Goal: Task Accomplishment & Management: Complete application form

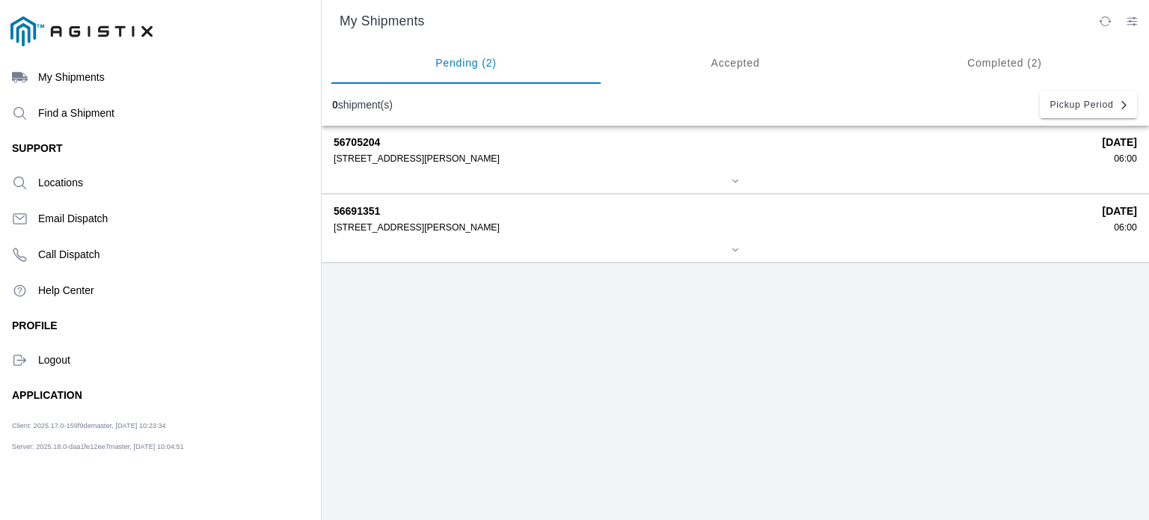
click at [733, 63] on ion-segment-button "Accepted" at bounding box center [734, 63] width 269 height 42
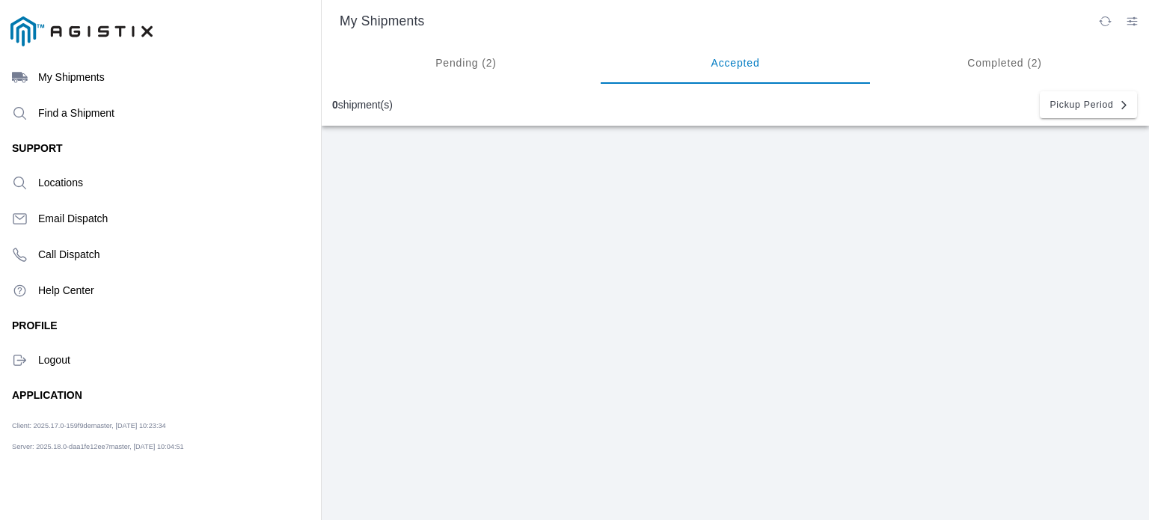
click at [995, 68] on ion-segment-button "Completed (2)" at bounding box center [1004, 63] width 269 height 42
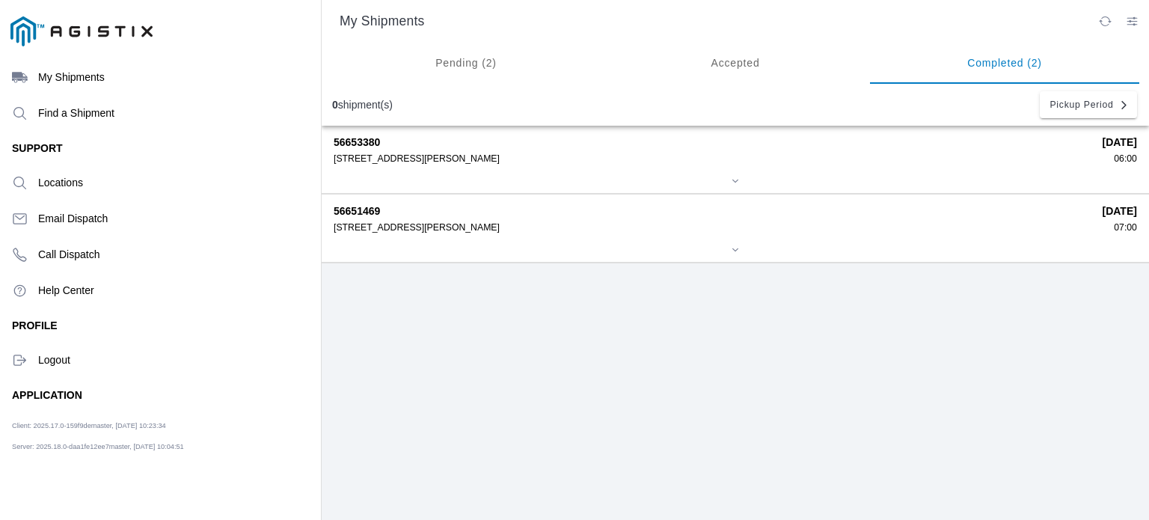
click at [511, 173] on div "56653380 [STREET_ADDRESS][PERSON_NAME] [DATE] 06:00" at bounding box center [735, 159] width 803 height 67
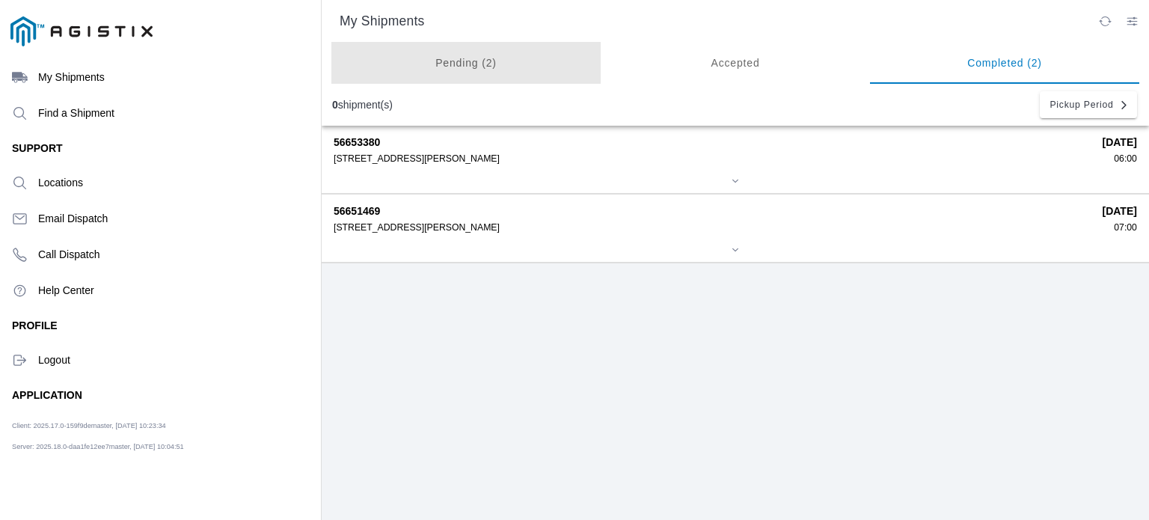
click at [453, 58] on ion-segment-button "Pending (2)" at bounding box center [465, 63] width 269 height 42
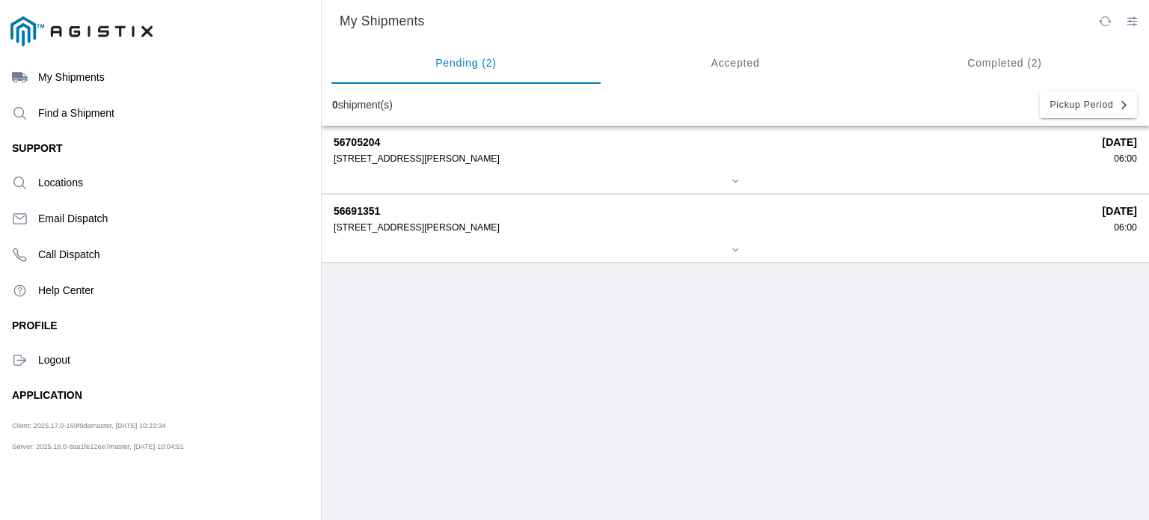
click at [24, 357] on icon "menu" at bounding box center [20, 360] width 16 height 16
click at [545, 233] on div "56691351 480 Amador St Pier 92, 94124 09/03/2025 06:00" at bounding box center [735, 227] width 803 height 67
click at [378, 218] on div "56691351 480 Amador St Pier 92, 94124" at bounding box center [713, 219] width 758 height 28
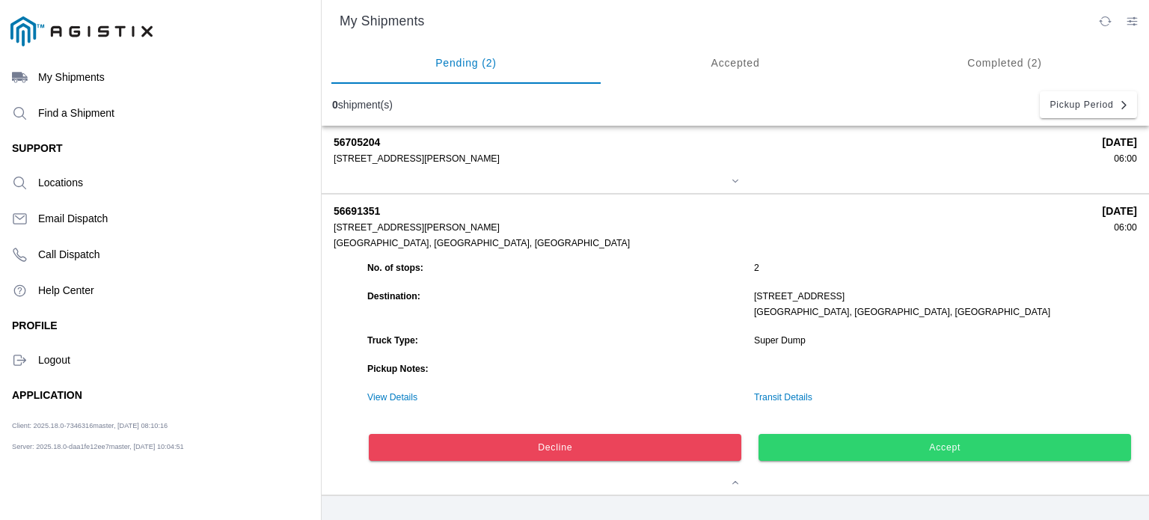
click at [919, 456] on button "Accept" at bounding box center [945, 447] width 372 height 27
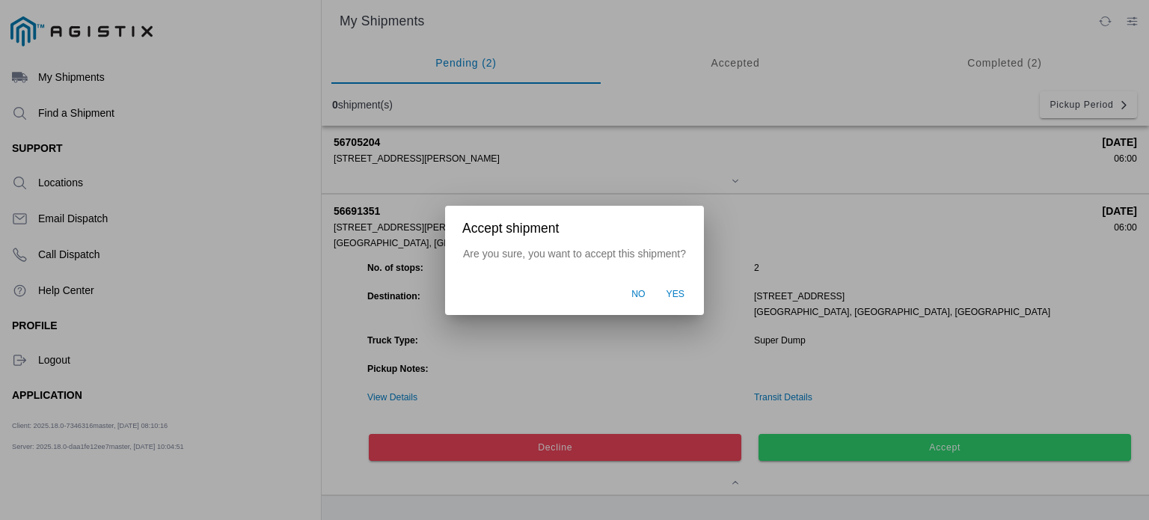
click at [673, 297] on span "Yes" at bounding box center [675, 294] width 19 height 13
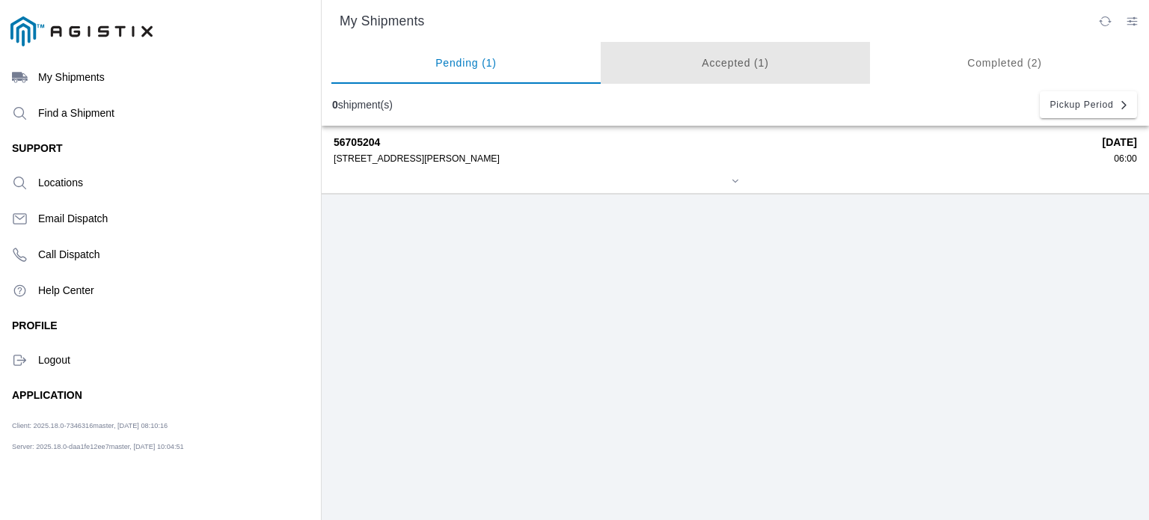
click at [738, 68] on ion-segment-button "Accepted (1)" at bounding box center [734, 63] width 269 height 42
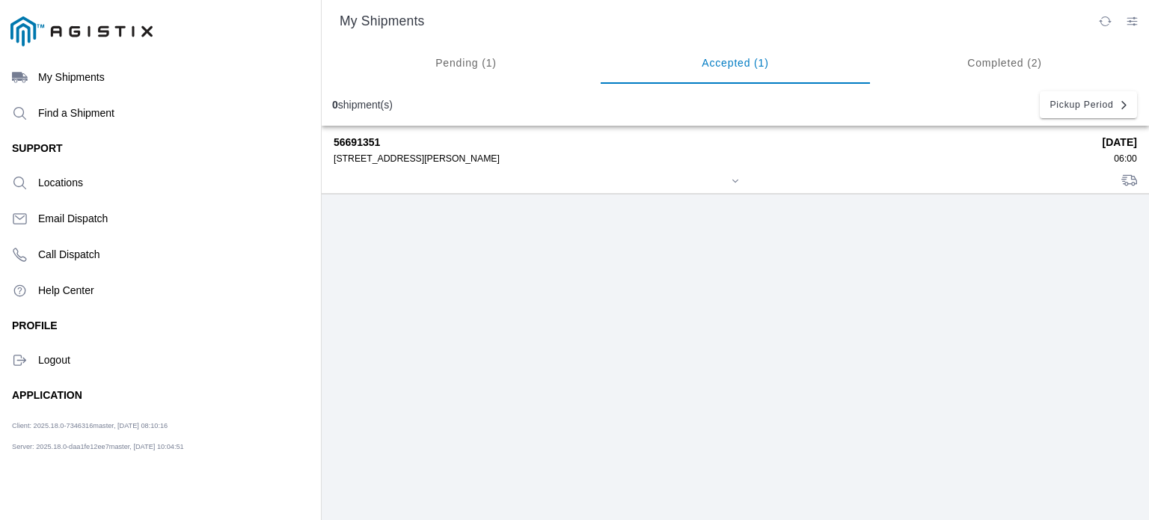
click at [404, 165] on div "56691351 480 Amador St Pier 92, 94124 09/03/2025 06:00" at bounding box center [735, 159] width 803 height 67
click at [740, 183] on div at bounding box center [735, 181] width 803 height 11
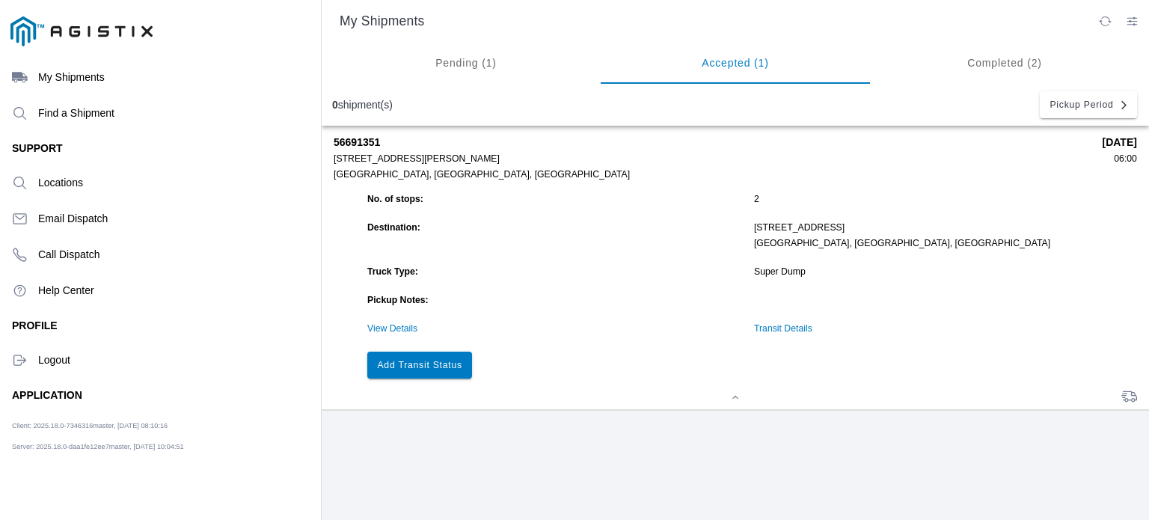
click at [434, 376] on button "Add Transit Status" at bounding box center [419, 364] width 105 height 27
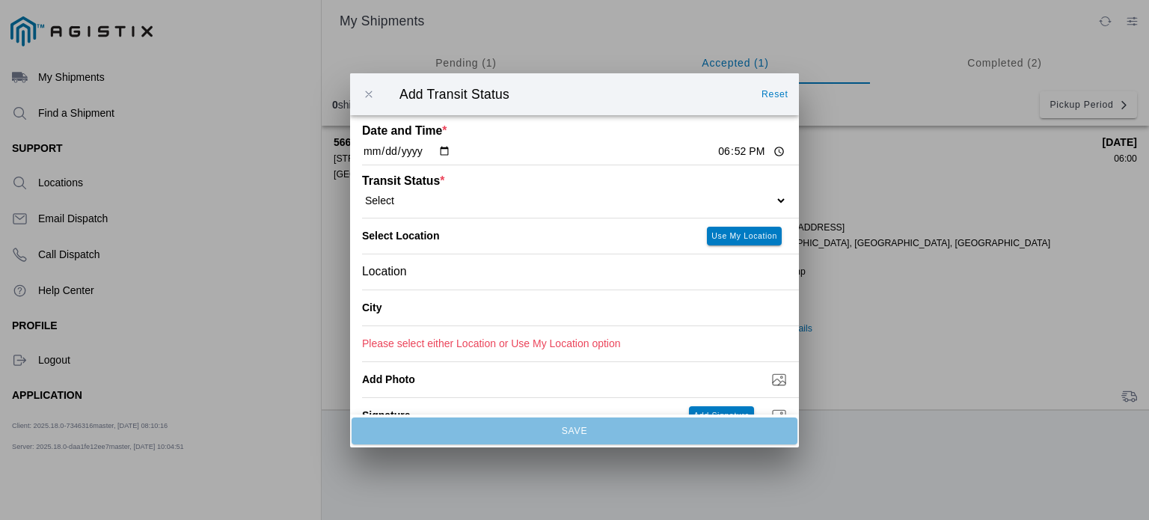
click at [749, 153] on input "18:52" at bounding box center [751, 152] width 70 height 16
click at [716, 152] on input "18:52" at bounding box center [751, 152] width 70 height 16
click at [766, 150] on input "18:52" at bounding box center [751, 152] width 70 height 16
click at [766, 152] on input "18:52" at bounding box center [751, 152] width 70 height 16
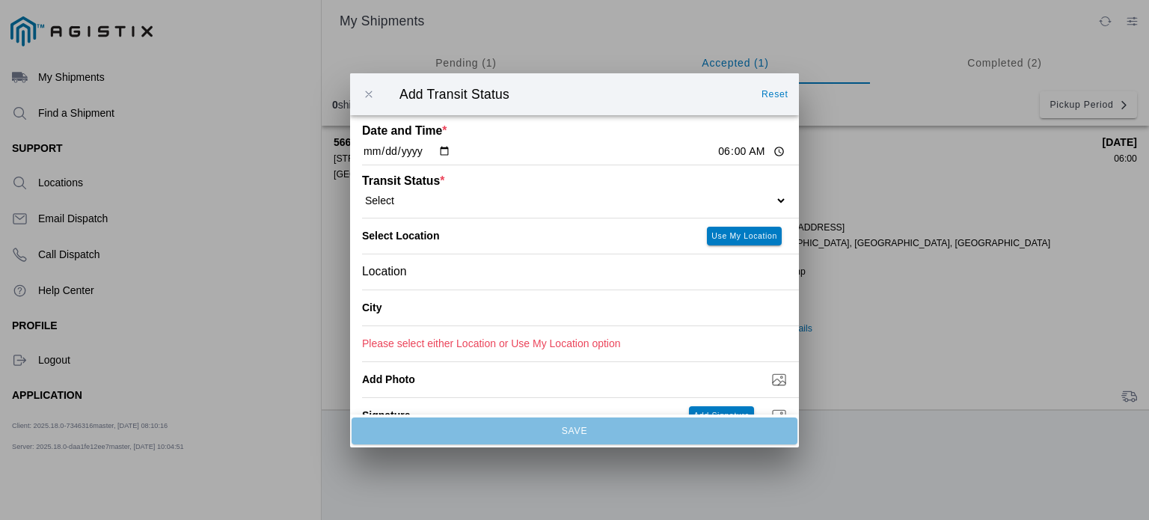
type input "06:00"
click at [433, 155] on input "2025-09-03" at bounding box center [406, 152] width 89 height 16
click at [520, 208] on div "Transit Status * Select Arrive at Drop Off Arrive at Pickup Break Start Break S…" at bounding box center [574, 191] width 425 height 52
click at [769, 207] on div "Transit Status * Select Arrive at Drop Off Arrive at Pickup Break Start Break S…" at bounding box center [574, 191] width 425 height 52
click at [767, 203] on select "Select Arrive at Drop Off Arrive at Pickup Break Start Break Stop Depart Drop O…" at bounding box center [574, 199] width 425 height 13
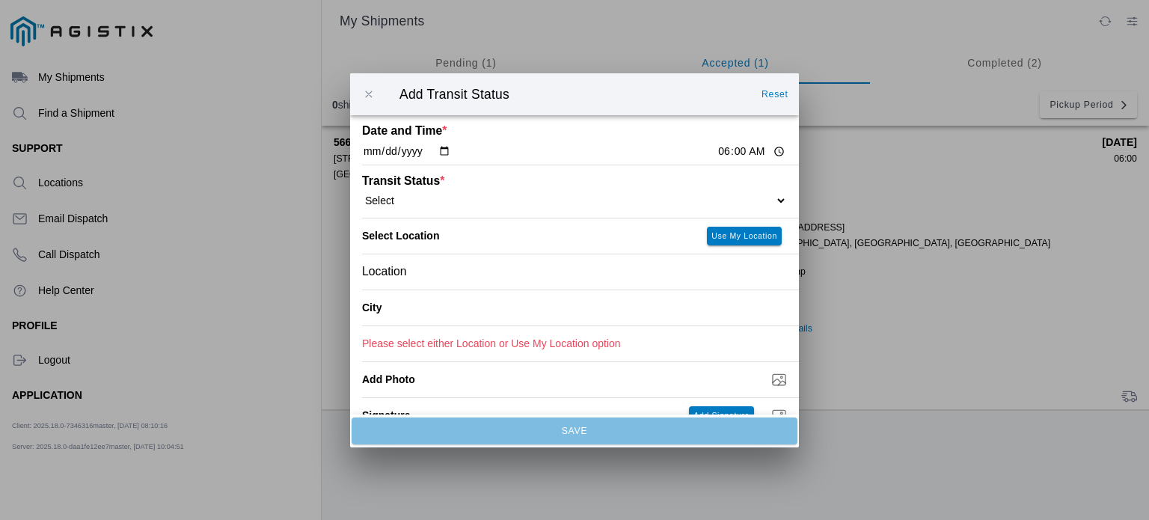
select select "ARVPULOC"
click at [362, 194] on select "Select Arrive at Drop Off Arrive at Pickup Break Start Break Stop Depart Drop O…" at bounding box center [574, 199] width 425 height 13
click at [547, 276] on div "Location" at bounding box center [574, 270] width 425 height 35
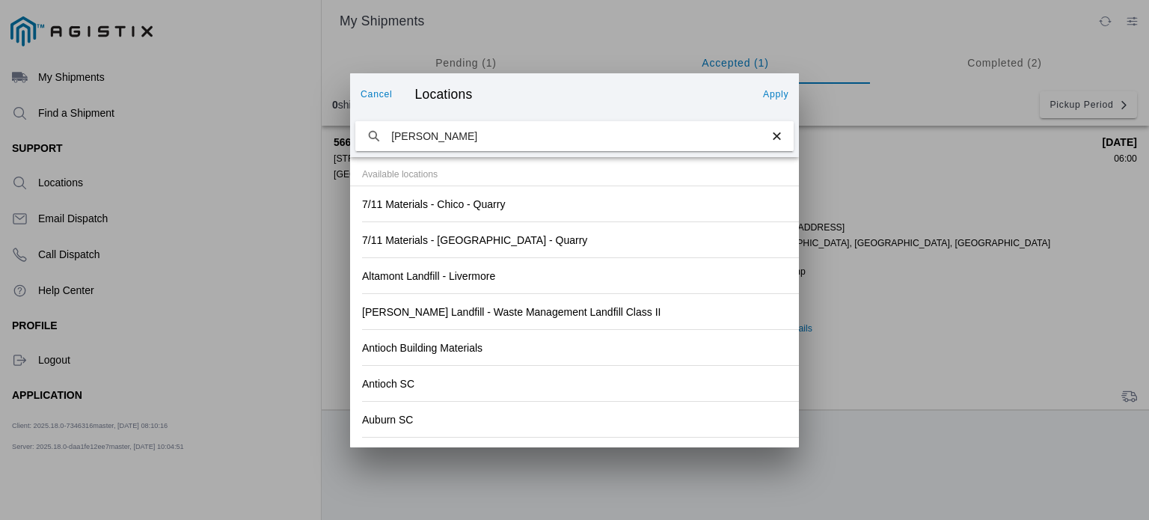
type input "hanson"
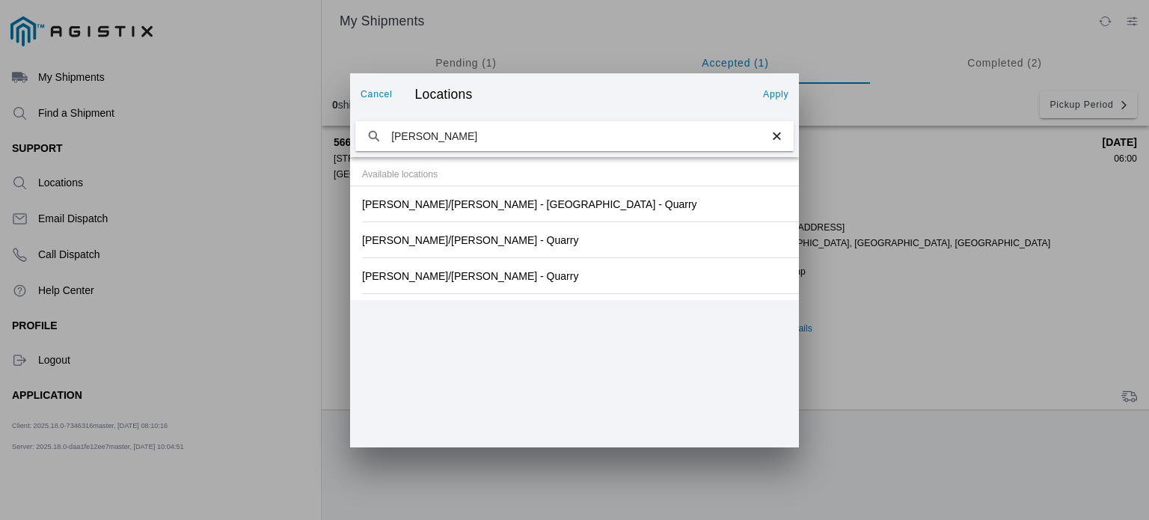
click at [525, 241] on div "Hanson/Marietta - SF - Quarry" at bounding box center [574, 239] width 425 height 35
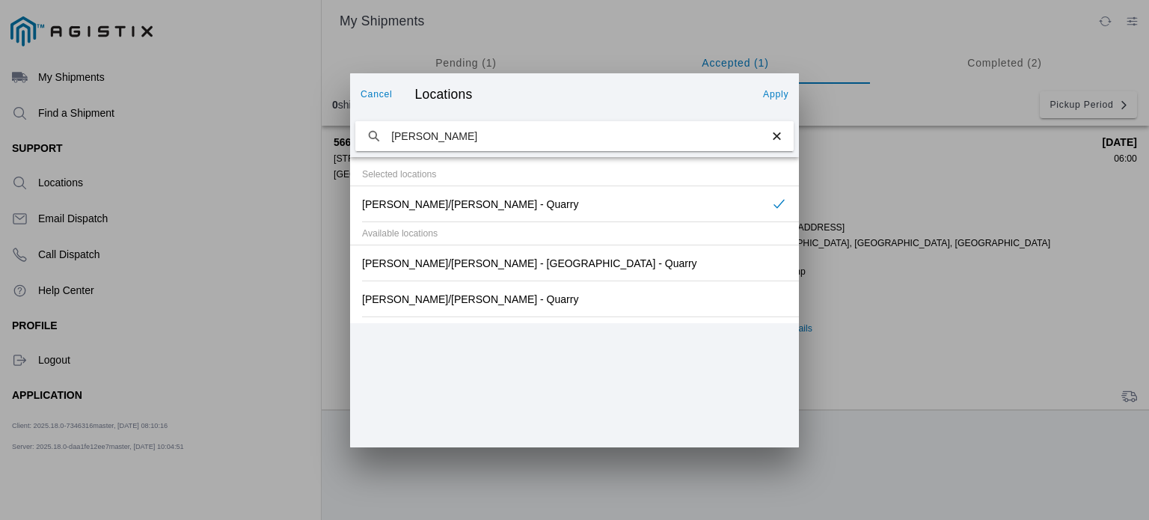
click at [0, 0] on slot "Apply" at bounding box center [0, 0] width 0 height 0
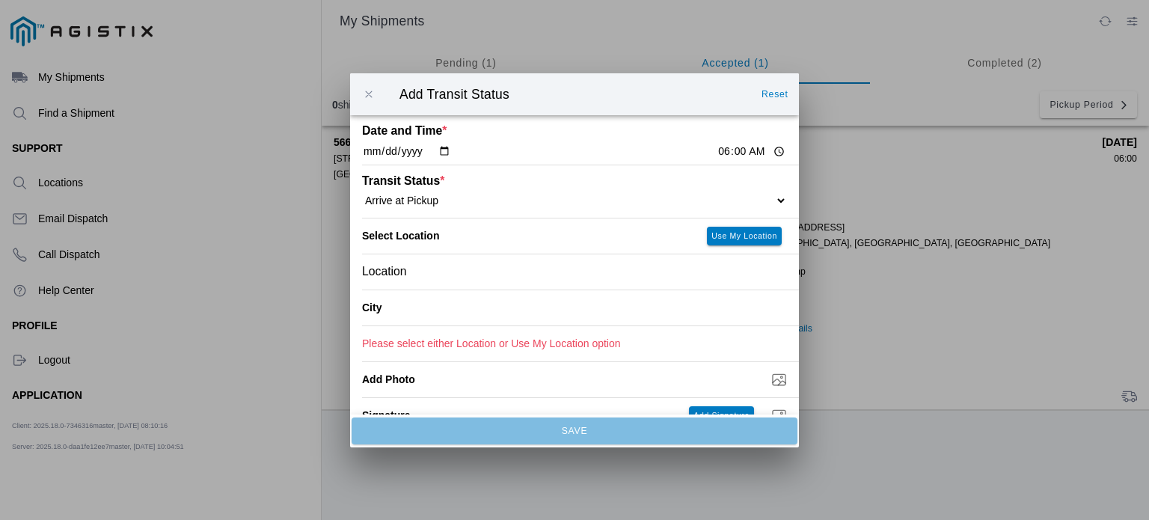
type input "San Francisco"
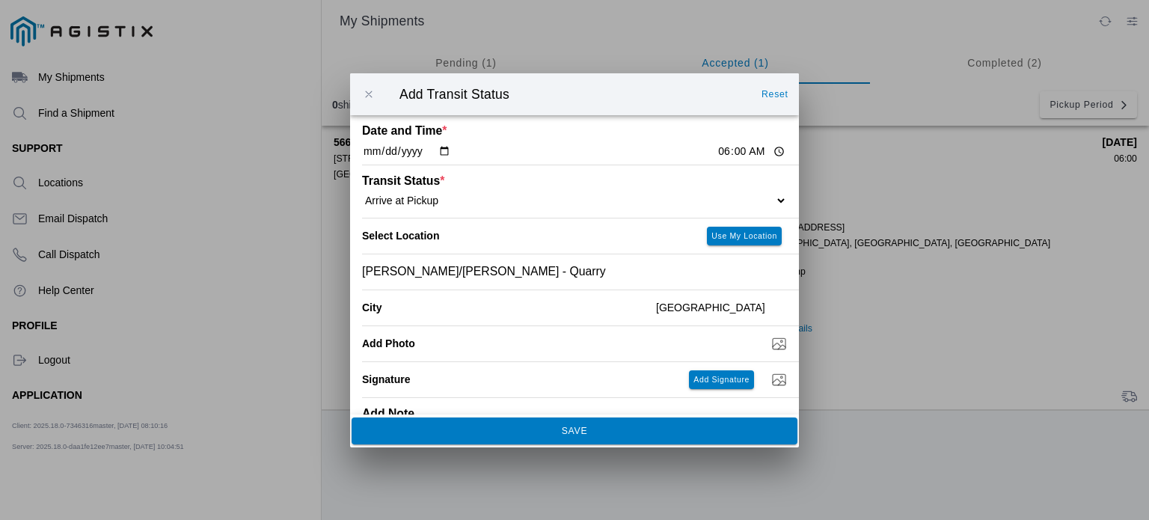
scroll to position [48, 0]
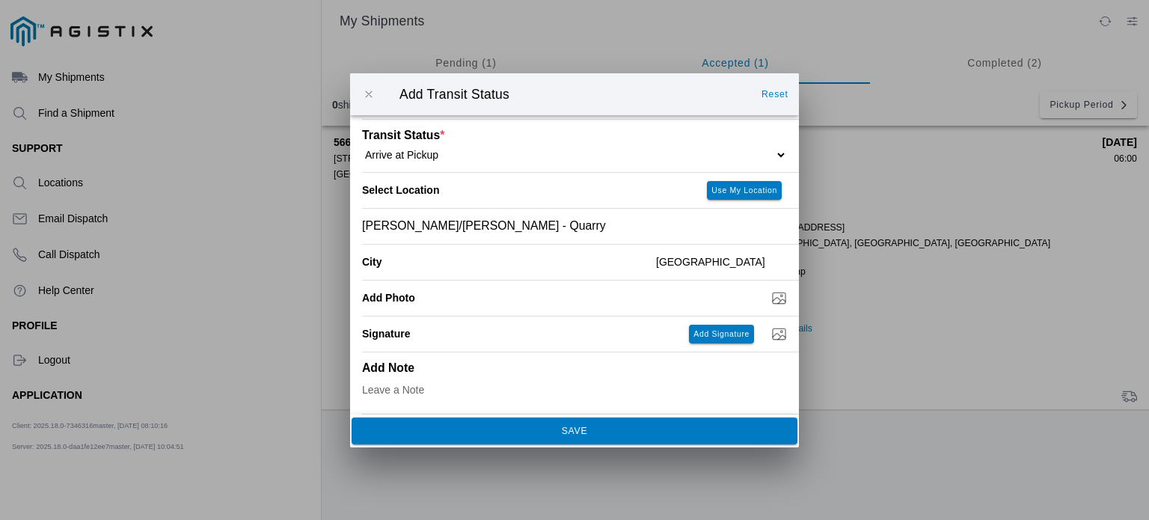
click at [609, 437] on button "SAVE" at bounding box center [574, 430] width 446 height 27
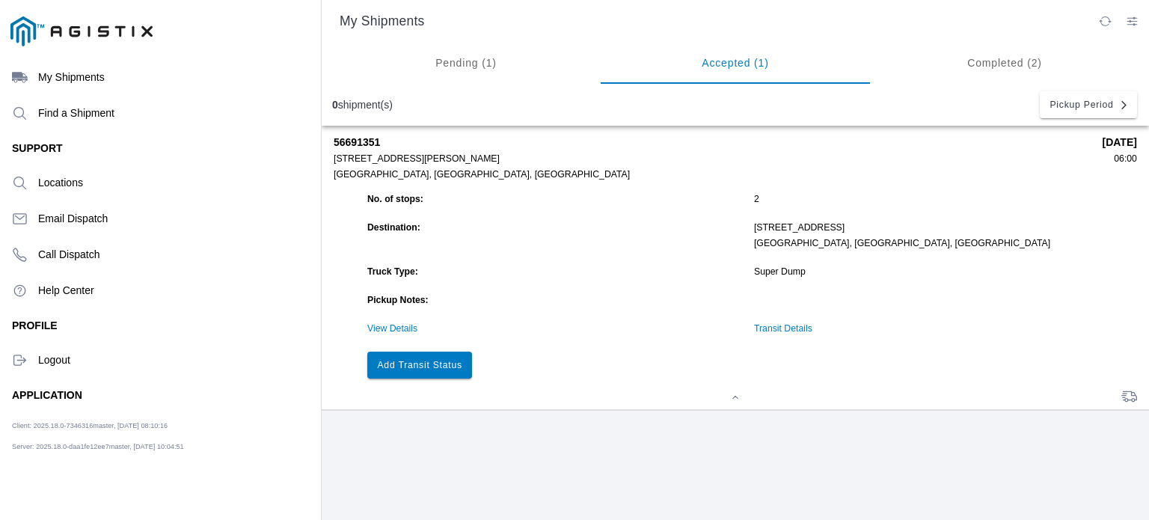
click at [0, 0] on slot "Add Transit Status" at bounding box center [0, 0] width 0 height 0
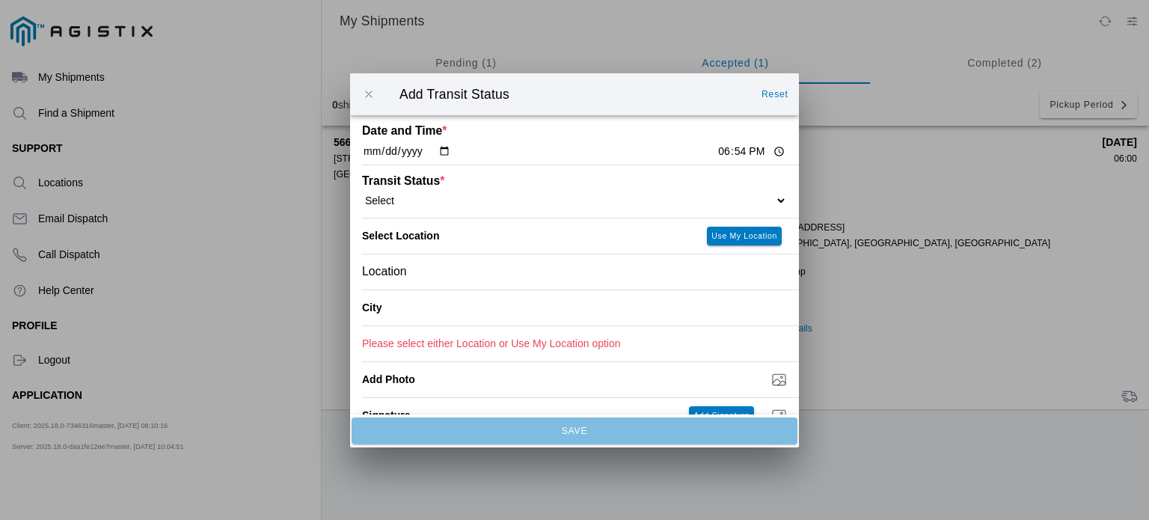
click at [736, 150] on input "18:54" at bounding box center [751, 152] width 70 height 16
click at [724, 151] on input "18:54" at bounding box center [751, 152] width 70 height 16
click at [726, 151] on input "18:23" at bounding box center [751, 152] width 70 height 16
type input "06:25"
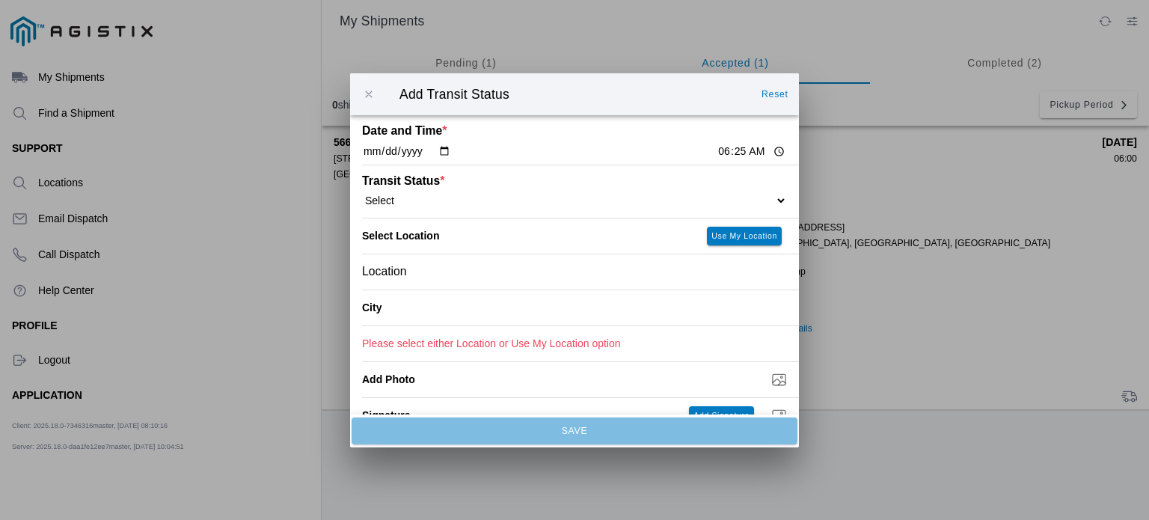
click at [452, 197] on select "Select Arrive at Drop Off Arrive at Pickup Break Start Break Stop Depart Drop O…" at bounding box center [574, 199] width 425 height 13
select select "DPTPULOC"
click at [362, 194] on select "Select Arrive at Drop Off Arrive at Pickup Break Start Break Stop Depart Drop O…" at bounding box center [574, 199] width 425 height 13
click at [512, 271] on div "Location" at bounding box center [574, 270] width 425 height 35
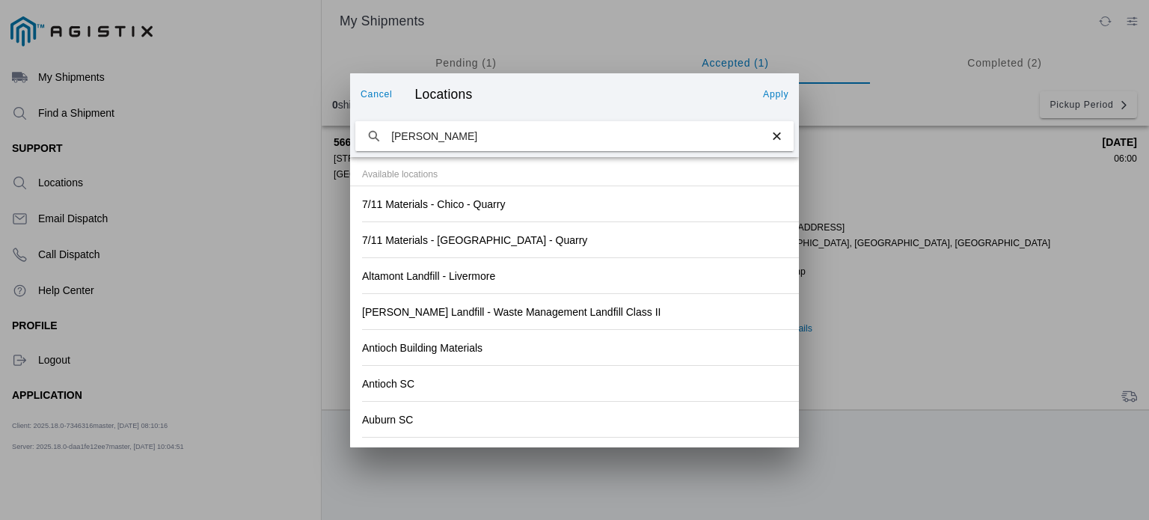
type input "hanson"
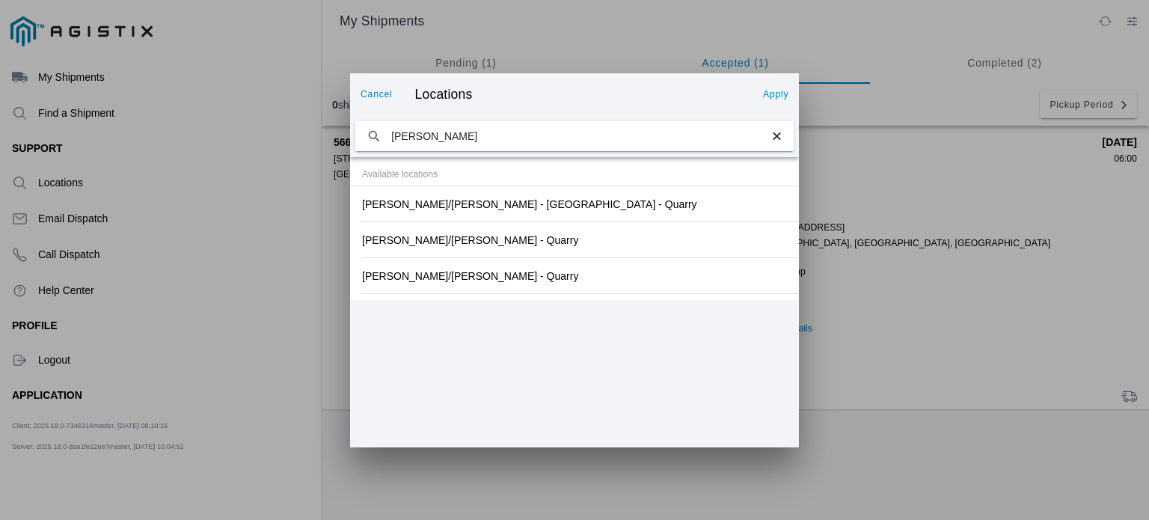
click at [0, 0] on slot "Hanson/Marietta - SF - Quarry" at bounding box center [0, 0] width 0 height 0
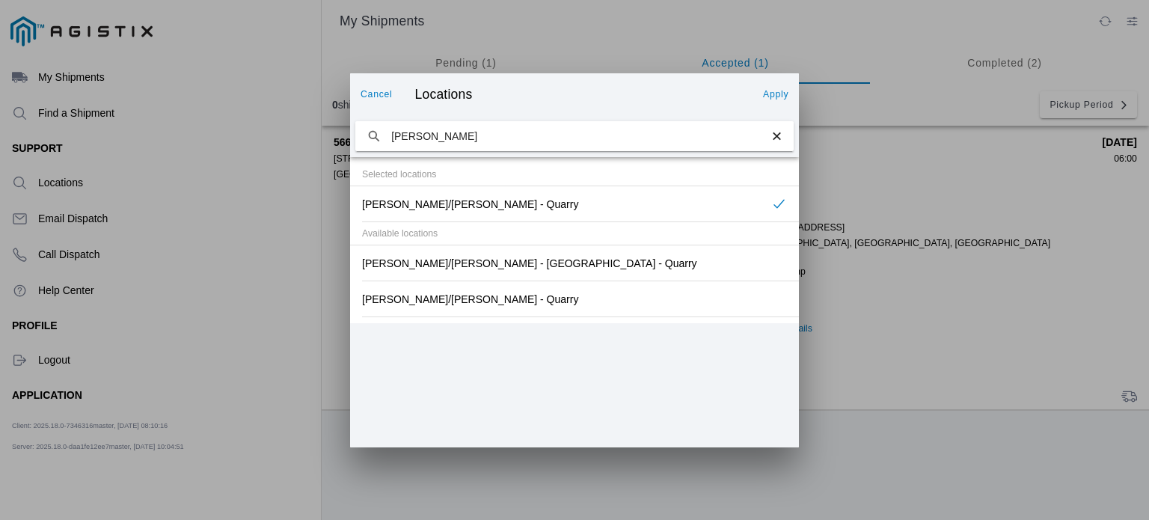
click at [0, 0] on slot "Apply" at bounding box center [0, 0] width 0 height 0
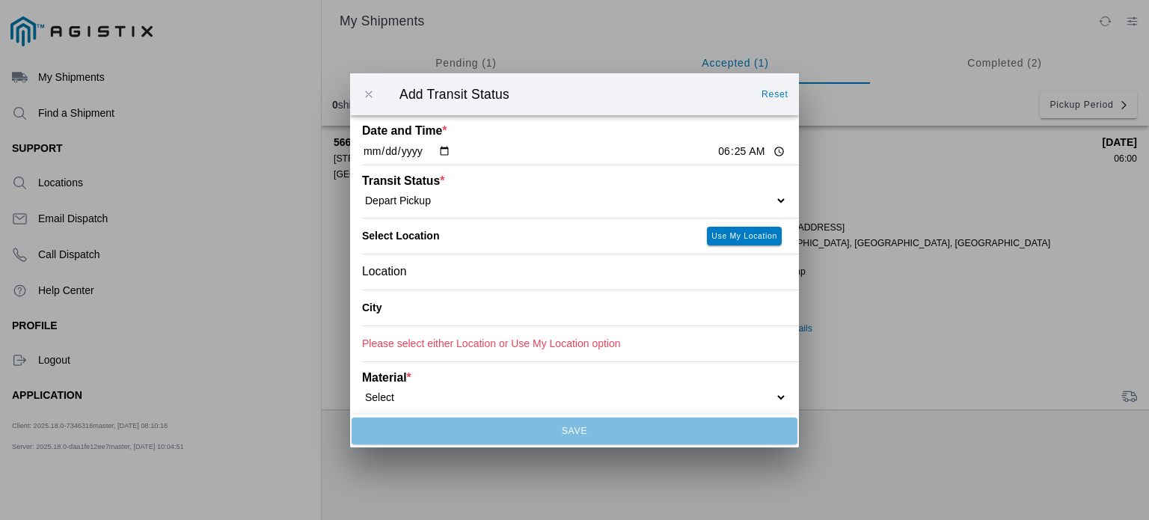
type input "San Francisco"
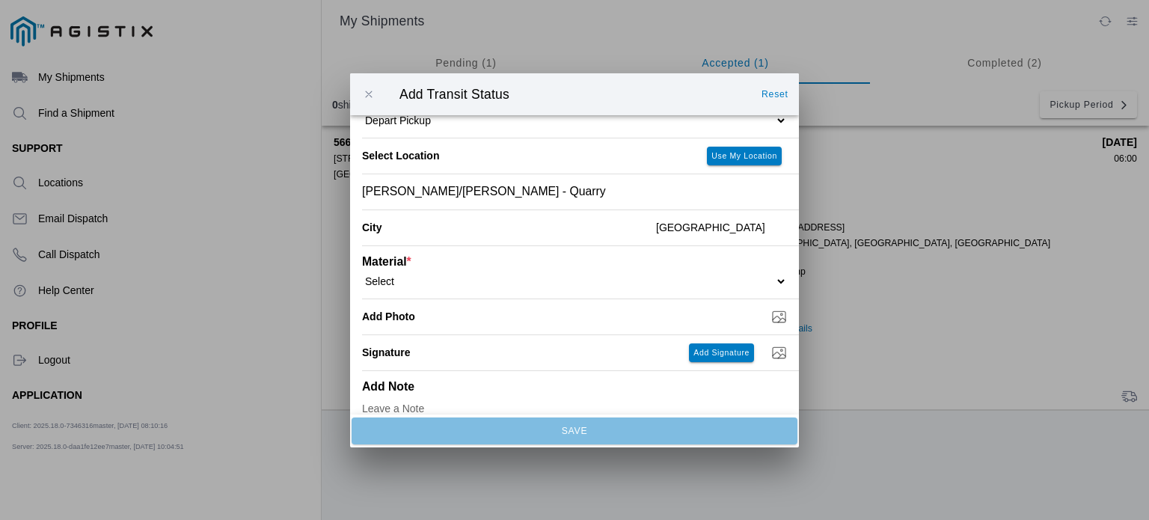
scroll to position [94, 0]
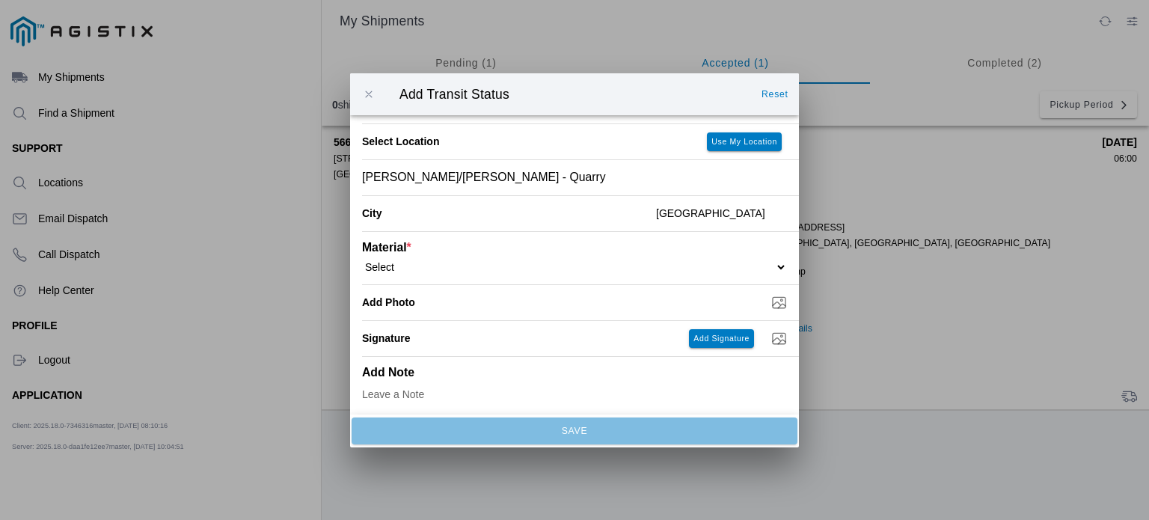
click at [699, 271] on select "Select 1" x 3" Rock 1" x 4" Rock 2" x 4" Rock Asphalt Cold Patch Backfill Spec …" at bounding box center [574, 265] width 425 height 13
select select "708650"
click at [362, 260] on select "Select 1" x 3" Rock 1" x 4" Rock 2" x 4" Rock Asphalt Cold Patch Backfill Spec …" at bounding box center [574, 265] width 425 height 13
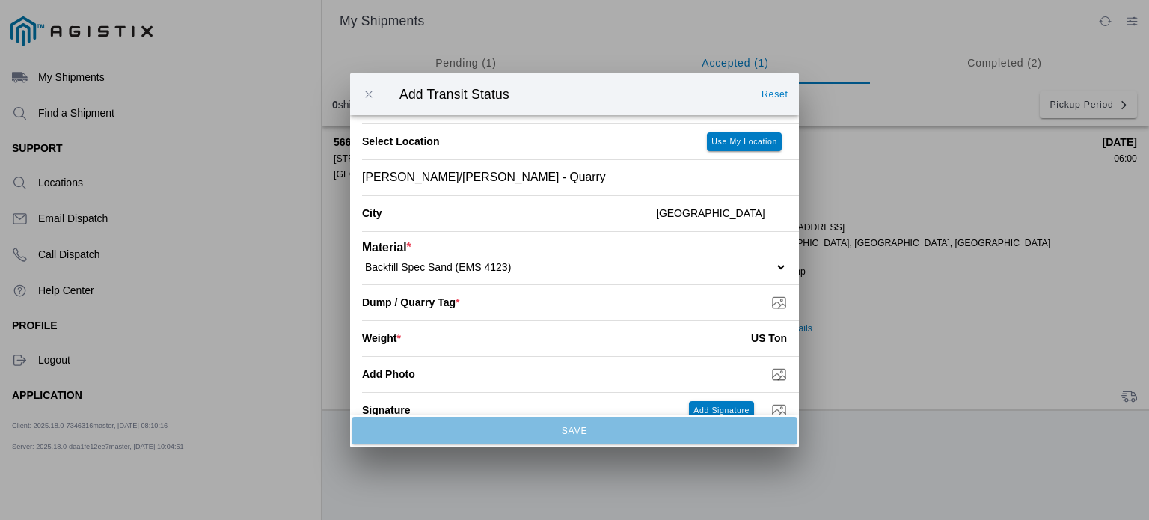
click at [718, 307] on input "Dump / Quarry Tag *" at bounding box center [580, 302] width 437 height 16
click at [763, 304] on input "Dump / Quarry Tag *" at bounding box center [580, 302] width 437 height 16
type input "C:\fakepath\9-3 1.jpg"
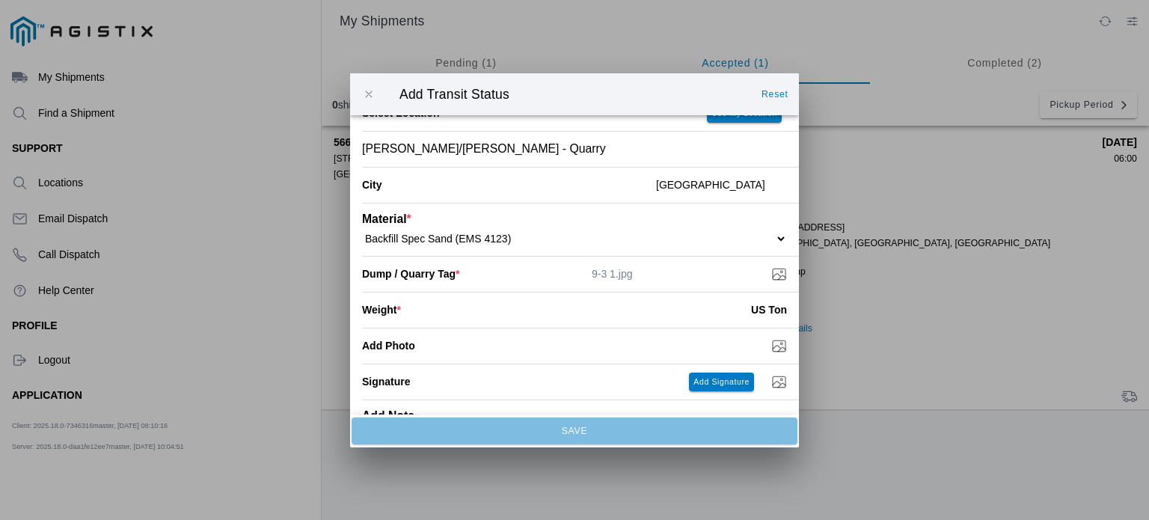
scroll to position [153, 0]
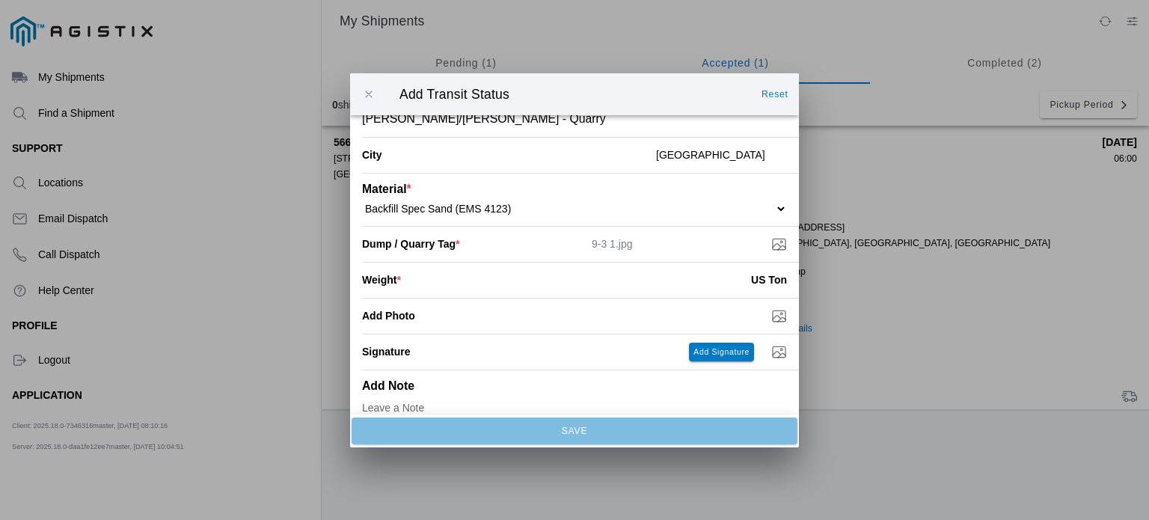
click at [529, 292] on input "number" at bounding box center [576, 279] width 350 height 33
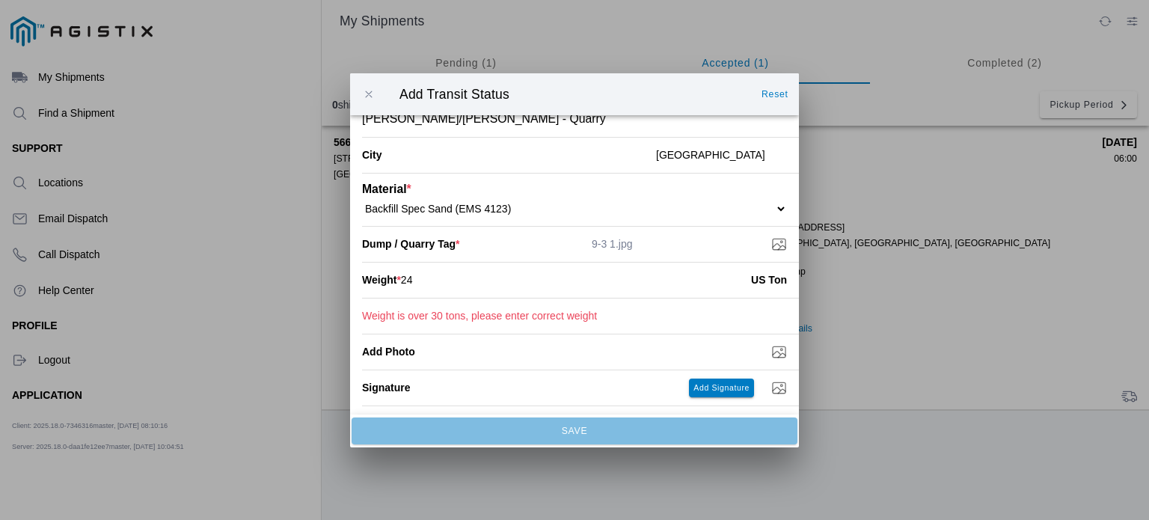
type input "2"
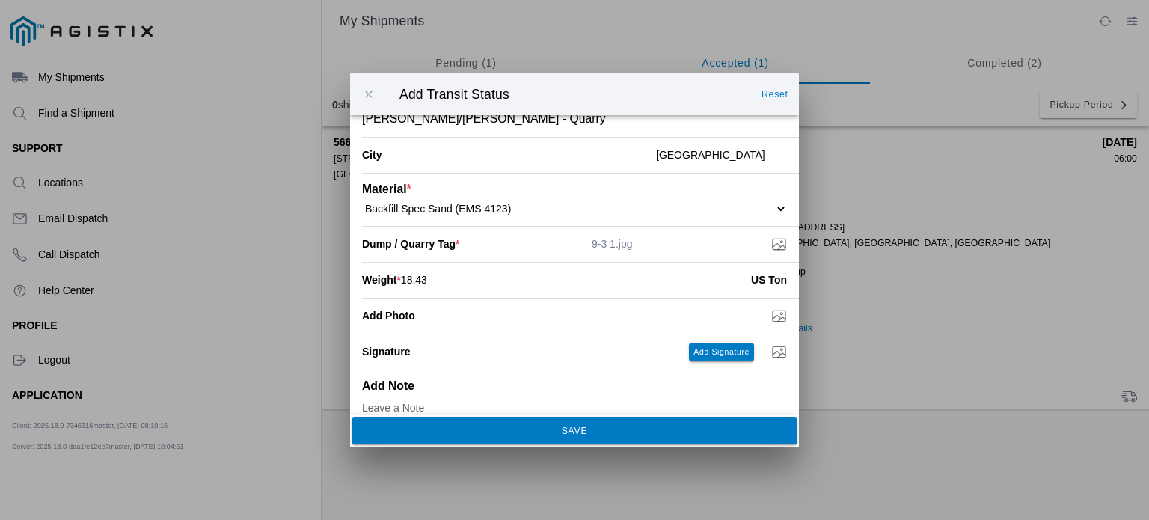
type input "18.43"
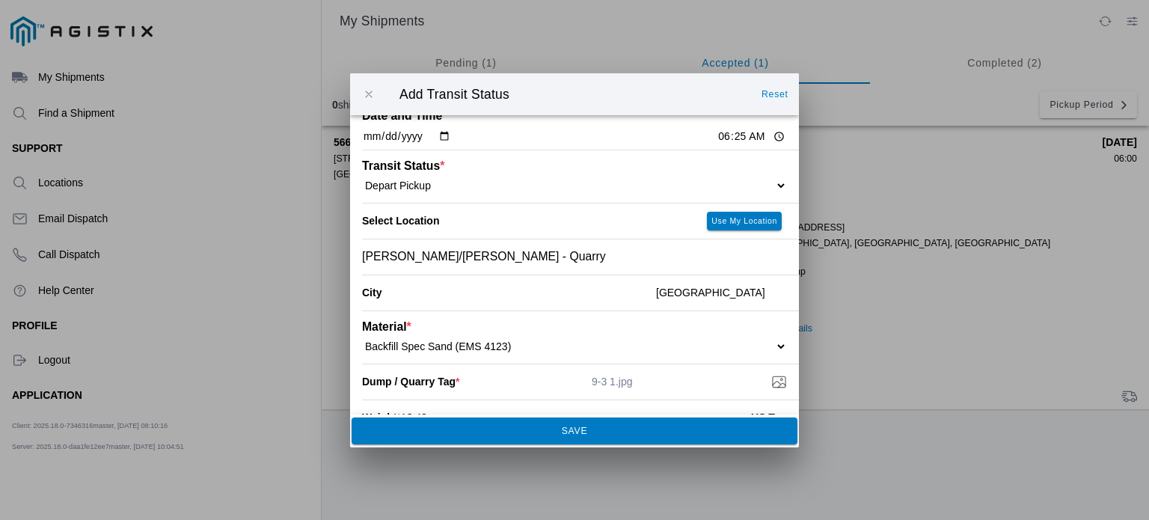
scroll to position [173, 0]
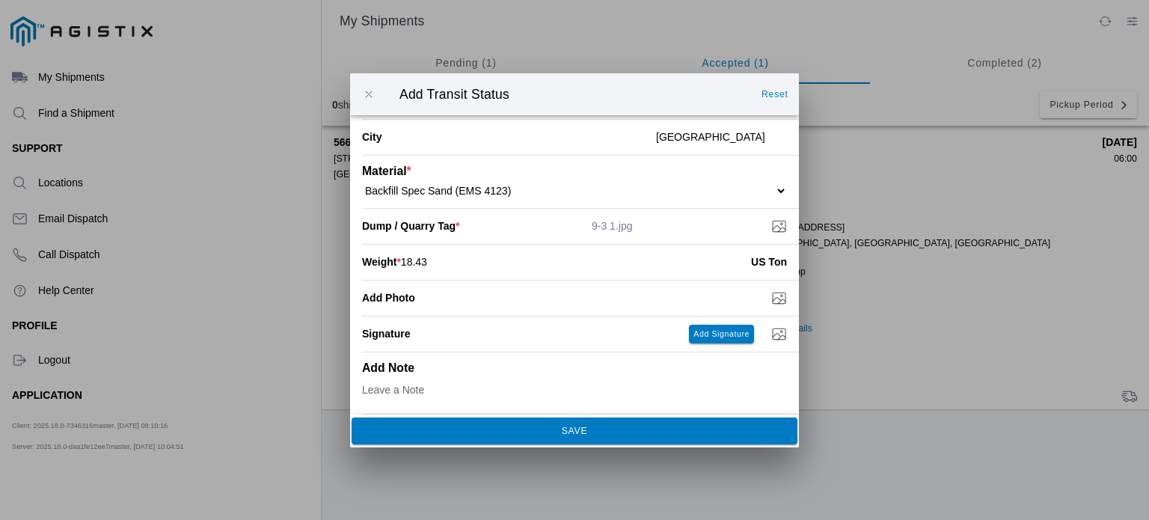
click at [686, 430] on span "SAVE" at bounding box center [573, 429] width 425 height 9
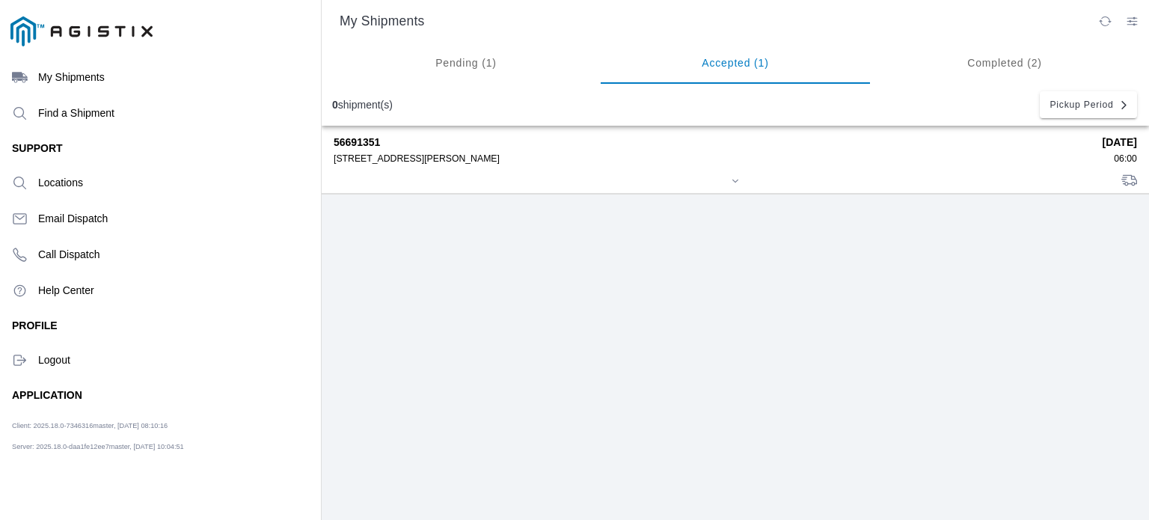
click at [600, 155] on div "480 Amador St Pier 92, 94124" at bounding box center [713, 158] width 758 height 10
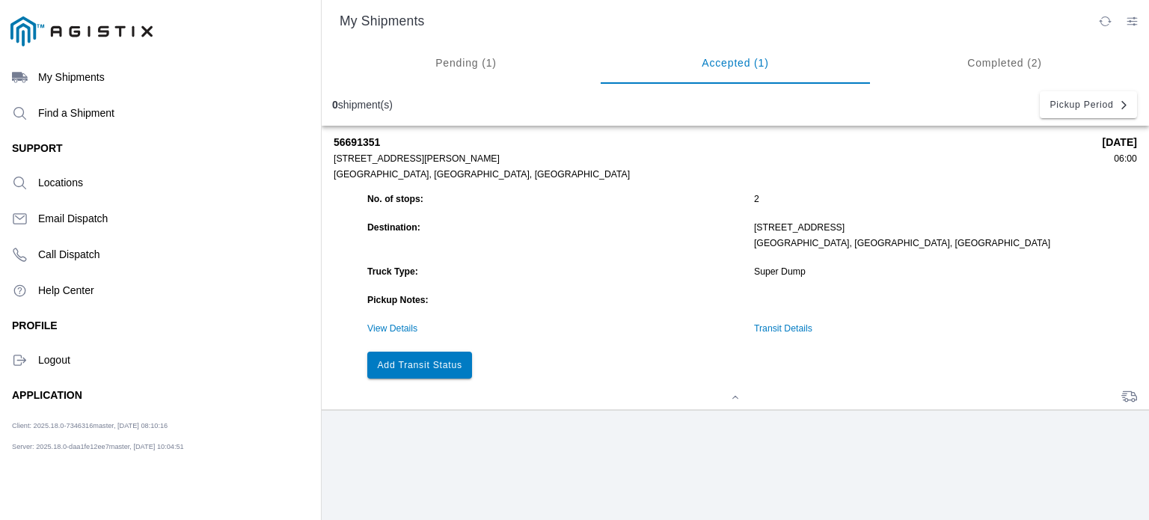
click at [0, 0] on slot "Add Transit Status" at bounding box center [0, 0] width 0 height 0
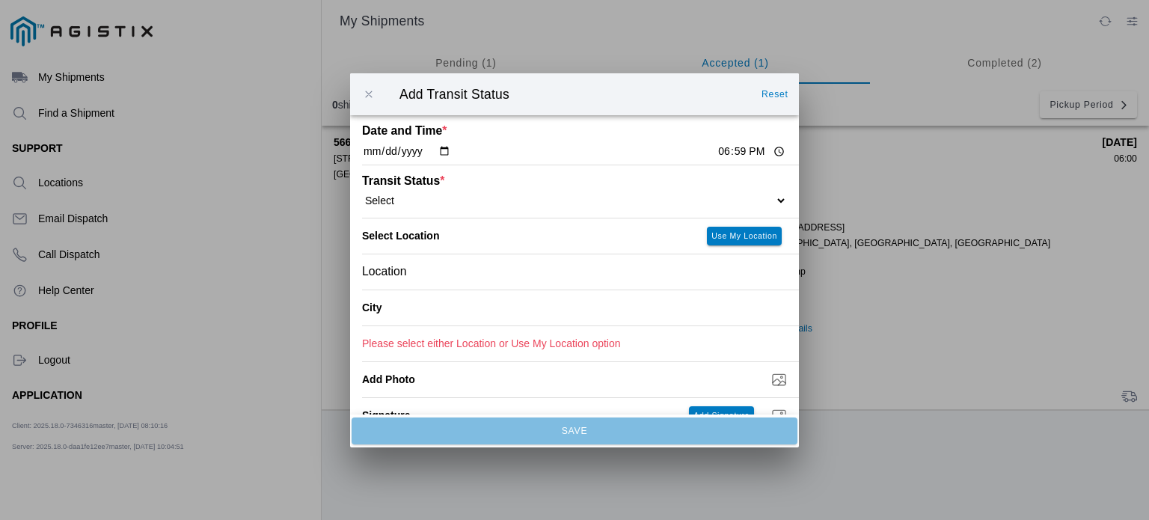
click at [494, 269] on div "Location" at bounding box center [574, 270] width 425 height 35
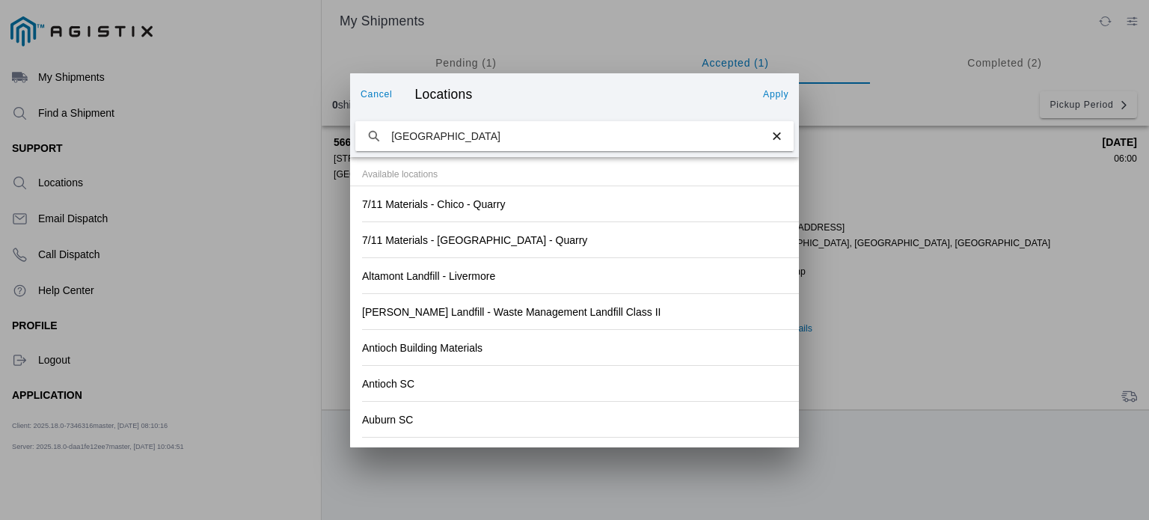
type input "daly city"
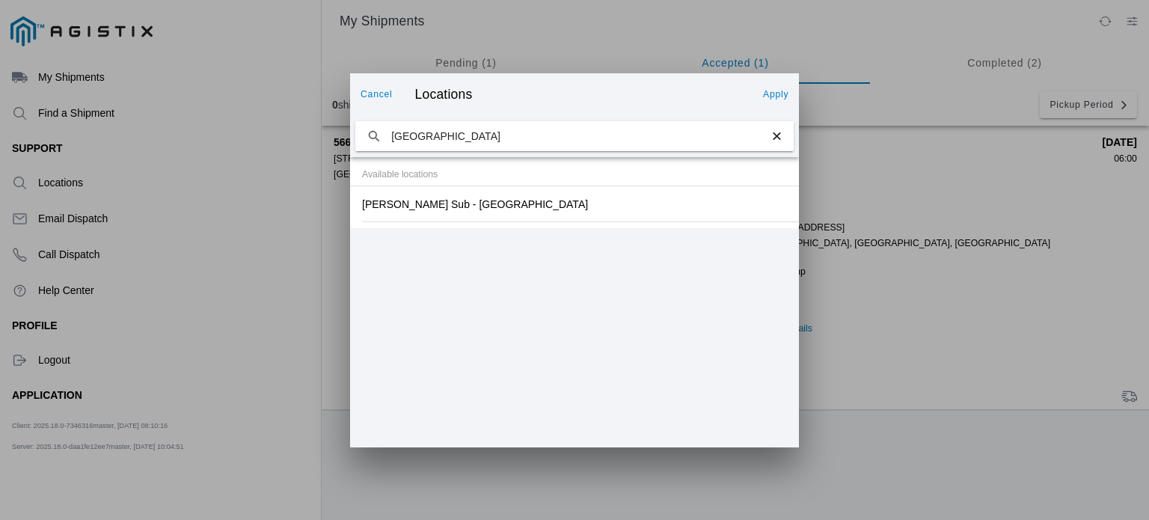
click at [529, 209] on div "Martin Sub - Daly City" at bounding box center [574, 203] width 425 height 35
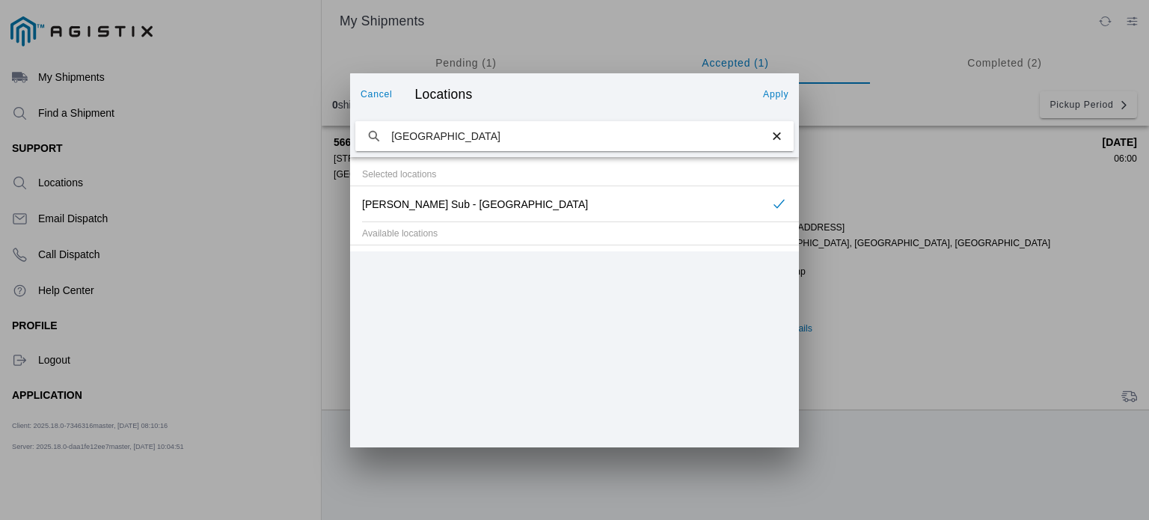
click at [0, 0] on slot "Apply" at bounding box center [0, 0] width 0 height 0
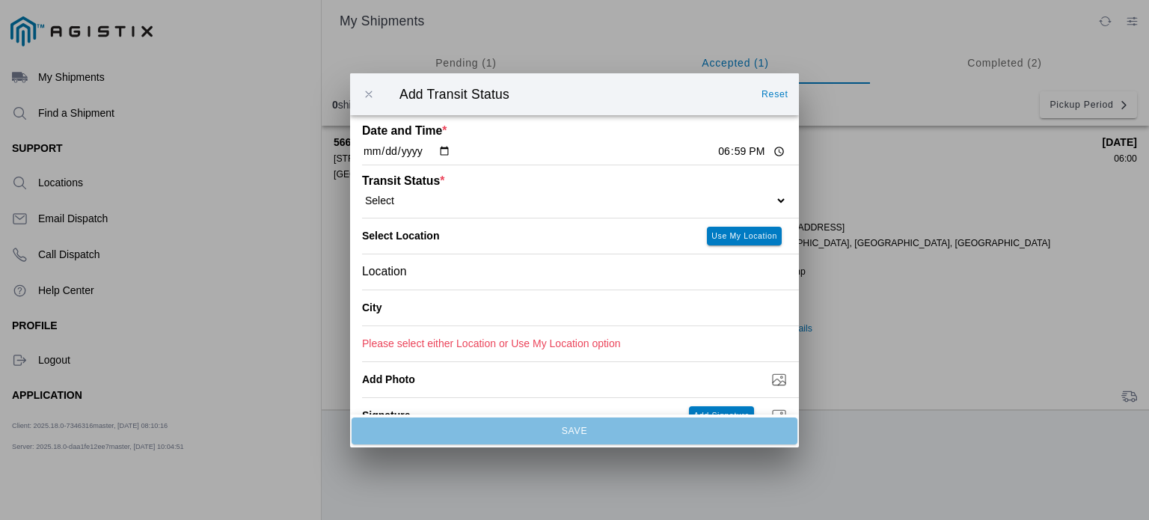
type input "Daly City"
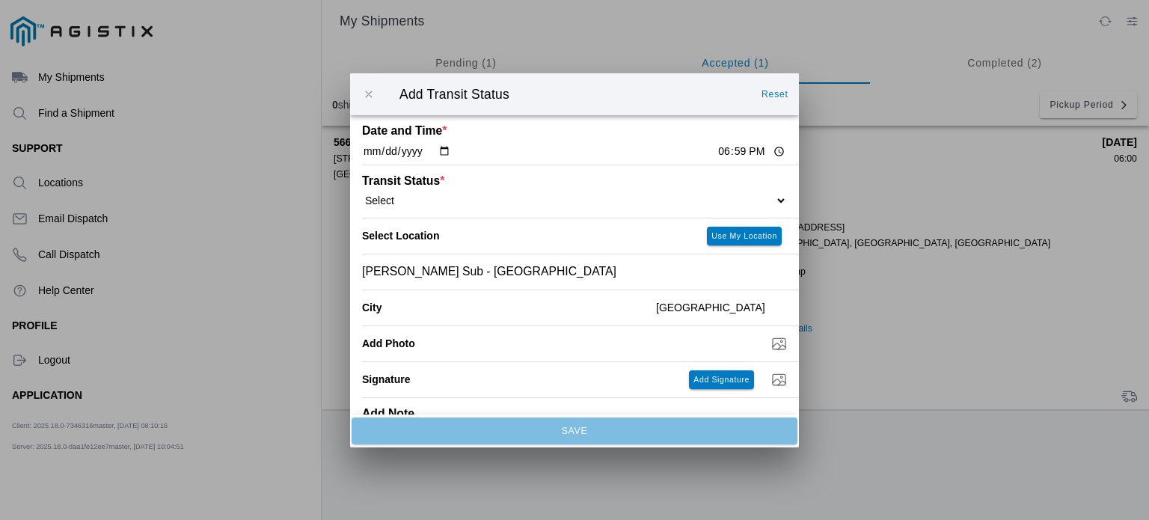
click at [449, 203] on select "Select Arrive at Drop Off Arrive at Pickup Break Start Break Stop Depart Drop O…" at bounding box center [574, 199] width 425 height 13
select select "DPTDLVLOC"
click at [362, 194] on select "Select Arrive at Drop Off Arrive at Pickup Break Start Break Stop Depart Drop O…" at bounding box center [574, 199] width 425 height 13
click at [716, 152] on input "18:59" at bounding box center [751, 152] width 70 height 16
type input "07:00"
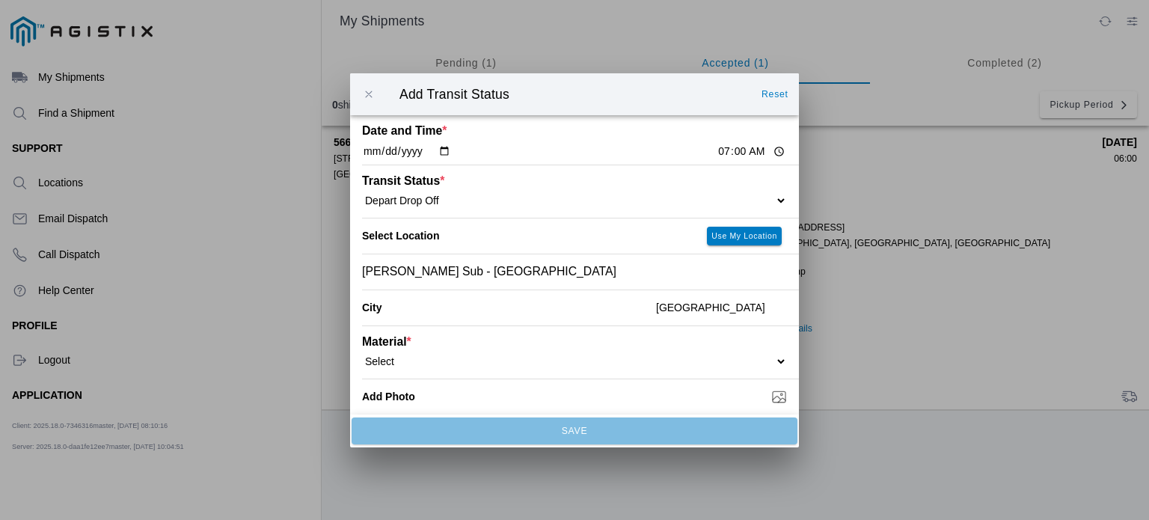
click at [482, 362] on select "Select 1" x 3" Rock 1" x 4" Rock 2" x 4" Rock Asphalt Cold Patch Backfill Spec …" at bounding box center [574, 360] width 425 height 13
select select "709926"
click at [362, 354] on select "Select 1" x 3" Rock 1" x 4" Rock 2" x 4" Rock Asphalt Cold Patch Backfill Spec …" at bounding box center [574, 360] width 425 height 13
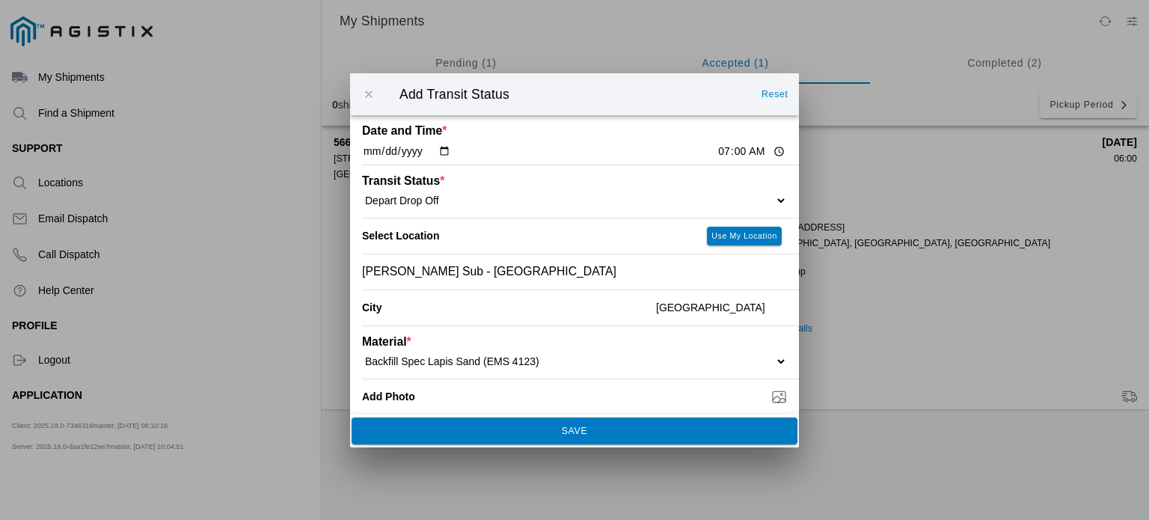
click at [526, 424] on button "SAVE" at bounding box center [574, 430] width 446 height 27
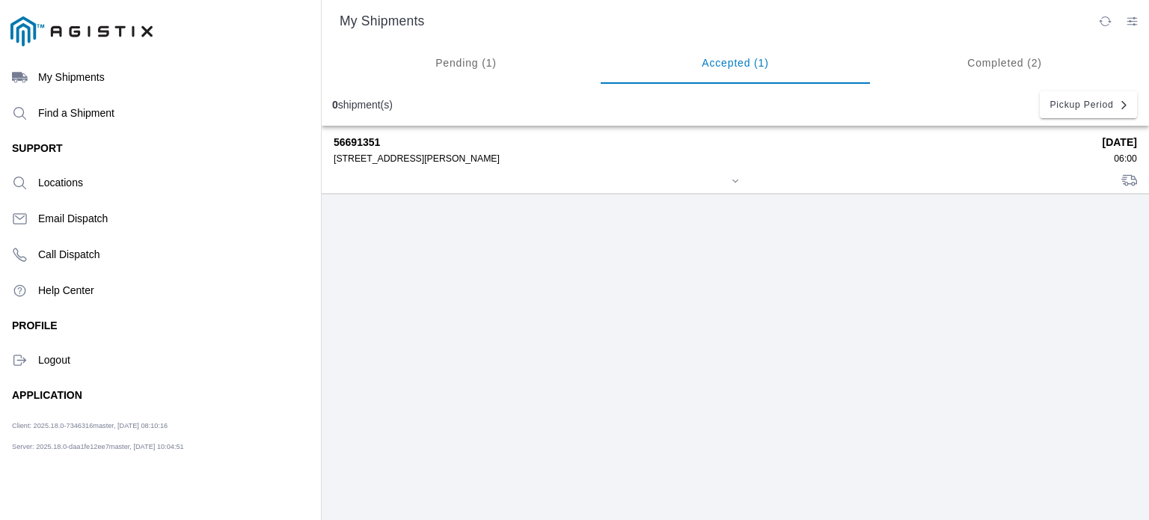
click at [458, 187] on div at bounding box center [735, 181] width 803 height 11
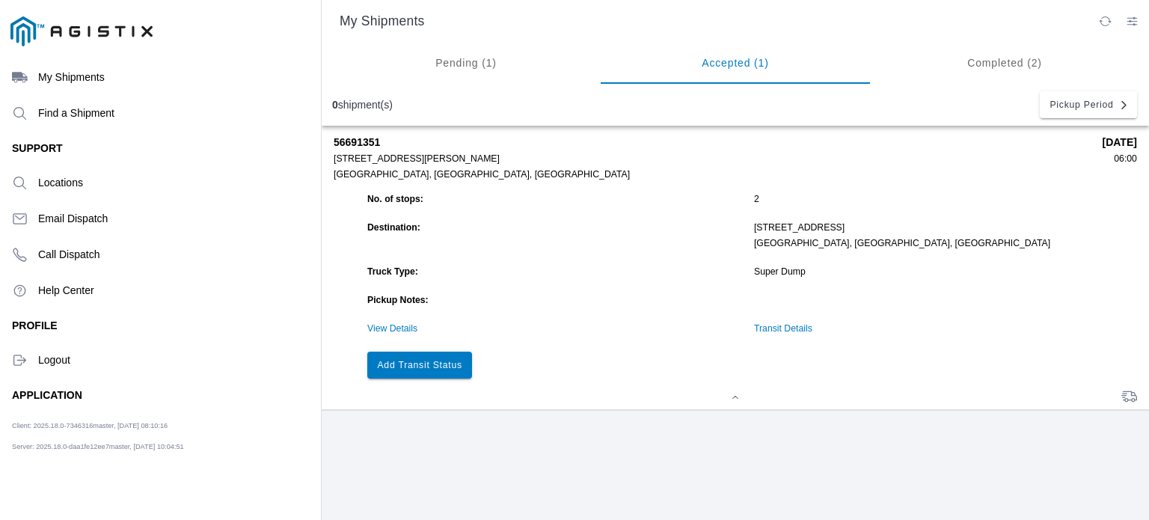
click at [410, 360] on button "Add Transit Status" at bounding box center [419, 364] width 105 height 27
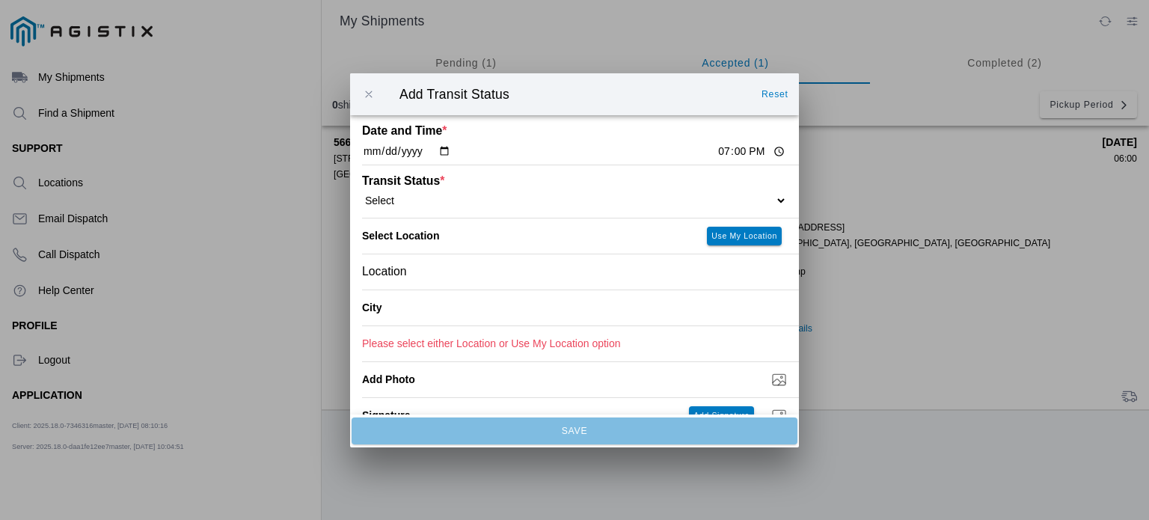
click at [716, 152] on input "19:00" at bounding box center [751, 152] width 70 height 16
click at [727, 152] on input "19:00" at bounding box center [751, 152] width 70 height 16
type input "07:45"
click at [559, 209] on div "Transit Status * Select Arrive at Drop Off Arrive at Pickup Break Start Break S…" at bounding box center [574, 191] width 425 height 52
click at [580, 200] on select "Select Arrive at Drop Off Arrive at Pickup Break Start Break Stop Depart Drop O…" at bounding box center [574, 199] width 425 height 13
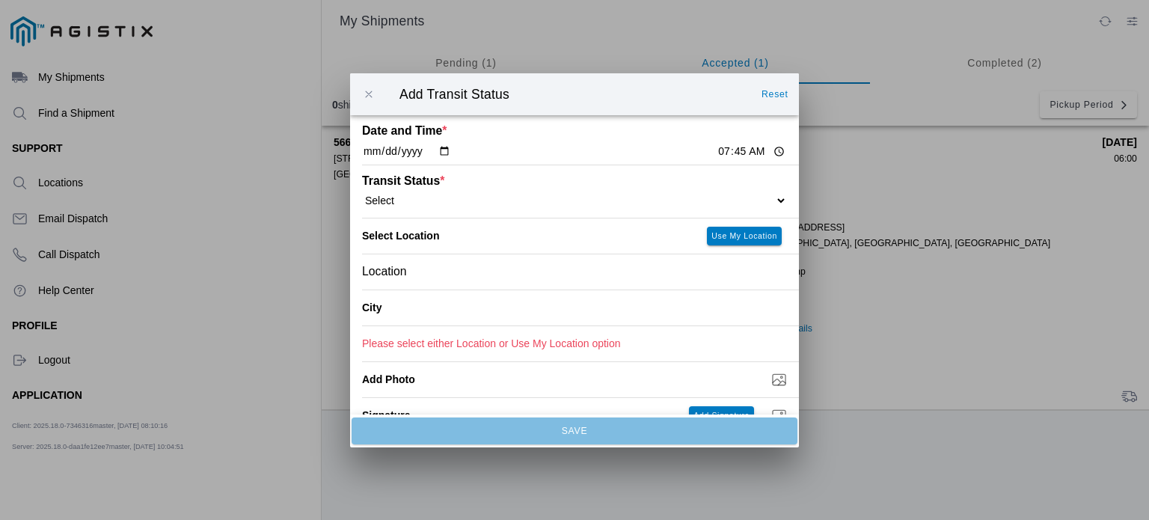
select select "DPTPULOC"
click at [362, 194] on select "Select Arrive at Drop Off Arrive at Pickup Break Start Break Stop Depart Drop O…" at bounding box center [574, 199] width 425 height 13
click at [470, 268] on div "Location" at bounding box center [574, 270] width 425 height 35
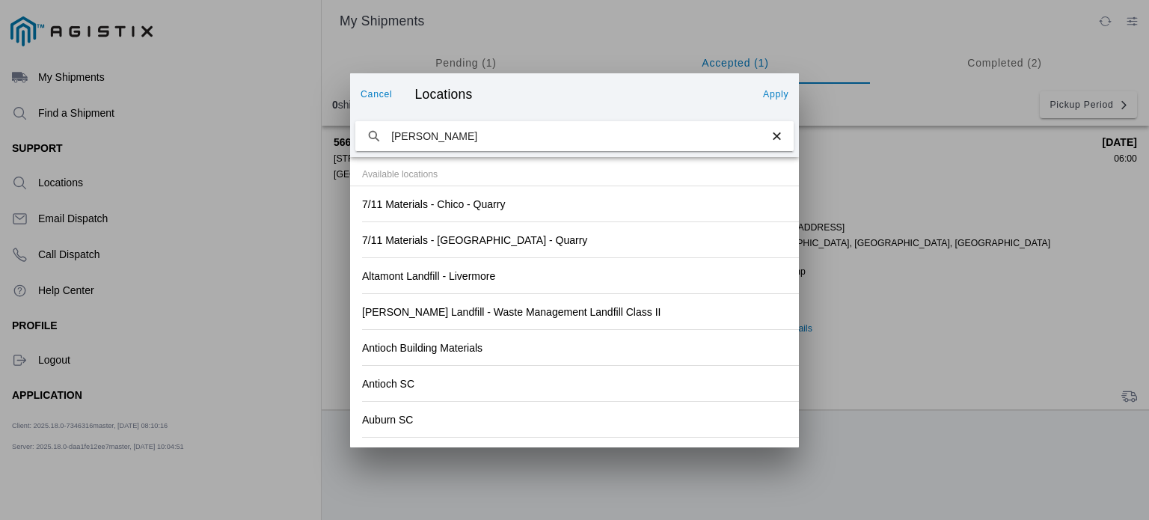
type input "hanson"
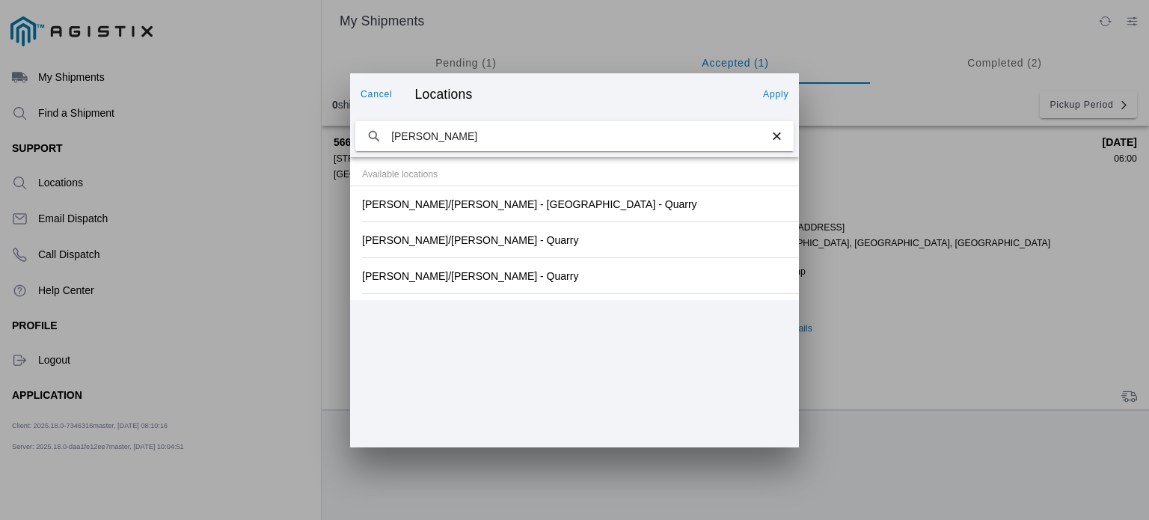
click at [0, 0] on slot "Hanson/Marietta - SF - Quarry" at bounding box center [0, 0] width 0 height 0
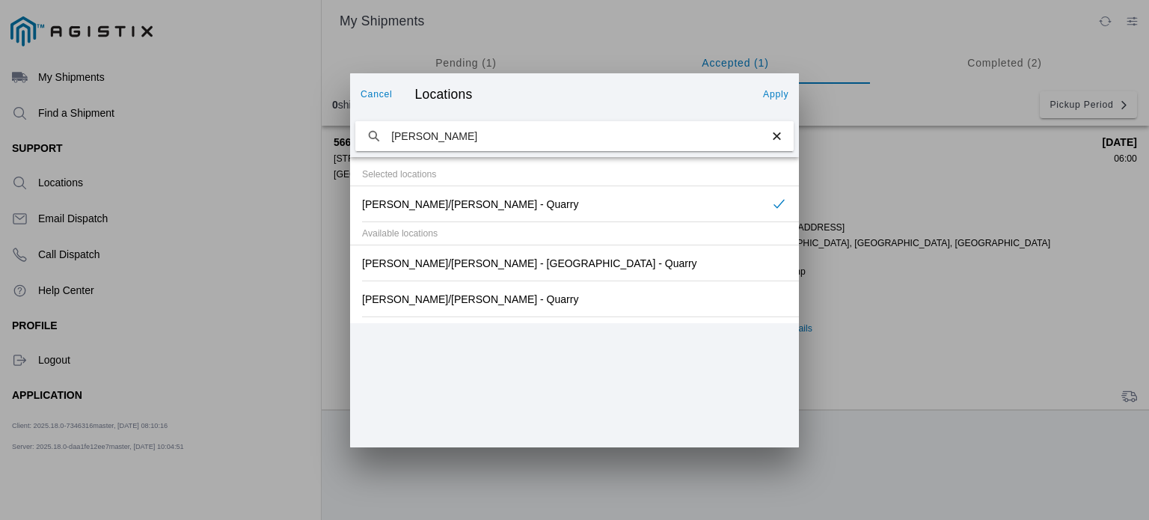
click at [0, 0] on slot "Apply" at bounding box center [0, 0] width 0 height 0
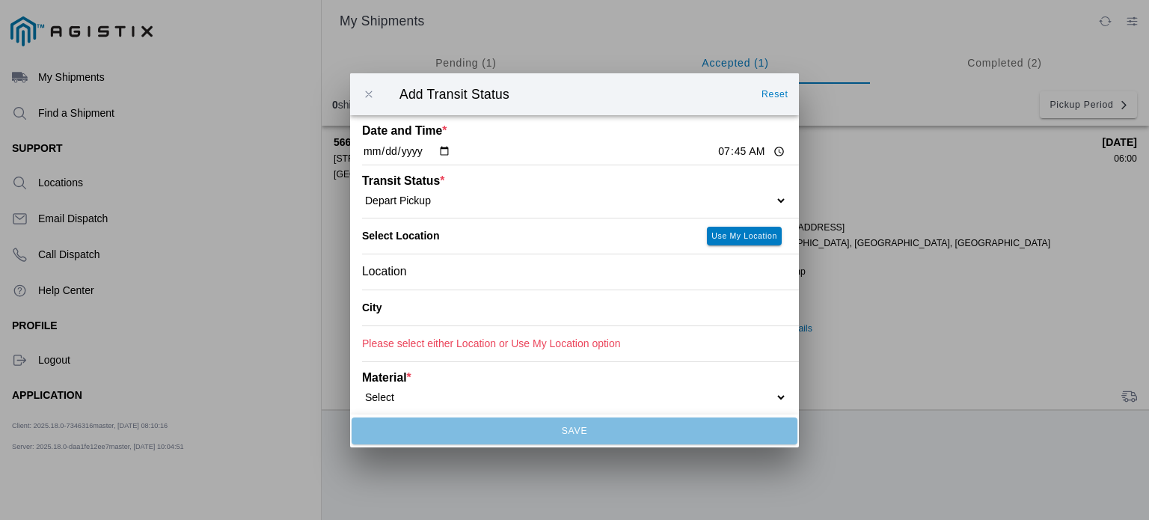
type input "San Francisco"
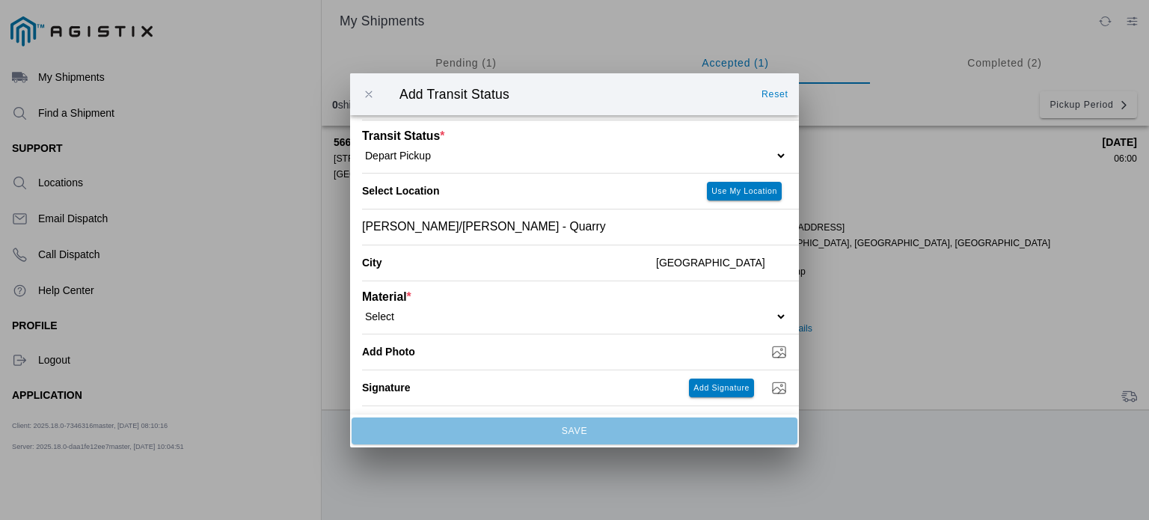
scroll to position [54, 0]
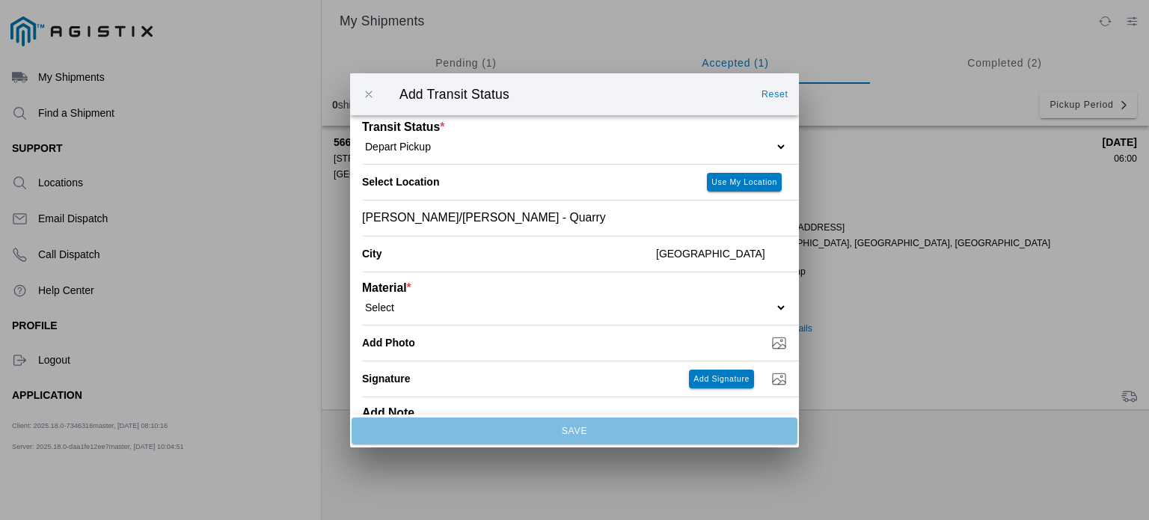
click at [532, 306] on select "Select 1" x 3" Rock 1" x 4" Rock 2" x 4" Rock Asphalt Cold Patch Backfill Spec …" at bounding box center [574, 306] width 425 height 13
select select "708650"
click at [362, 301] on select "Select 1" x 3" Rock 1" x 4" Rock 2" x 4" Rock Asphalt Cold Patch Backfill Spec …" at bounding box center [574, 306] width 425 height 13
click at [615, 342] on input "Dump / Quarry Tag *" at bounding box center [580, 342] width 437 height 16
type input "C:\fakepath\9-3 2.jpg"
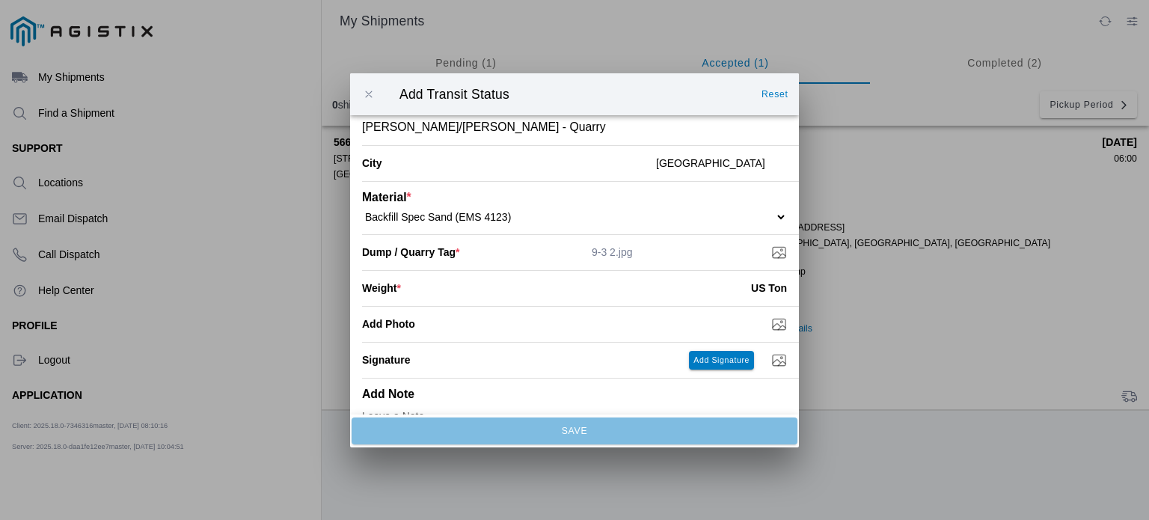
scroll to position [173, 0]
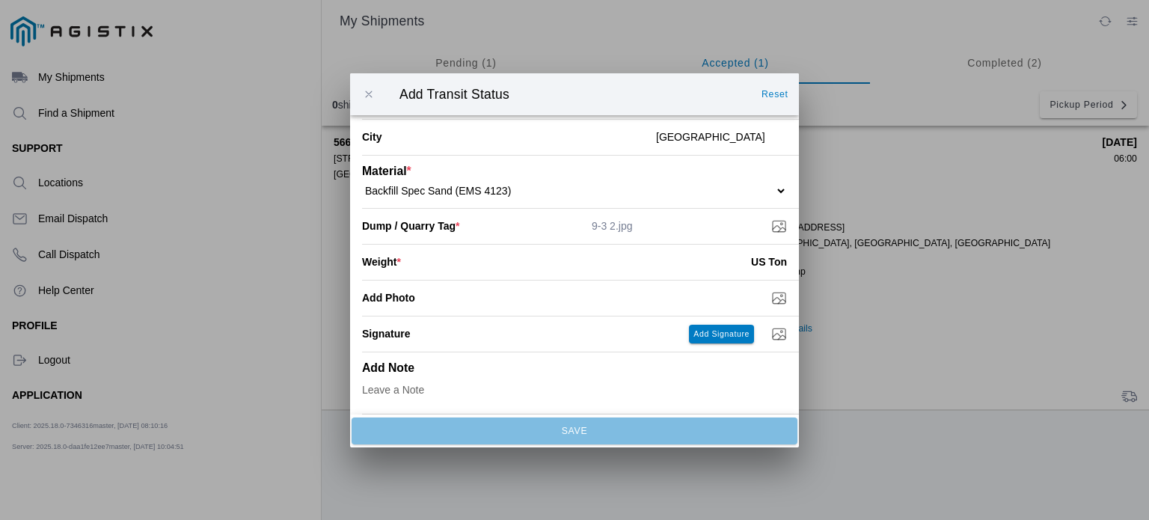
click at [680, 251] on input "number" at bounding box center [576, 261] width 350 height 33
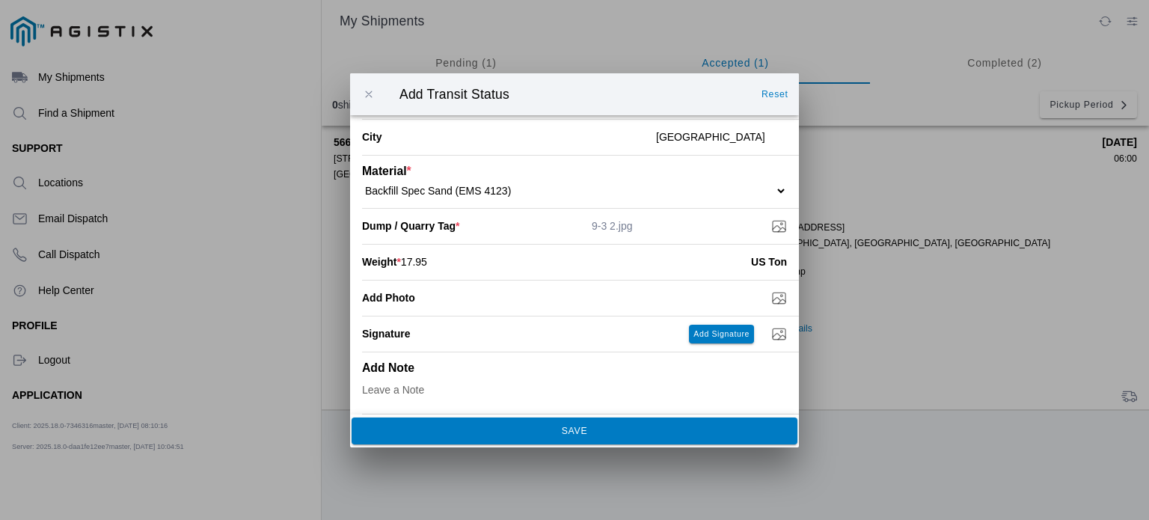
type input "17.95"
click at [517, 426] on span "SAVE" at bounding box center [573, 429] width 425 height 9
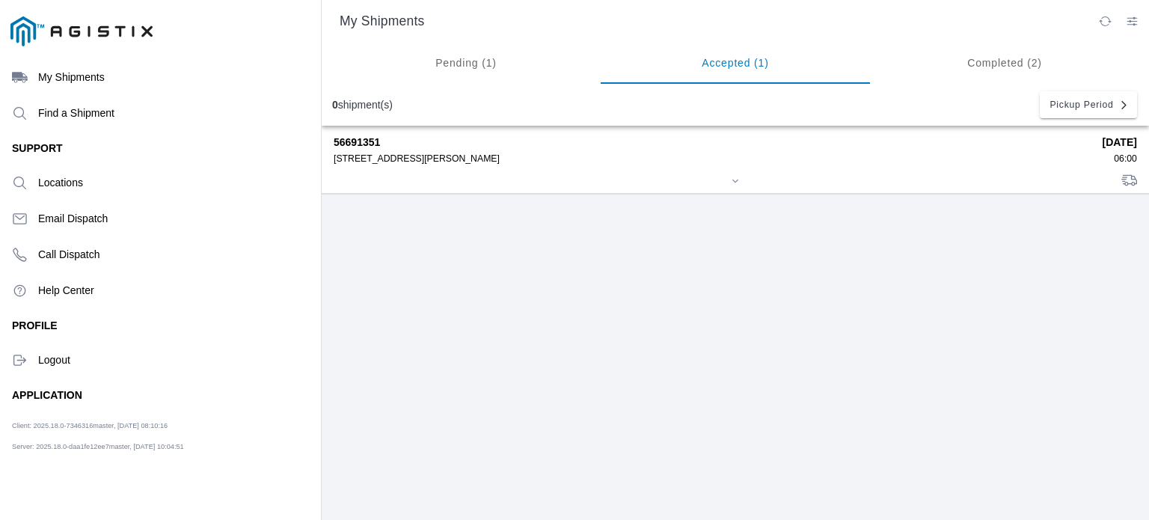
click at [692, 169] on div "56691351 480 Amador St Pier 92, 94124 09/03/2025 06:00" at bounding box center [735, 159] width 803 height 67
click at [732, 182] on icon at bounding box center [735, 180] width 9 height 9
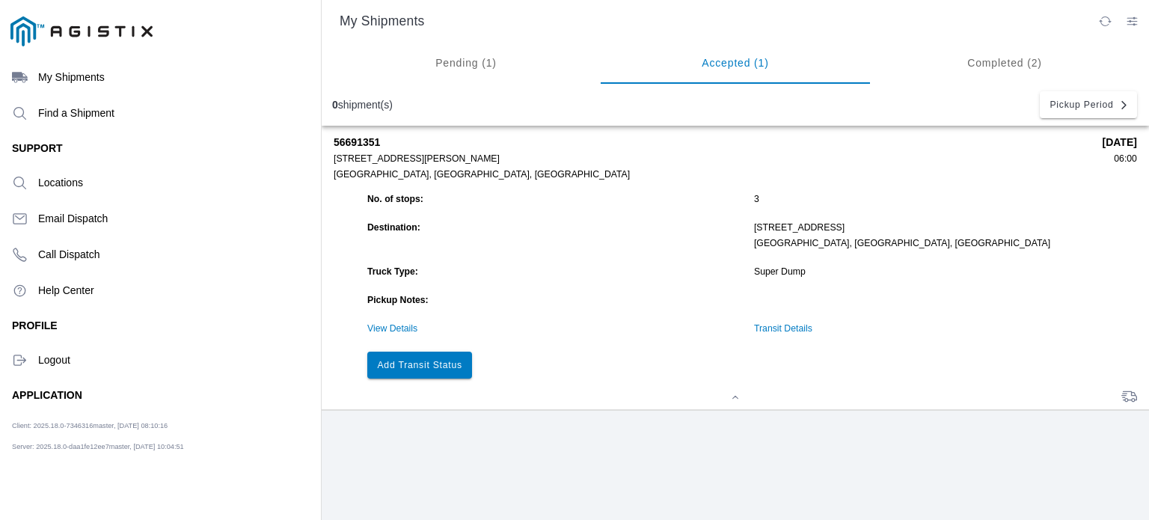
click at [801, 328] on link "Transit Details" at bounding box center [783, 328] width 58 height 10
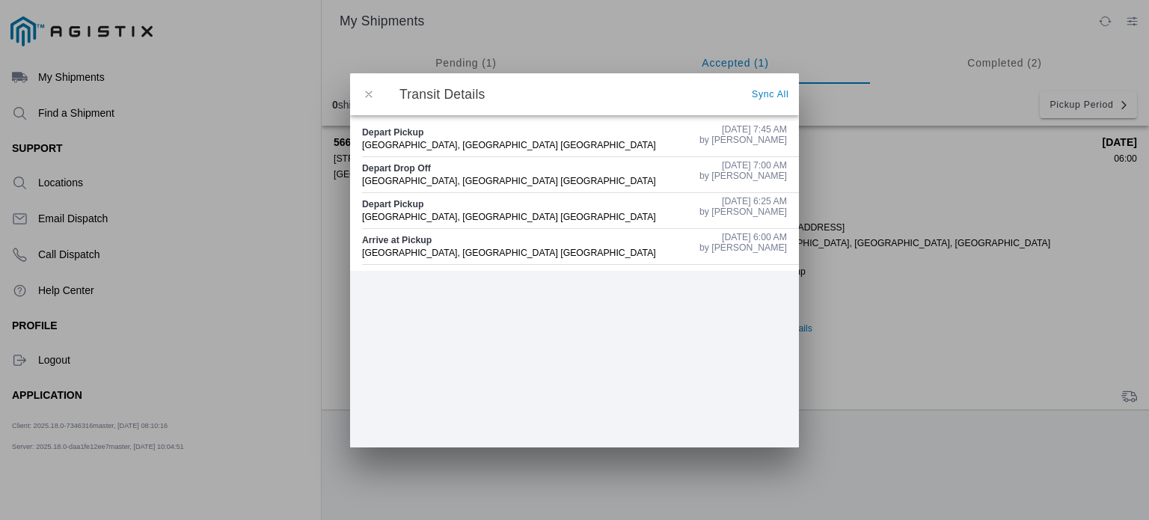
click at [366, 92] on span "button" at bounding box center [368, 93] width 13 height 13
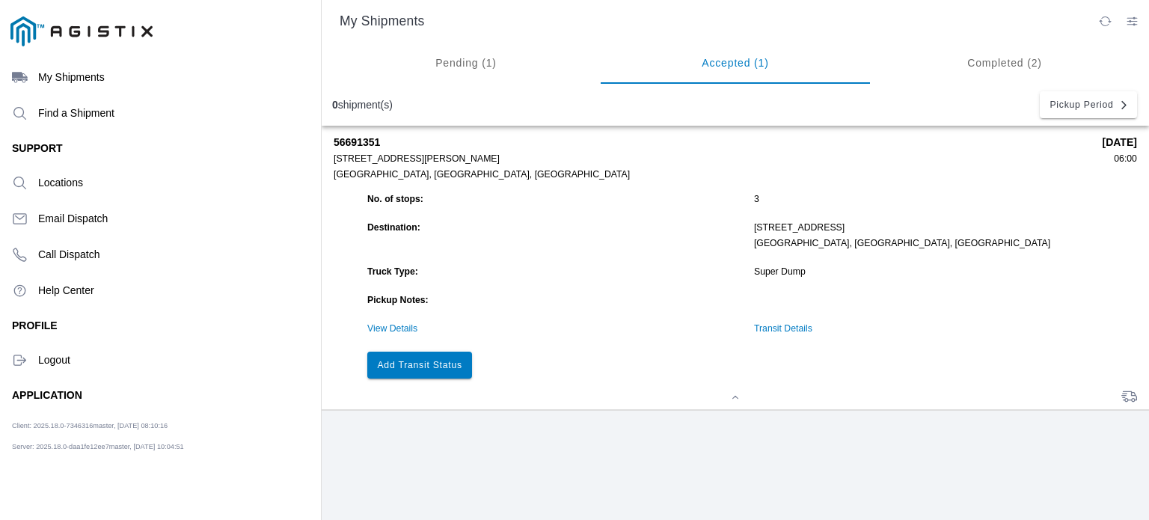
click at [0, 0] on slot "Add Transit Status" at bounding box center [0, 0] width 0 height 0
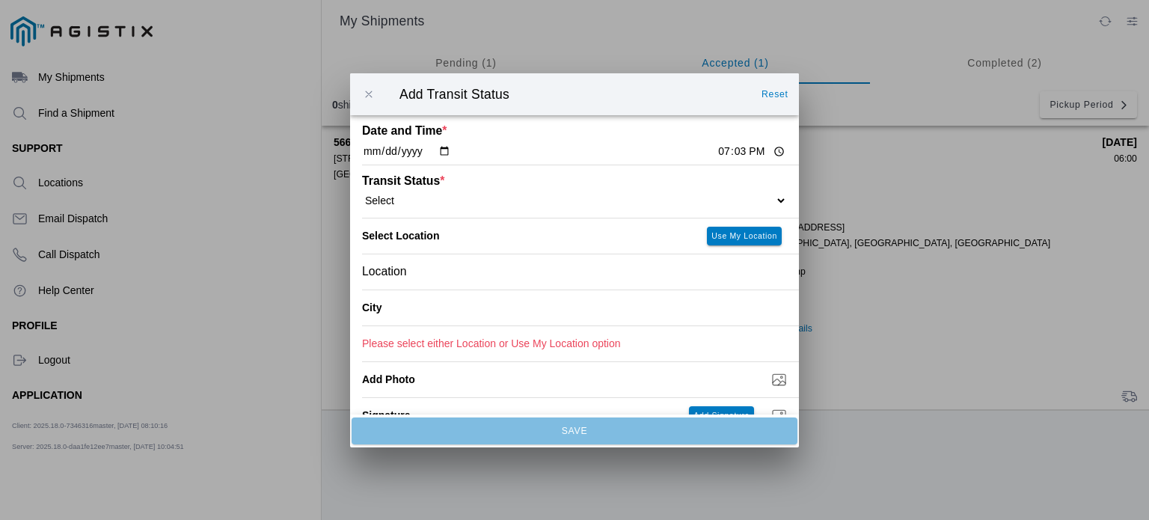
click at [731, 153] on input "19:03" at bounding box center [751, 152] width 70 height 16
click at [716, 151] on input "19:03" at bounding box center [751, 152] width 70 height 16
type input "08:55"
click at [593, 208] on div "Transit Status * Select Arrive at Drop Off Arrive at Pickup Break Start Break S…" at bounding box center [574, 191] width 425 height 52
click at [766, 203] on select "Select Arrive at Drop Off Arrive at Pickup Break Start Break Stop Depart Drop O…" at bounding box center [574, 199] width 425 height 13
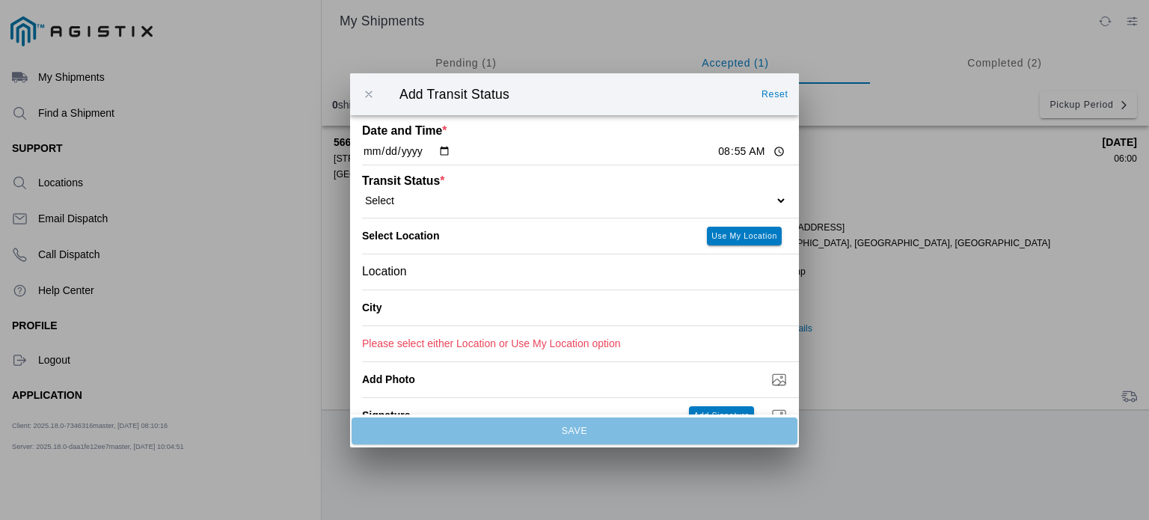
select select "DPTDLVLOC"
click at [362, 194] on select "Select Arrive at Drop Off Arrive at Pickup Break Start Break Stop Depart Drop O…" at bounding box center [574, 199] width 425 height 13
click at [476, 274] on div "Location" at bounding box center [574, 270] width 425 height 35
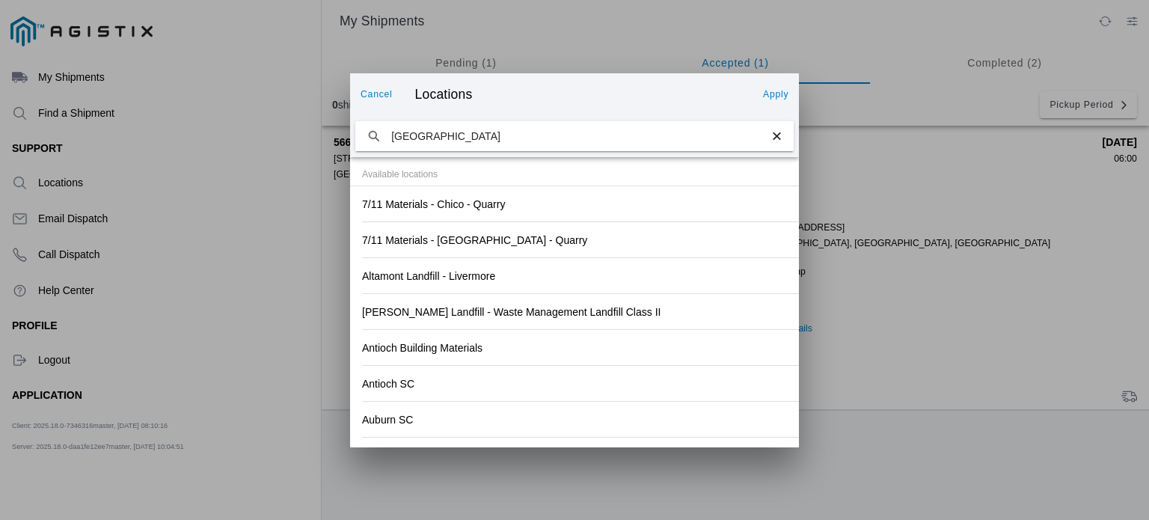
type input "redwood city"
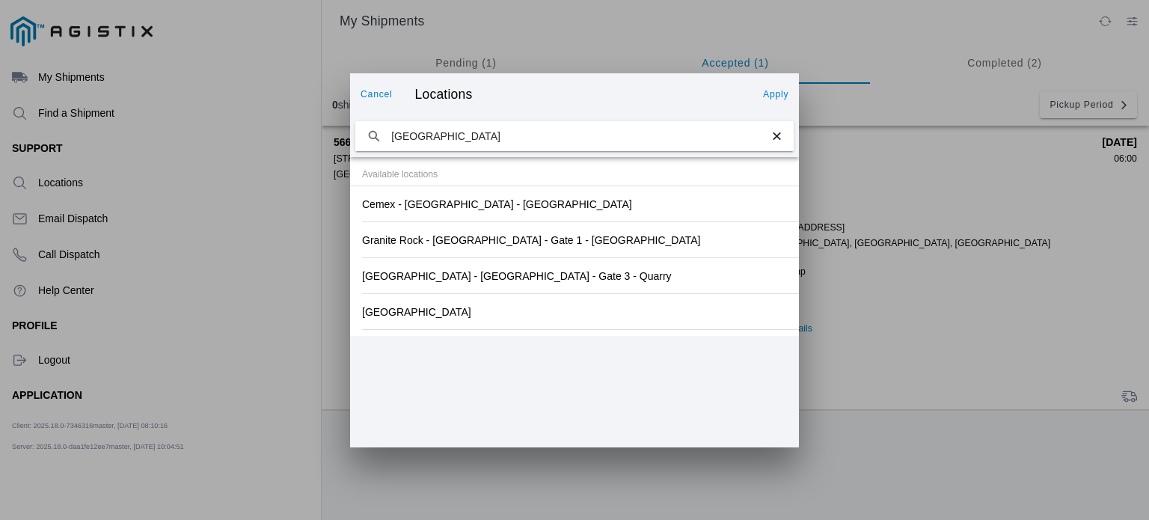
click at [493, 322] on div "Redwood City Sub" at bounding box center [574, 311] width 425 height 35
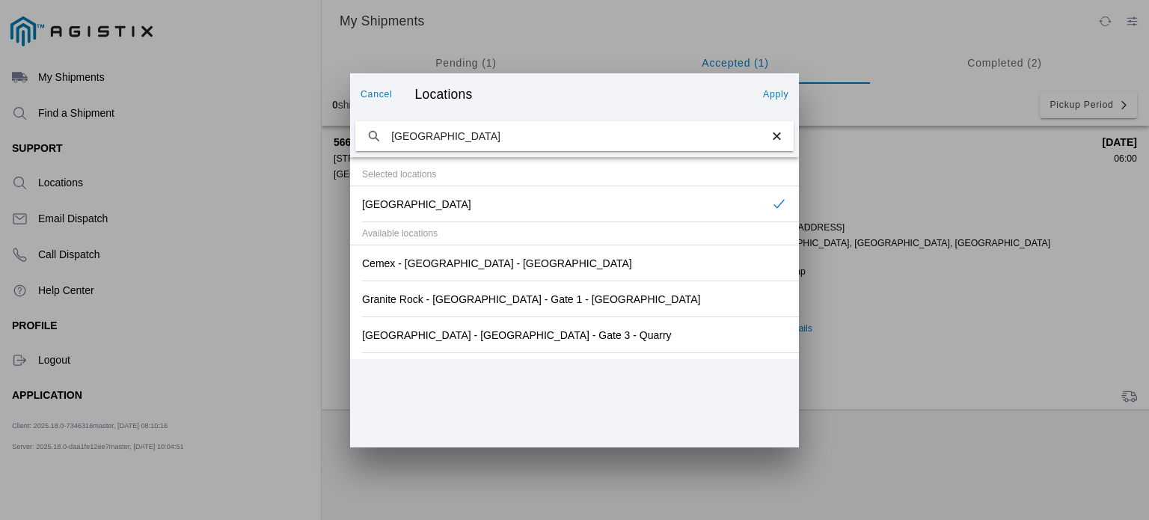
click at [0, 0] on slot "Apply" at bounding box center [0, 0] width 0 height 0
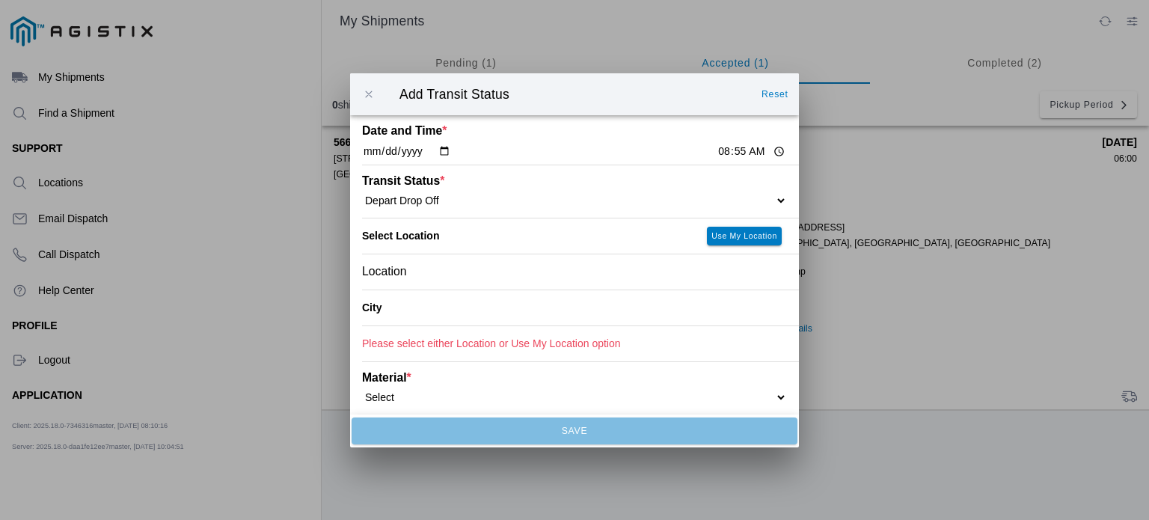
type input "Redwood City"
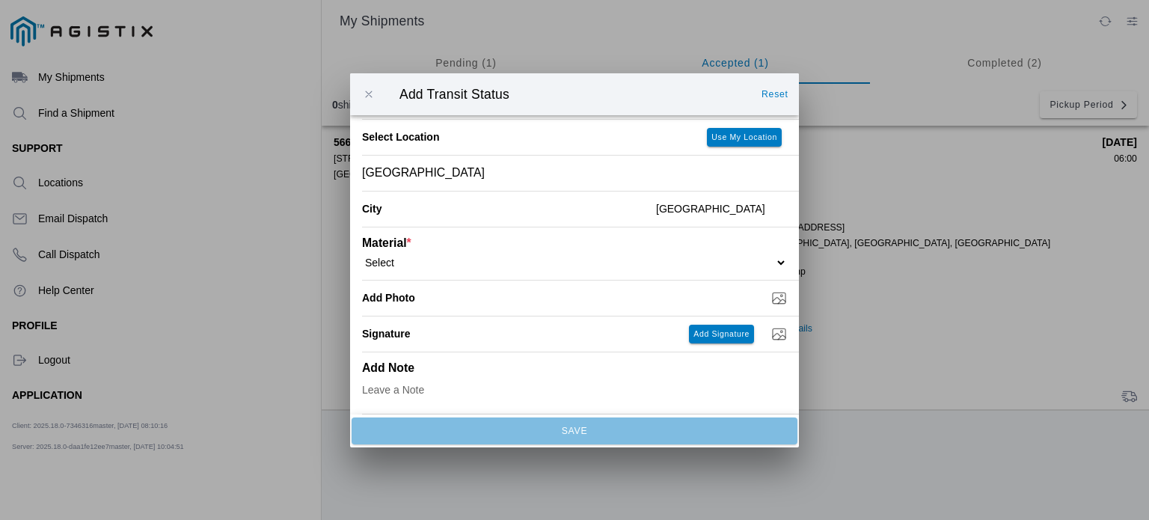
scroll to position [90, 0]
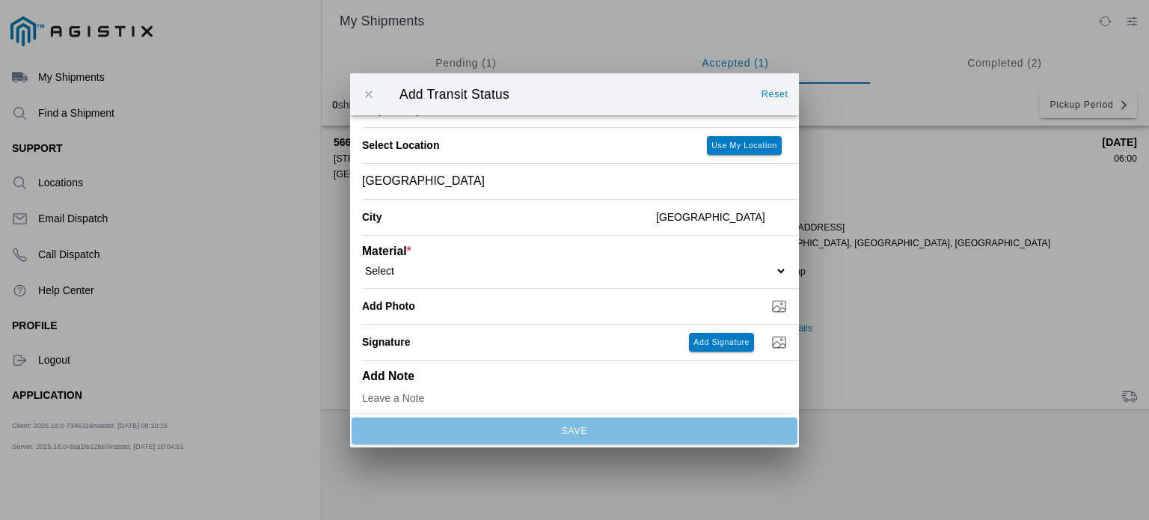
click at [745, 271] on select "Select 1" x 3" Rock 1" x 4" Rock 2" x 4" Rock Asphalt Cold Patch Backfill Spec …" at bounding box center [574, 269] width 425 height 13
select select "708650"
click at [362, 264] on select "Select 1" x 3" Rock 1" x 4" Rock 2" x 4" Rock Asphalt Cold Patch Backfill Spec …" at bounding box center [574, 269] width 425 height 13
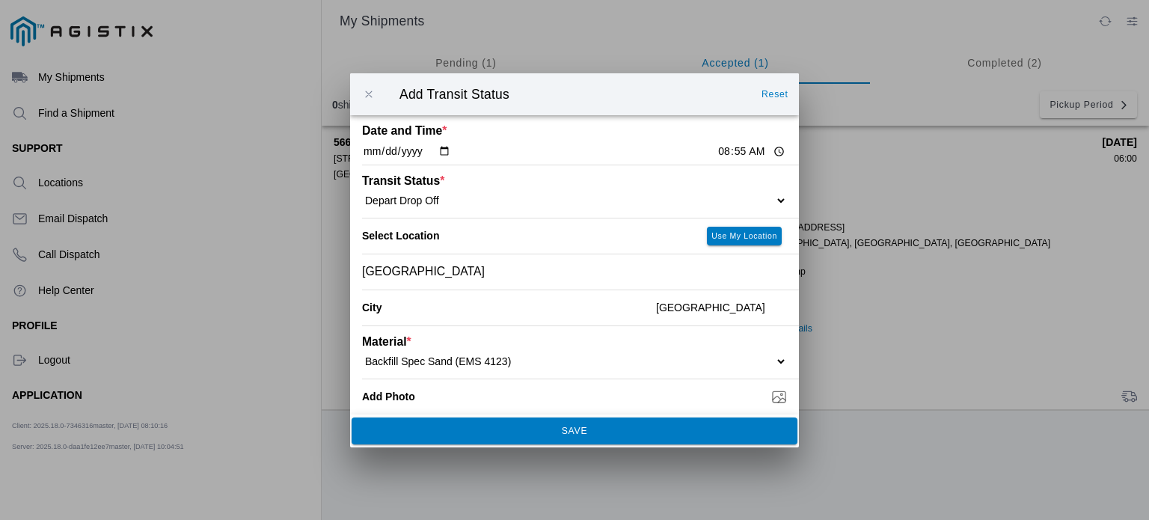
scroll to position [101, 0]
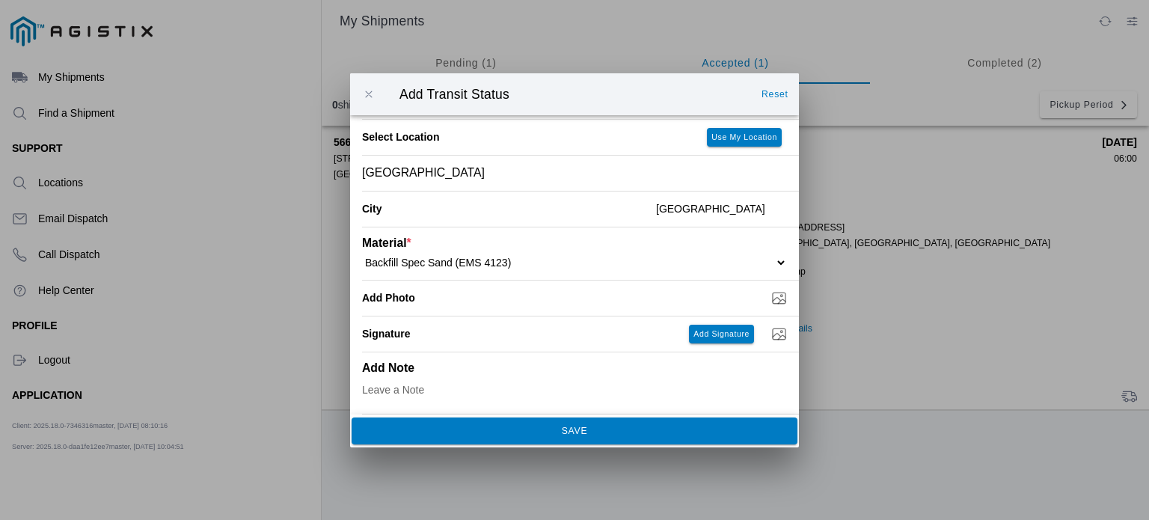
click at [601, 439] on button "SAVE" at bounding box center [574, 430] width 446 height 27
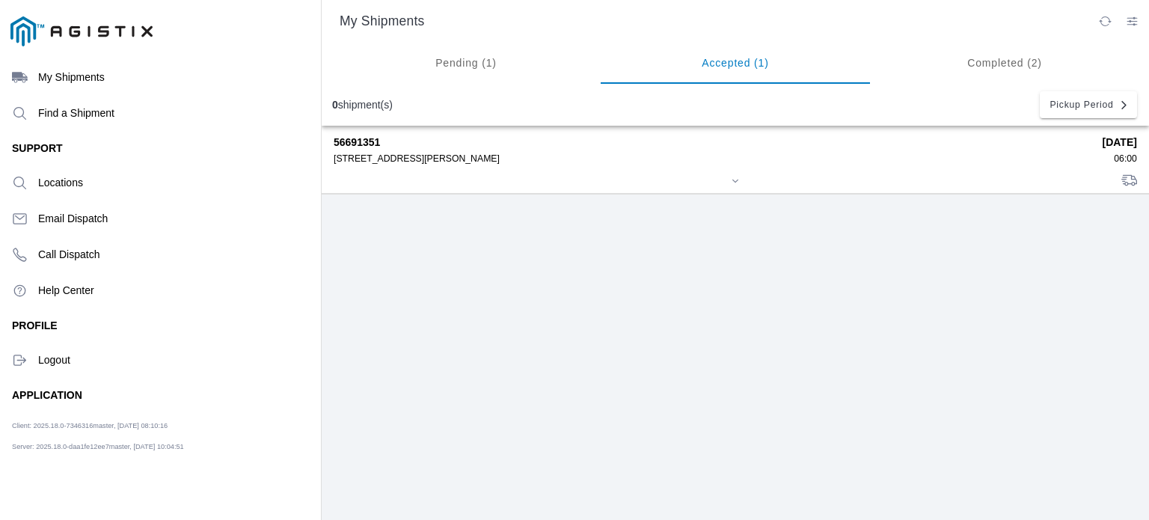
click at [470, 167] on div "56691351 480 Amador St Pier 92, 94124 09/03/2025 06:00" at bounding box center [735, 159] width 803 height 67
click at [363, 140] on strong "56691351" at bounding box center [713, 142] width 758 height 12
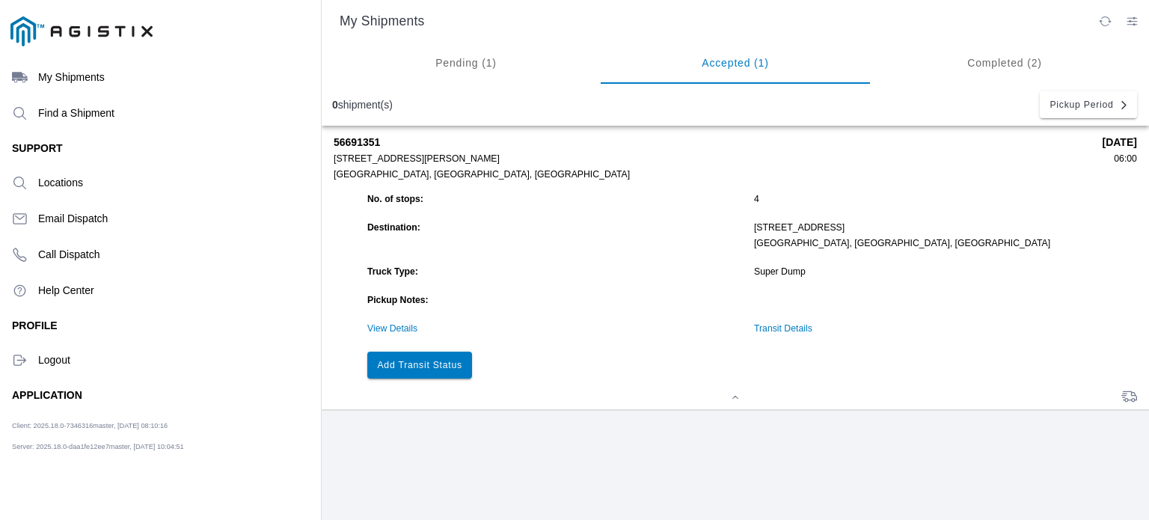
click at [0, 0] on slot "Add Transit Status" at bounding box center [0, 0] width 0 height 0
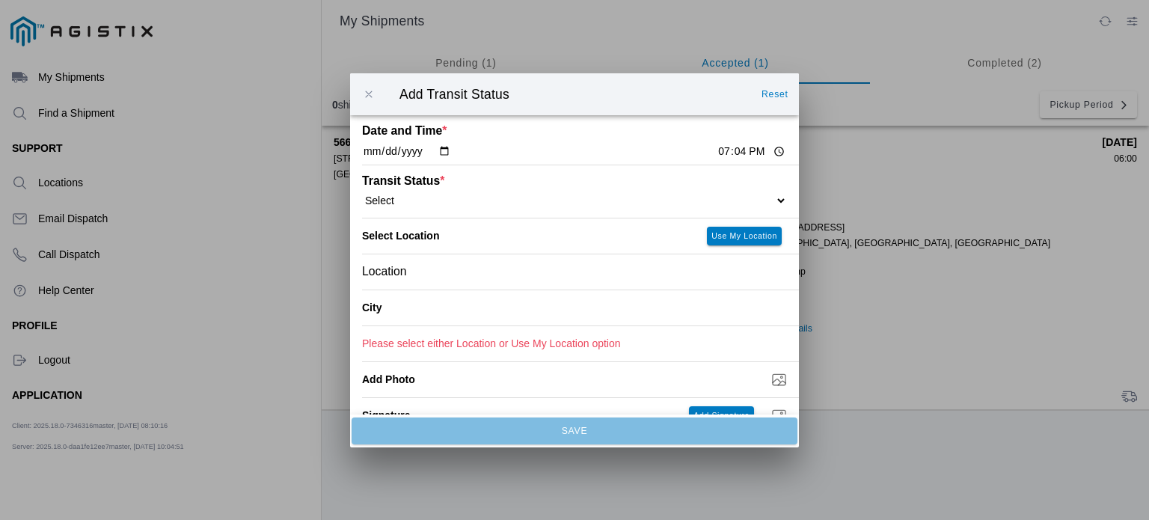
click at [716, 147] on input "19:04" at bounding box center [751, 152] width 70 height 16
type input "10:21"
click at [619, 205] on select "Select Arrive at Drop Off Arrive at Pickup Break Start Break Stop Depart Drop O…" at bounding box center [574, 199] width 425 height 13
select select "BREAKSTART"
click at [362, 194] on select "Select Arrive at Drop Off Arrive at Pickup Break Start Break Stop Depart Drop O…" at bounding box center [574, 199] width 425 height 13
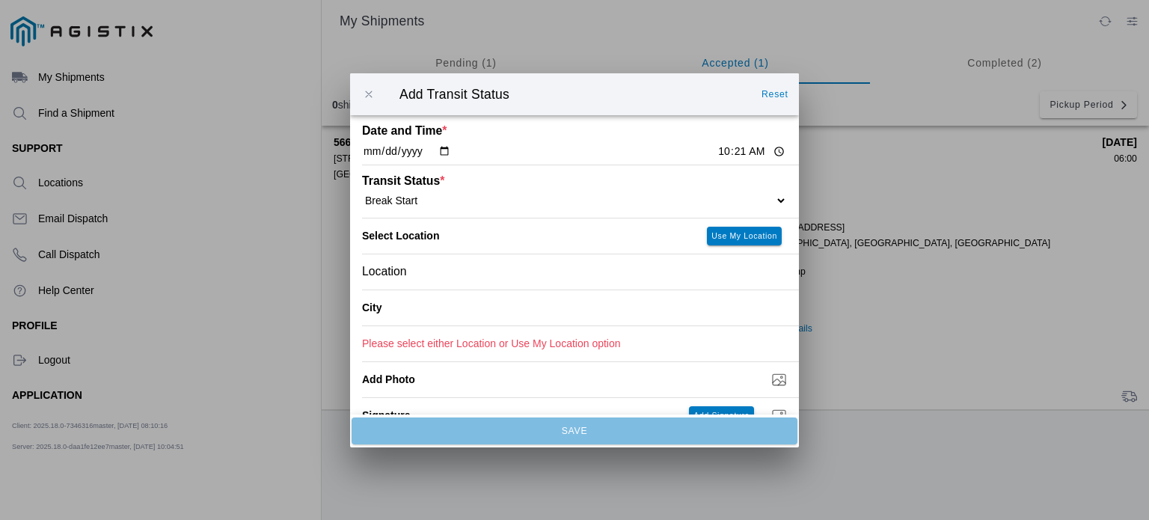
click at [580, 274] on div "Location" at bounding box center [574, 270] width 425 height 35
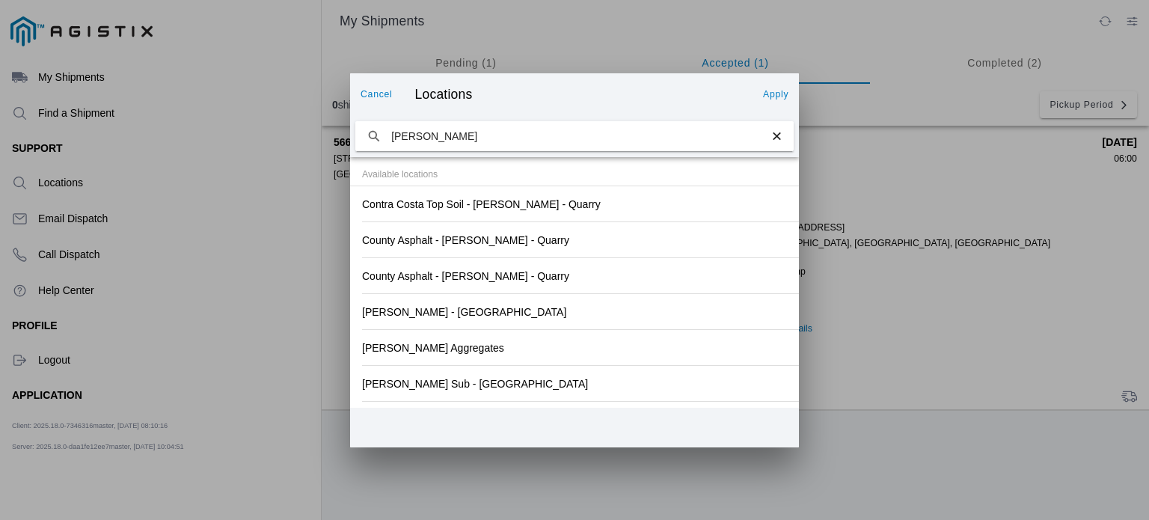
drag, startPoint x: 446, startPoint y: 131, endPoint x: 365, endPoint y: 116, distance: 82.1
click at [365, 116] on div "martin" at bounding box center [574, 136] width 449 height 42
type input "hanson"
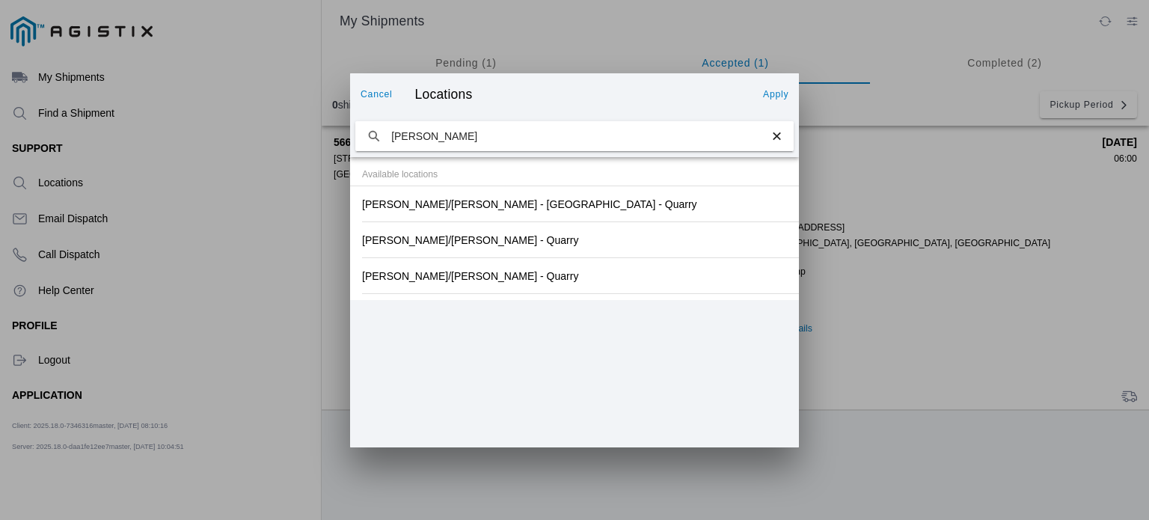
click at [540, 243] on div "Hanson/Marietta - SF - Quarry" at bounding box center [574, 239] width 425 height 35
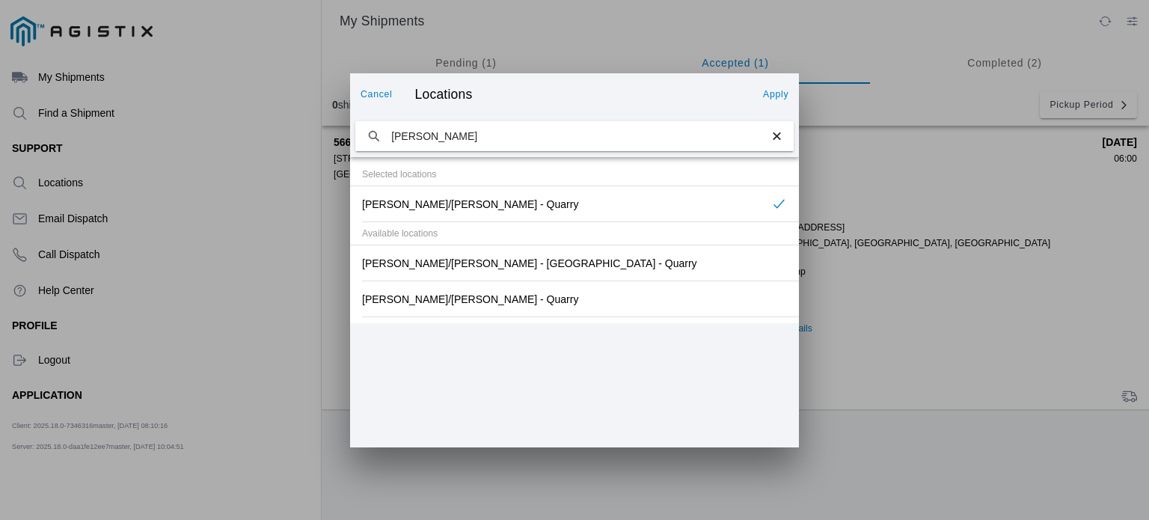
click at [0, 0] on slot "Apply" at bounding box center [0, 0] width 0 height 0
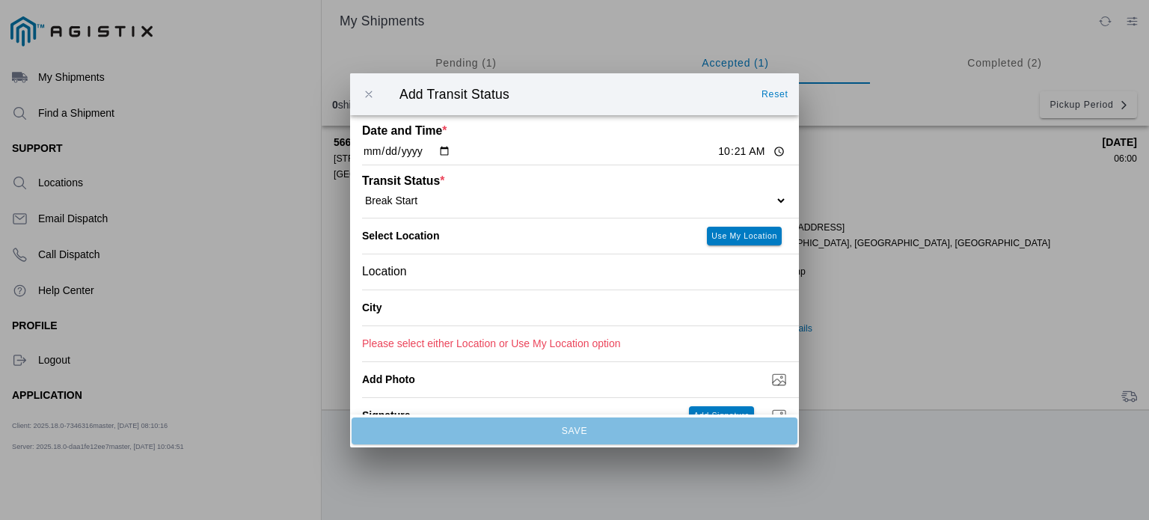
type input "San Francisco"
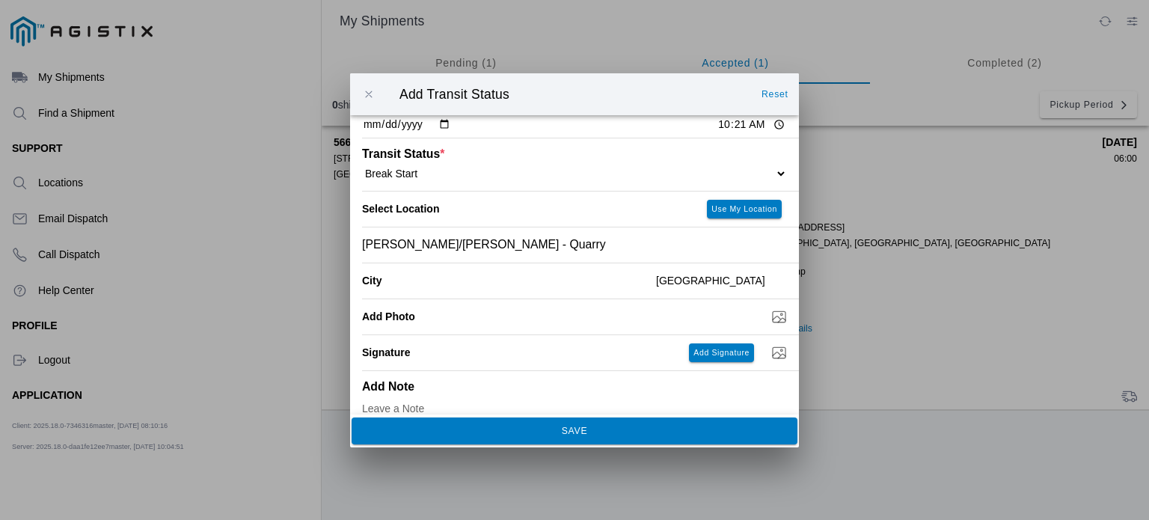
scroll to position [0, 0]
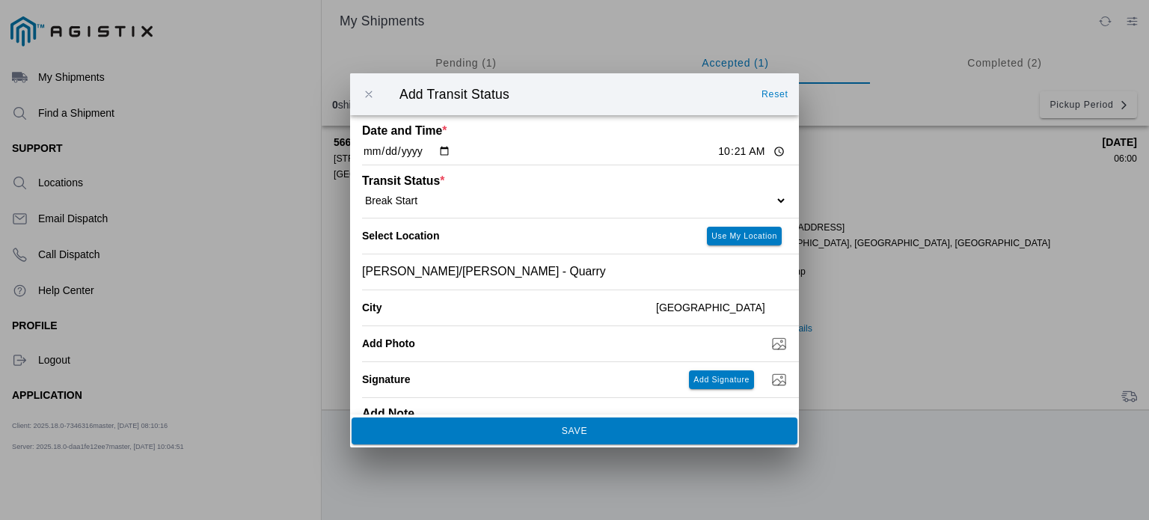
click at [544, 429] on span "SAVE" at bounding box center [573, 429] width 425 height 9
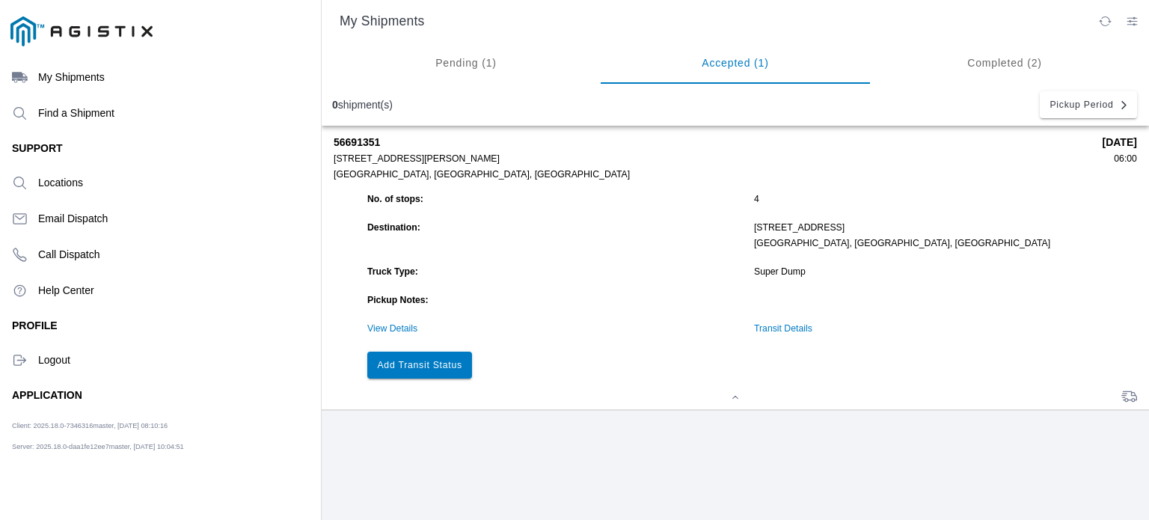
click at [0, 0] on slot "Add Transit Status" at bounding box center [0, 0] width 0 height 0
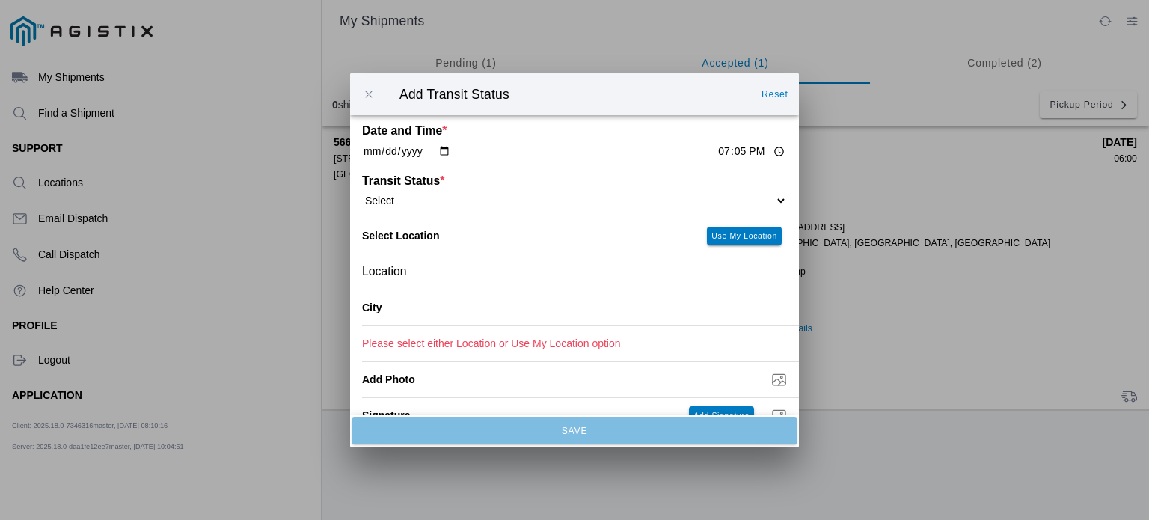
click at [716, 149] on input "19:05" at bounding box center [751, 152] width 70 height 16
click at [728, 153] on input "22:06" at bounding box center [751, 152] width 70 height 16
type input "10:51"
click at [546, 206] on select "Select Arrive at Drop Off Arrive at Pickup Break Start Break Stop Depart Drop O…" at bounding box center [574, 199] width 425 height 13
select select "BREAKSTOP"
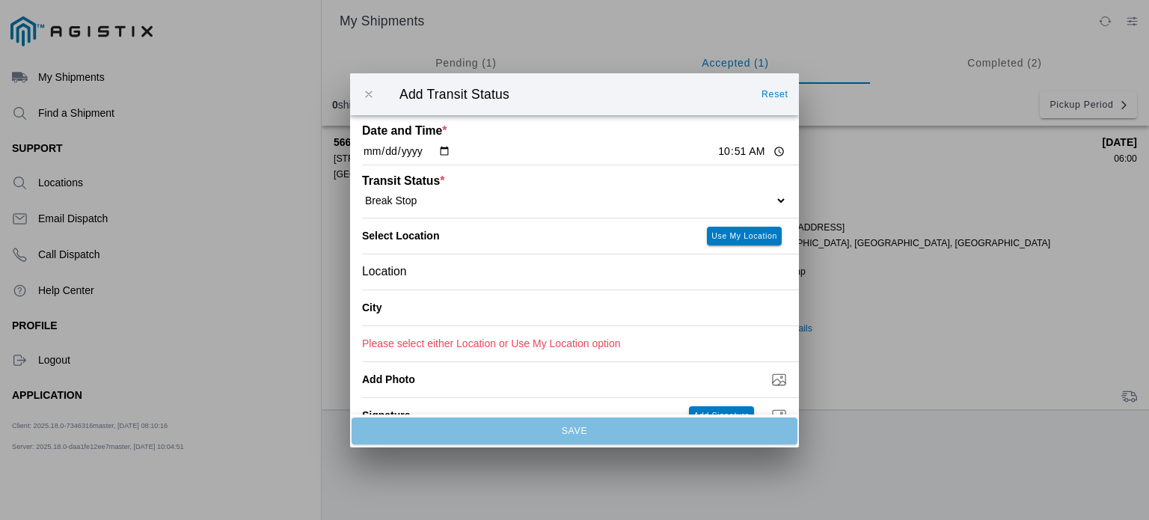
click at [362, 194] on select "Select Arrive at Drop Off Arrive at Pickup Break Start Break Stop Depart Drop O…" at bounding box center [574, 199] width 425 height 13
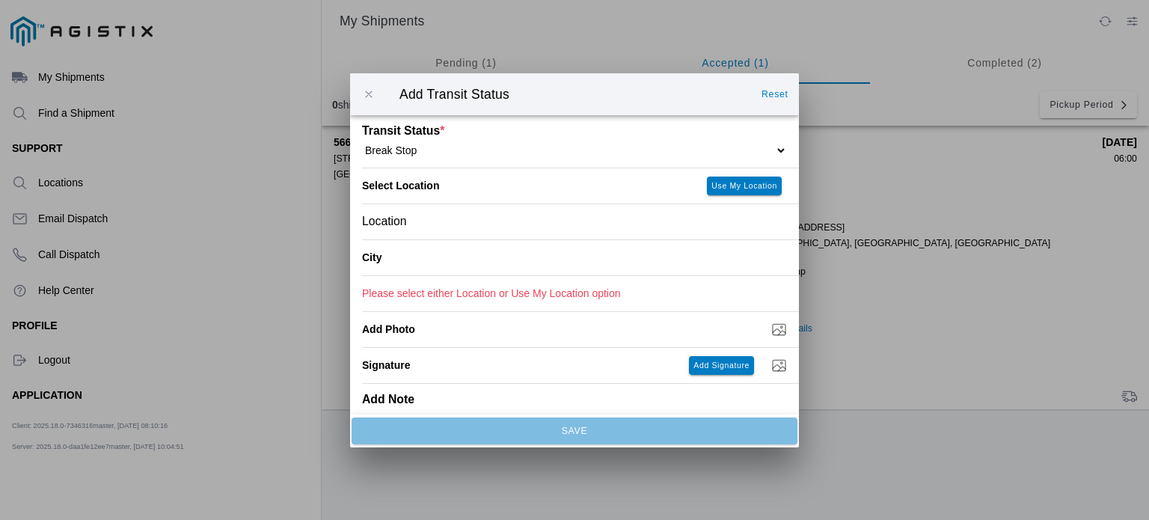
scroll to position [52, 0]
click at [637, 262] on div "City" at bounding box center [580, 256] width 437 height 36
click at [575, 253] on ion-label "City" at bounding box center [503, 256] width 282 height 12
click at [388, 253] on ion-label "City" at bounding box center [503, 256] width 282 height 12
click at [419, 220] on div "Location" at bounding box center [574, 219] width 425 height 35
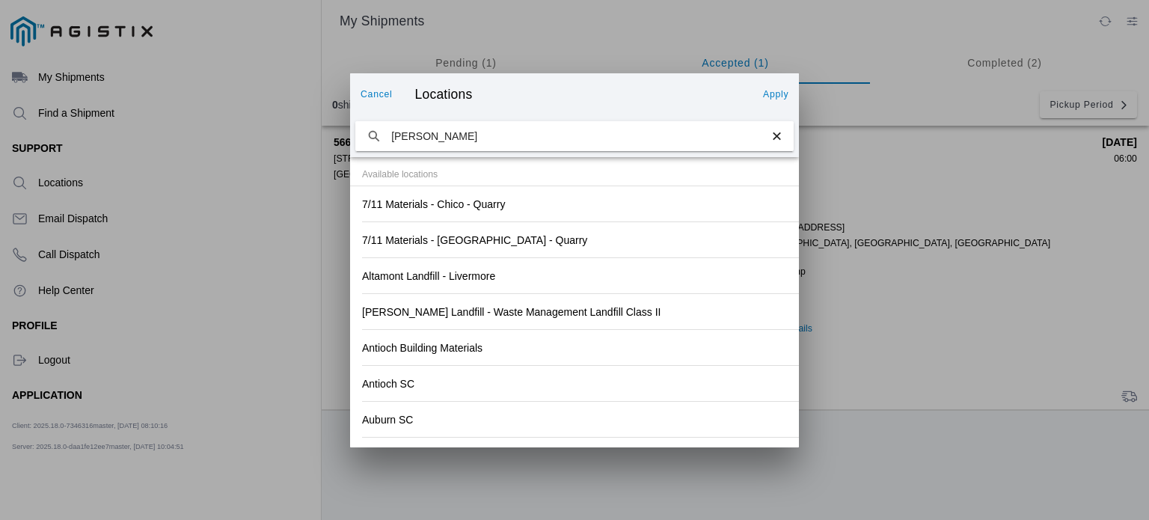
type input "hanson"
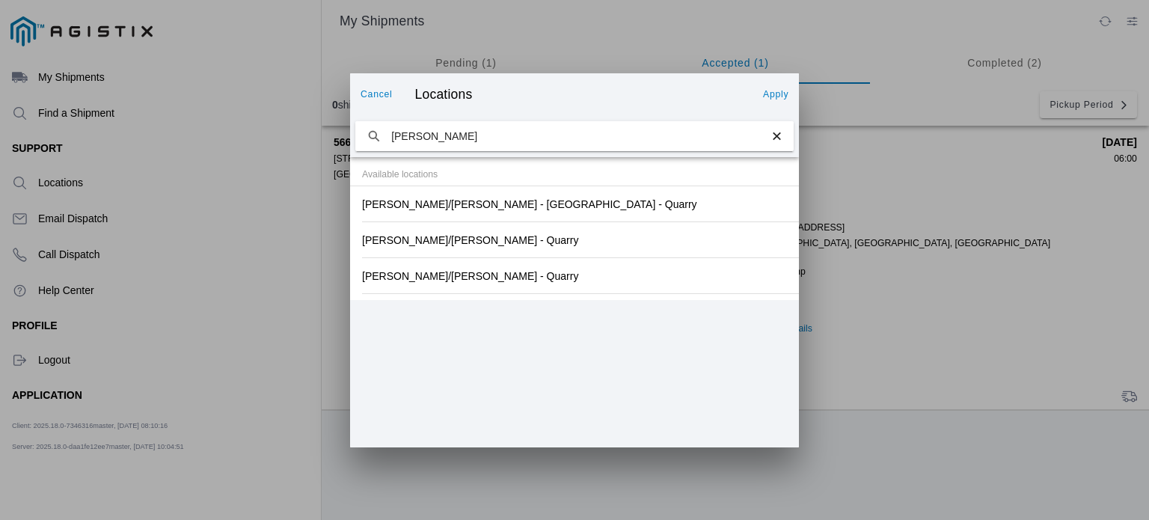
click at [0, 0] on slot "Hanson/Marietta - SF - Quarry" at bounding box center [0, 0] width 0 height 0
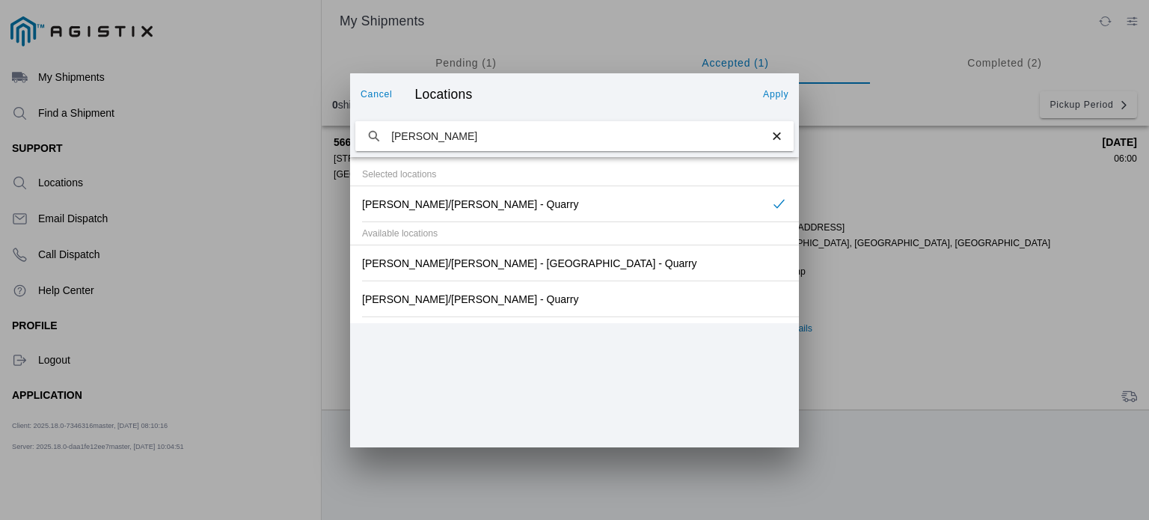
click at [0, 0] on slot "Apply" at bounding box center [0, 0] width 0 height 0
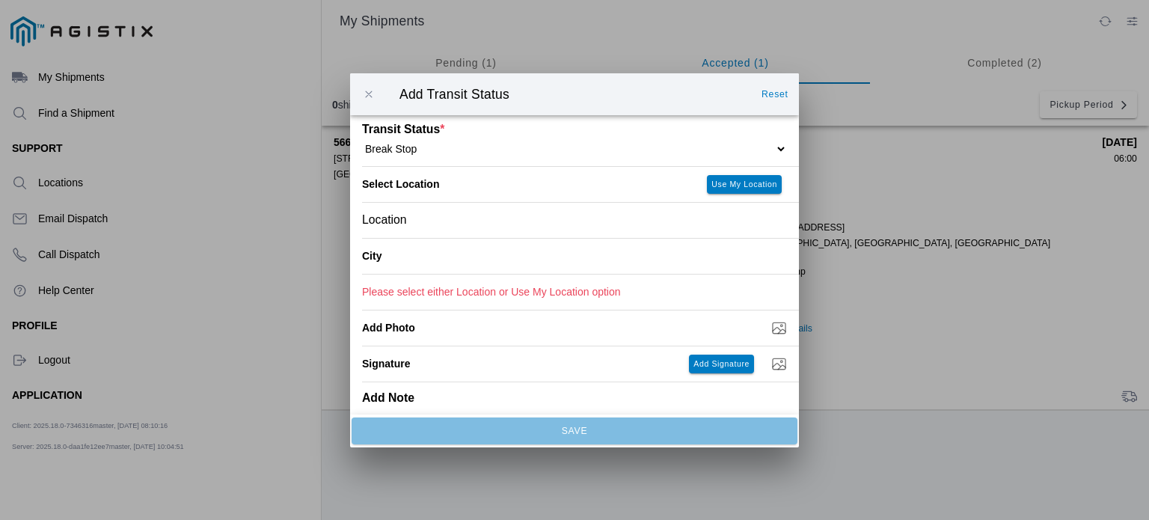
type input "San Francisco"
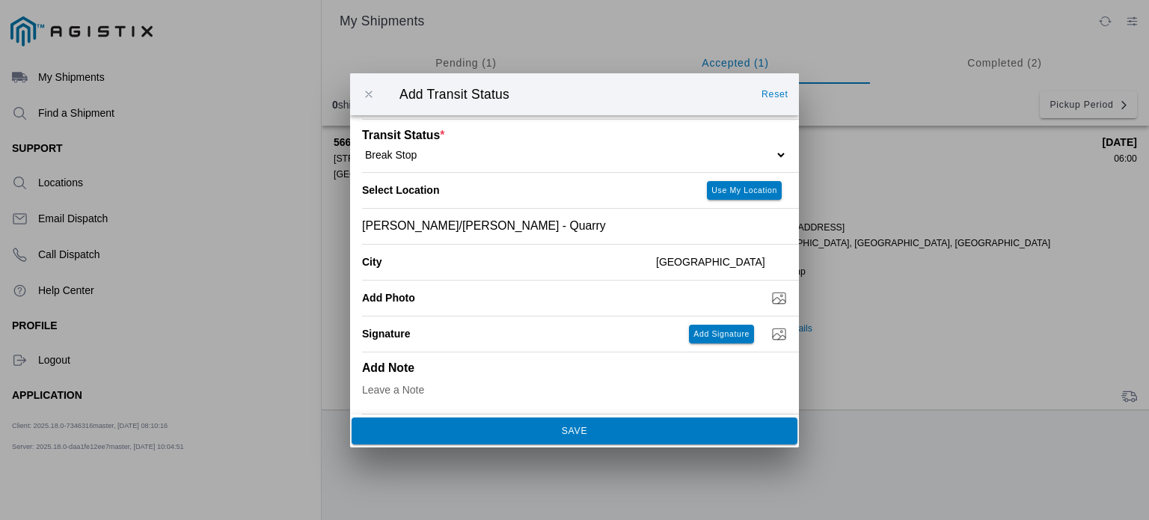
scroll to position [0, 0]
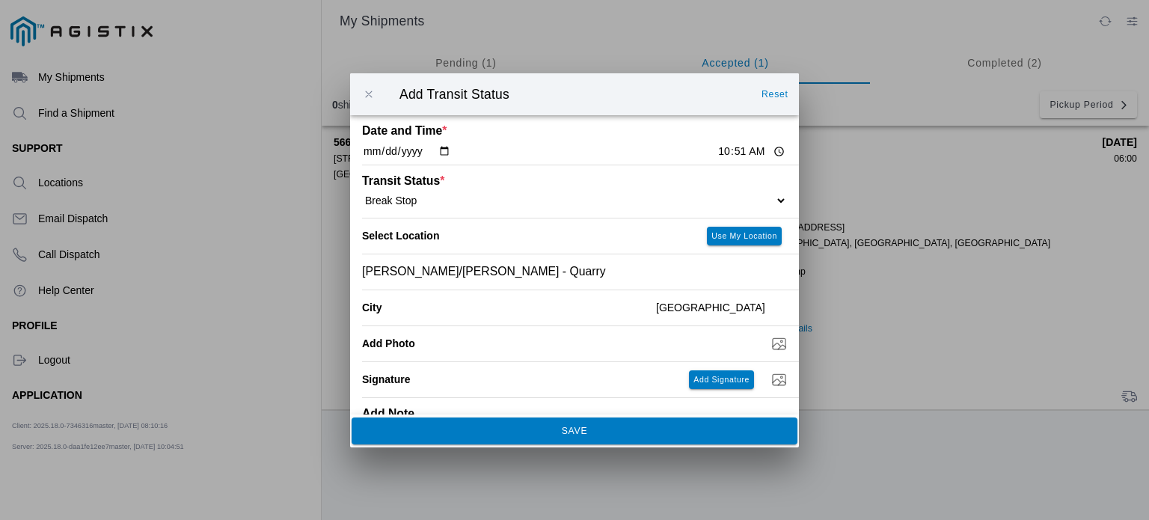
click at [603, 430] on span "SAVE" at bounding box center [573, 429] width 425 height 9
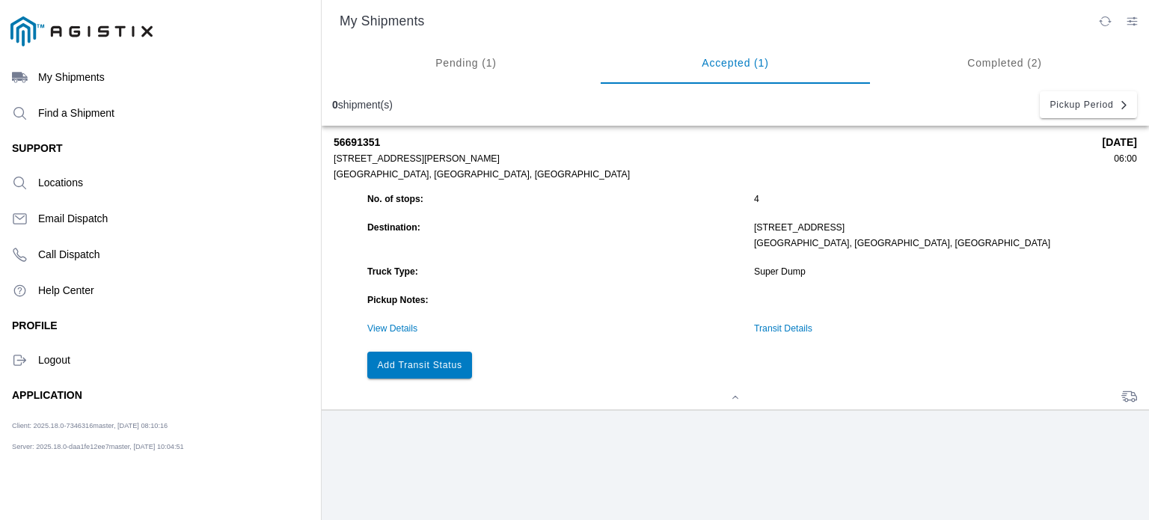
click at [0, 0] on slot "Add Transit Status" at bounding box center [0, 0] width 0 height 0
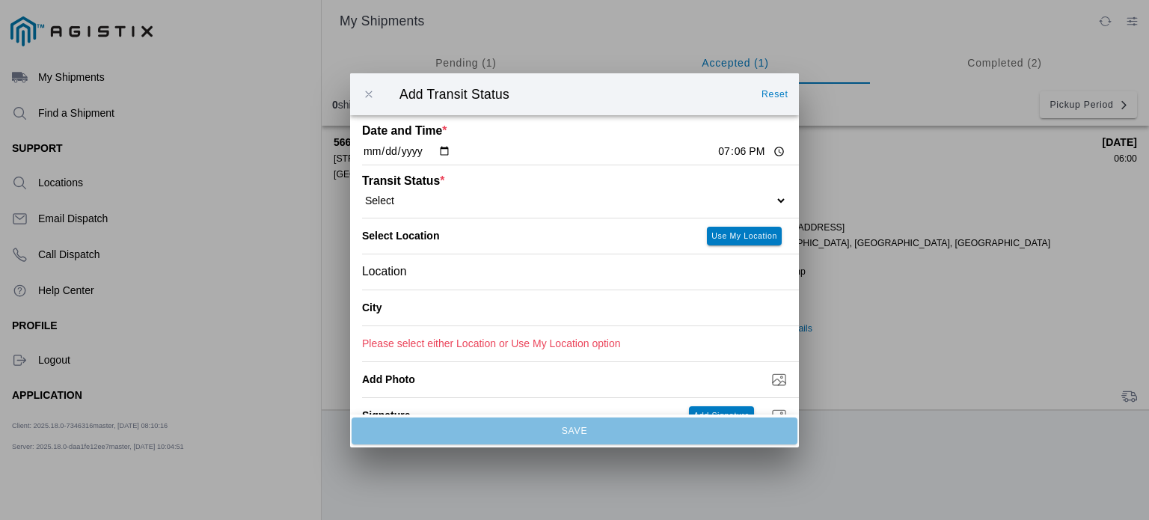
click at [716, 147] on input "19:06" at bounding box center [751, 152] width 70 height 16
type input "11:10"
click at [472, 209] on div "Transit Status * Select Arrive at Drop Off Arrive at Pickup Break Start Break S…" at bounding box center [574, 191] width 425 height 52
click at [766, 204] on select "Select Arrive at Drop Off Arrive at Pickup Break Start Break Stop Depart Drop O…" at bounding box center [574, 199] width 425 height 13
select select "DPTPULOC"
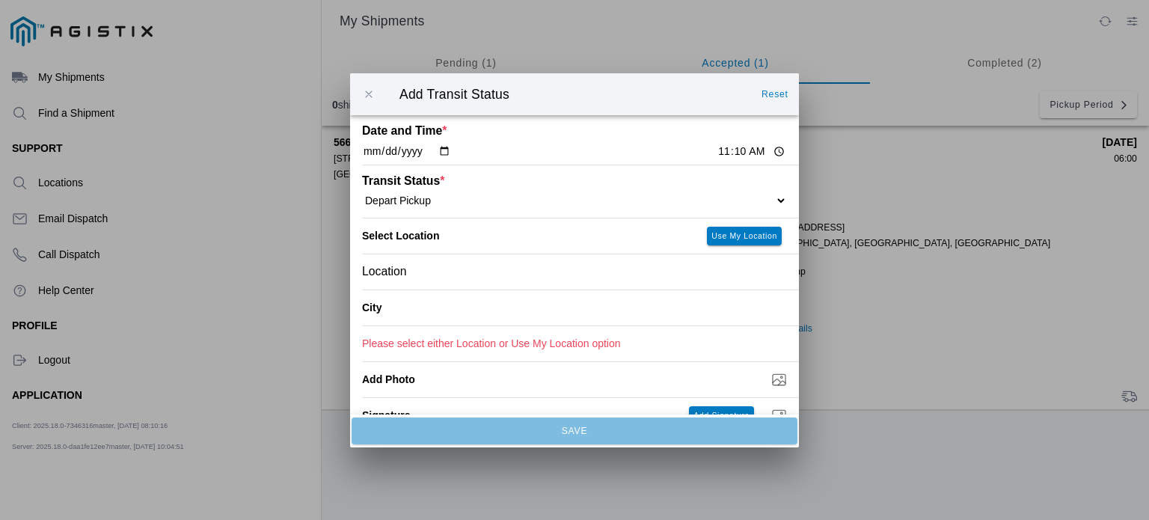
click at [362, 194] on select "Select Arrive at Drop Off Arrive at Pickup Break Start Break Stop Depart Drop O…" at bounding box center [574, 199] width 425 height 13
click at [539, 271] on div "Location" at bounding box center [574, 270] width 425 height 35
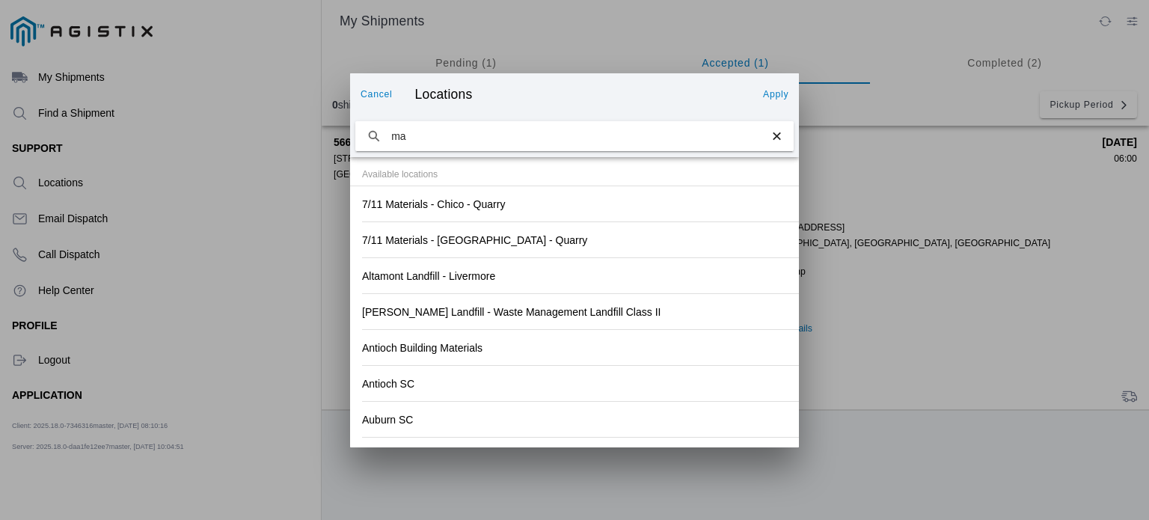
type input "m"
type input "hanson"
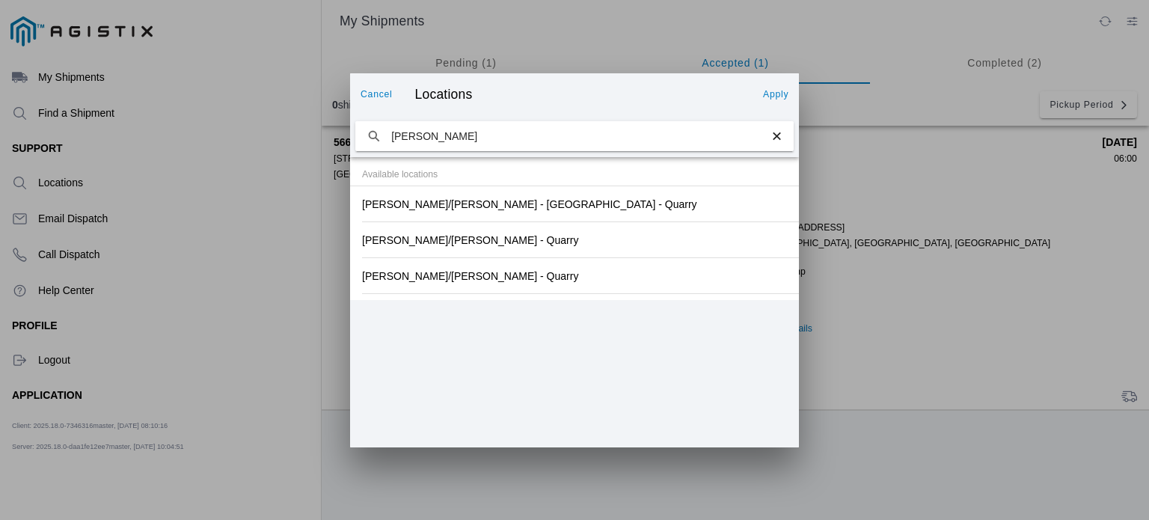
click at [517, 245] on div "Hanson/Marietta - SF - Quarry" at bounding box center [574, 239] width 425 height 35
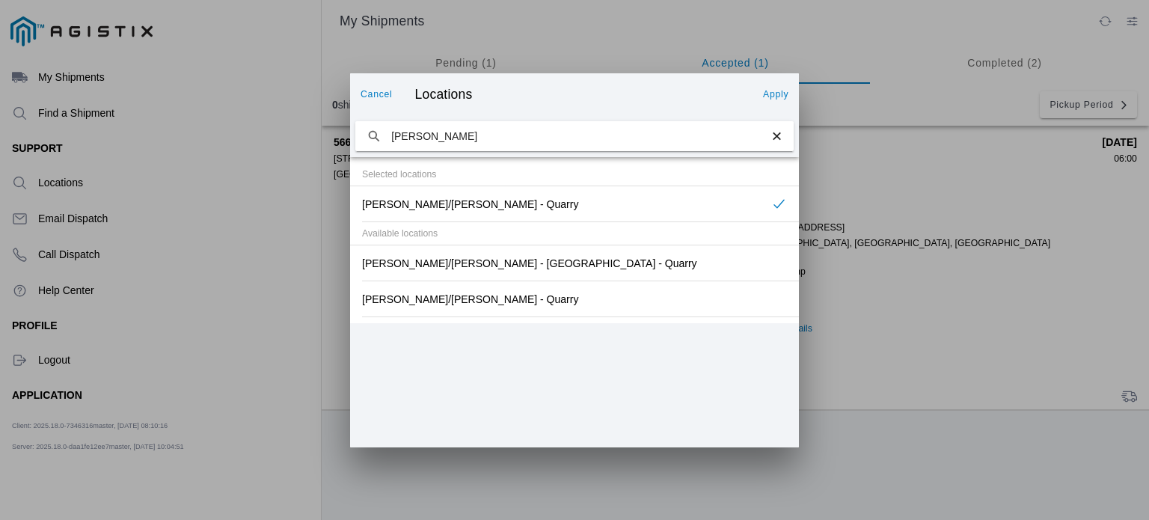
click at [0, 0] on slot "Apply" at bounding box center [0, 0] width 0 height 0
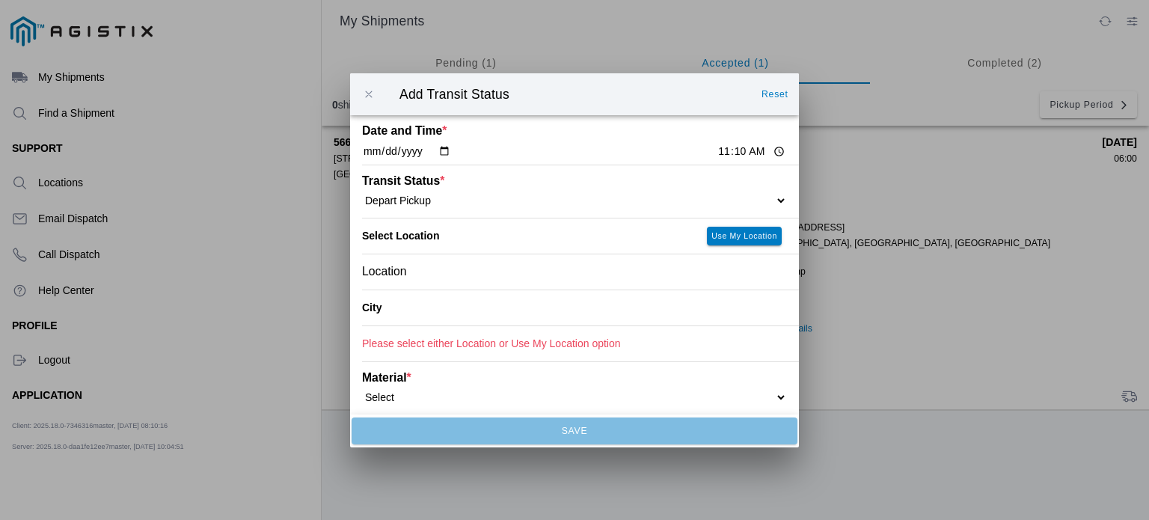
type input "San Francisco"
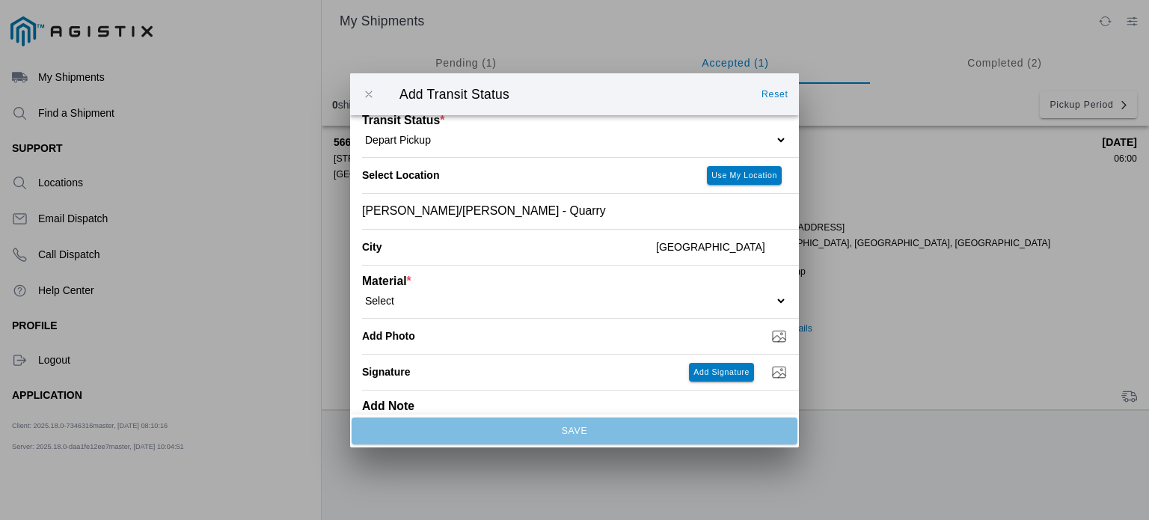
scroll to position [64, 0]
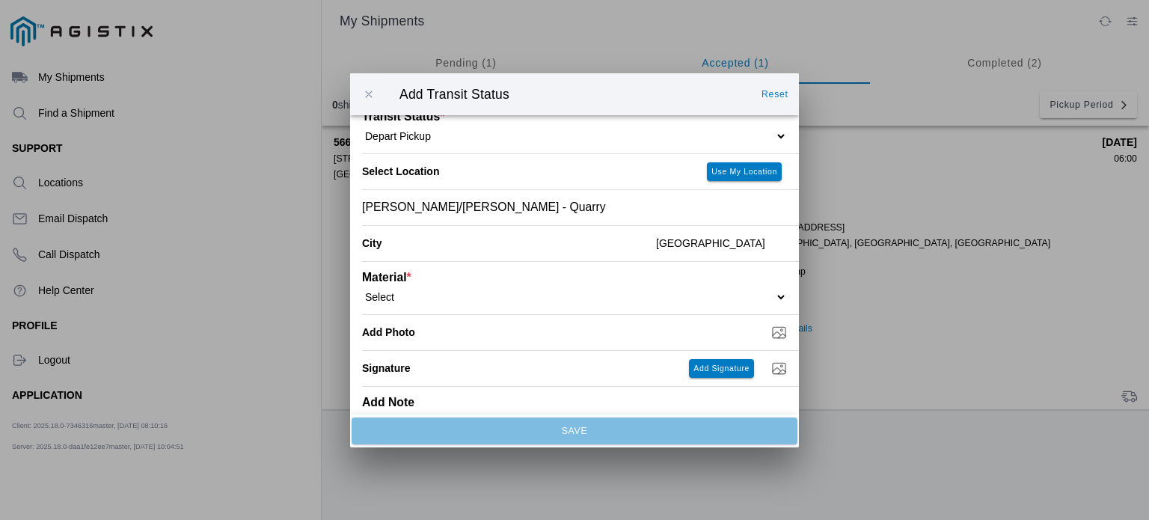
click at [635, 301] on select "Select 1" x 3" Rock 1" x 4" Rock 2" x 4" Rock Asphalt Cold Patch Backfill Spec …" at bounding box center [574, 295] width 425 height 13
select select "708650"
click at [362, 290] on select "Select 1" x 3" Rock 1" x 4" Rock 2" x 4" Rock Asphalt Cold Patch Backfill Spec …" at bounding box center [574, 295] width 425 height 13
click at [545, 339] on input "Dump / Quarry Tag *" at bounding box center [580, 332] width 437 height 16
type input "C:\fakepath\9-3 3.jpg"
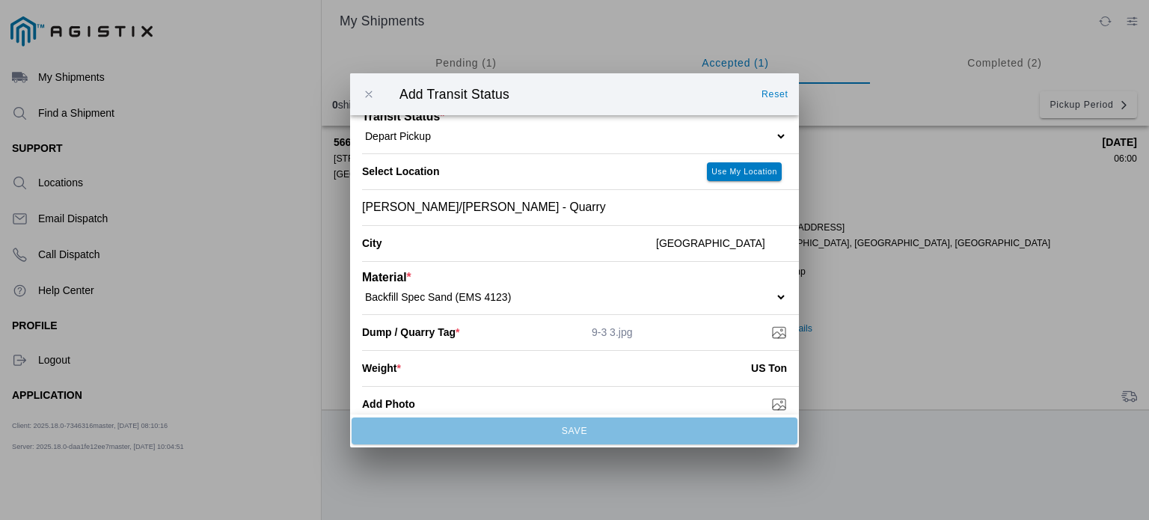
click at [595, 361] on input "number" at bounding box center [576, 367] width 350 height 33
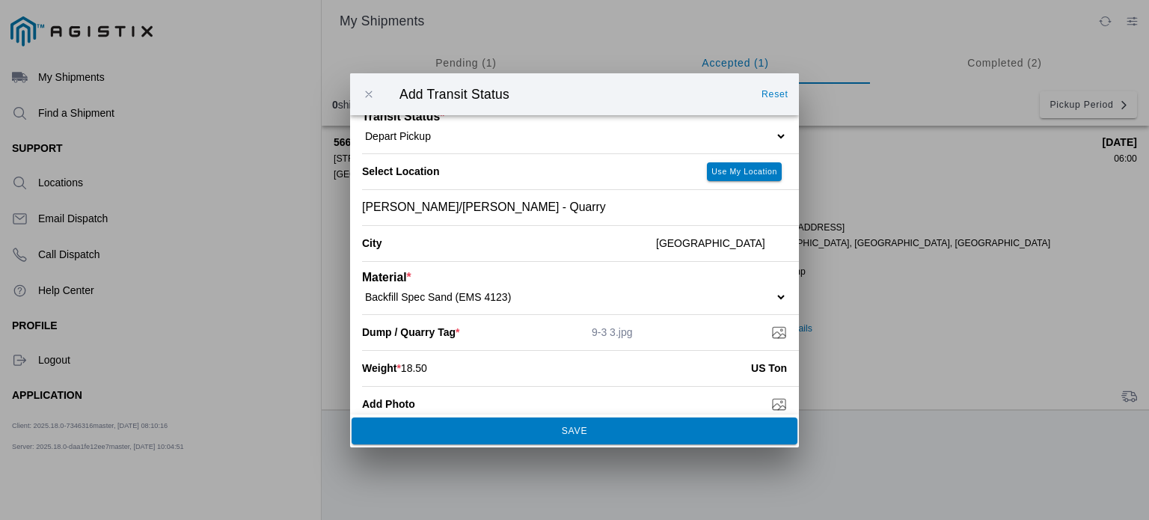
type input "18.50"
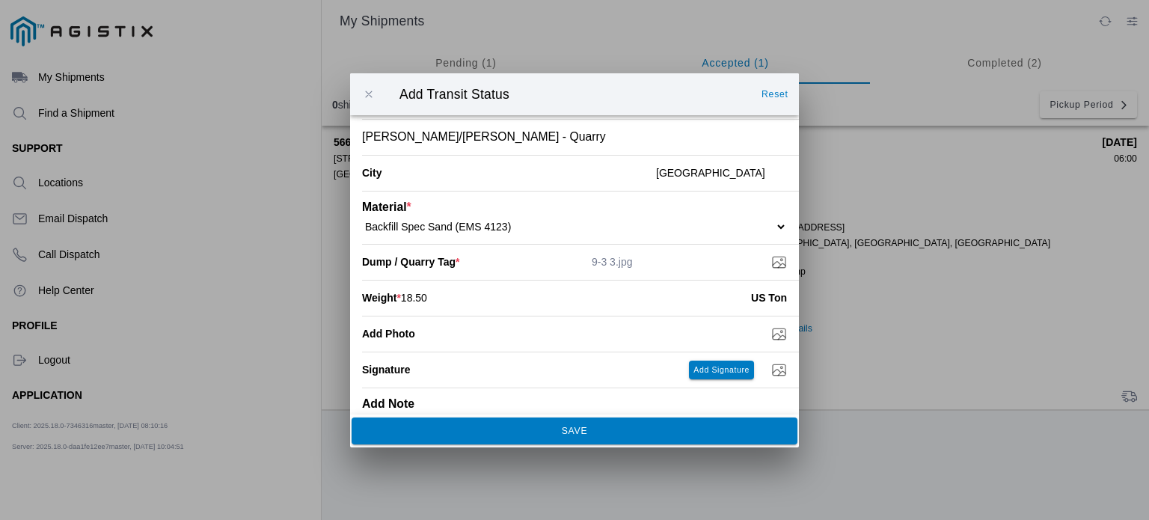
scroll to position [173, 0]
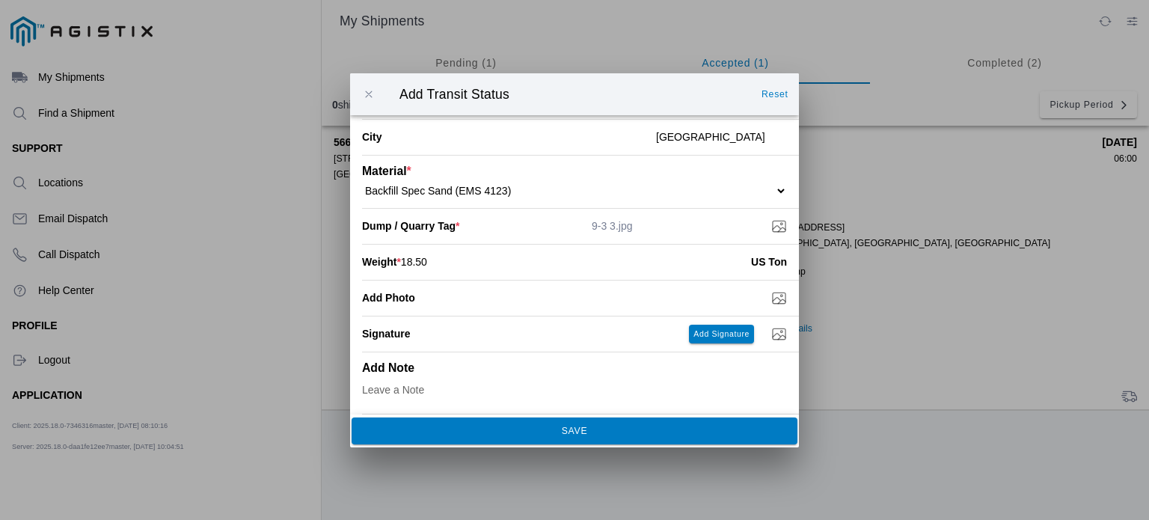
click at [0, 0] on slot "SAVE" at bounding box center [0, 0] width 0 height 0
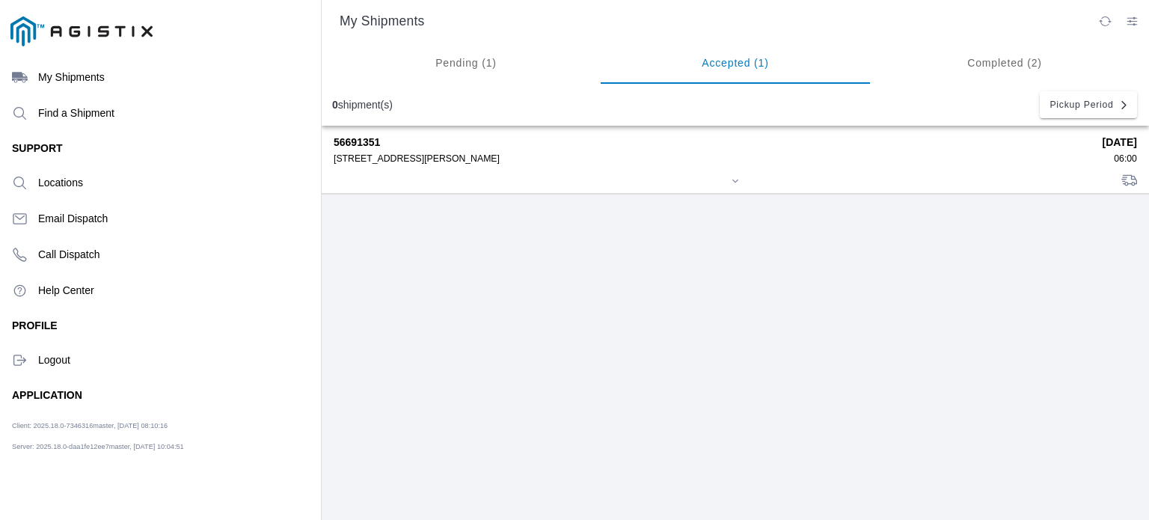
click at [495, 168] on div "56691351 480 Amador St Pier 92, 94124 09/03/2025 06:00" at bounding box center [735, 159] width 803 height 67
click at [832, 149] on div "56691351 480 Amador St Pier 92, 94124" at bounding box center [713, 150] width 758 height 28
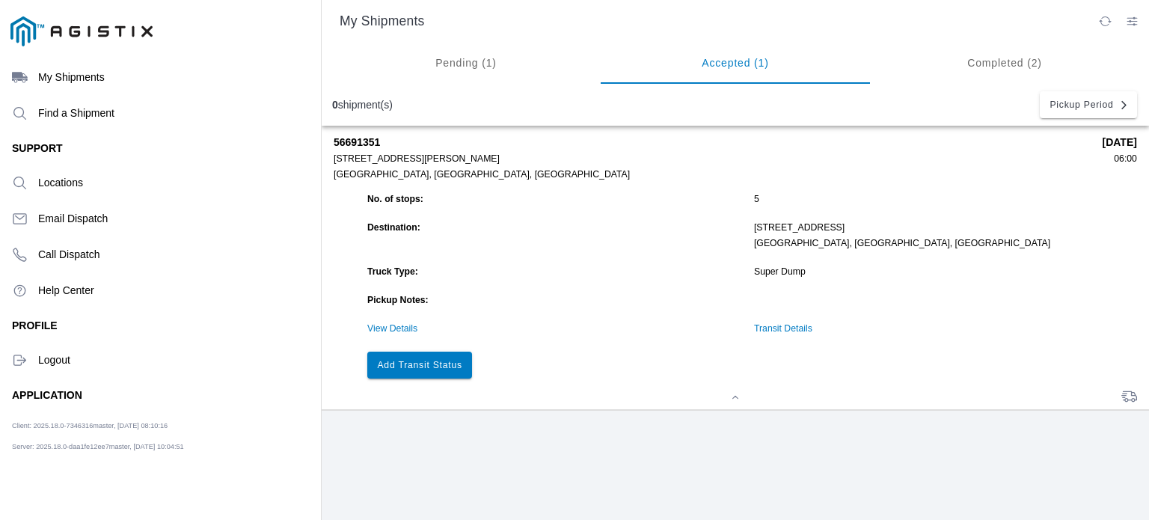
click at [0, 0] on slot "Add Transit Status" at bounding box center [0, 0] width 0 height 0
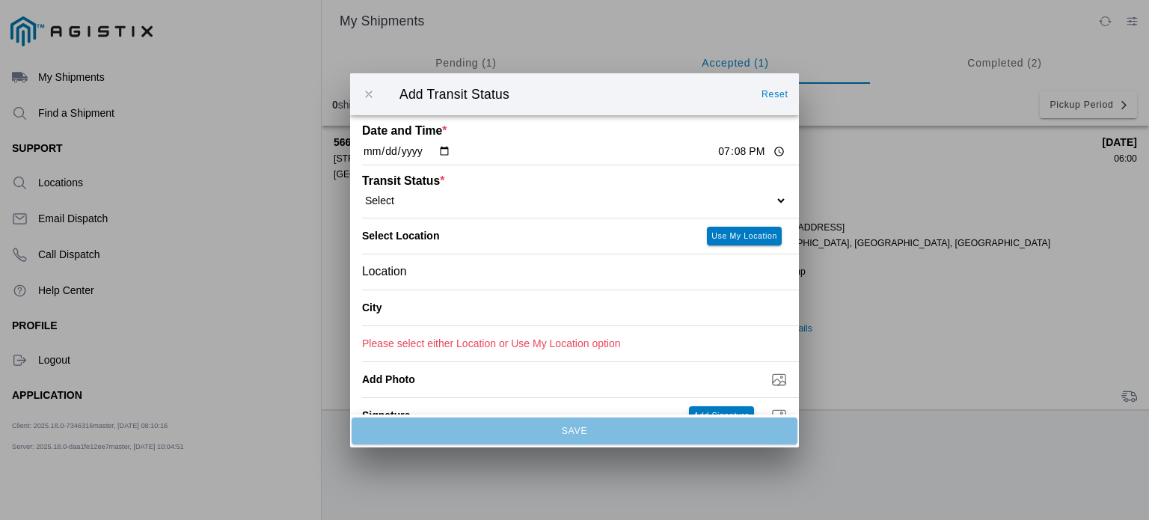
click at [716, 148] on input "19:08" at bounding box center [751, 152] width 70 height 16
type input "12:50"
click at [453, 274] on div "Location" at bounding box center [574, 270] width 425 height 35
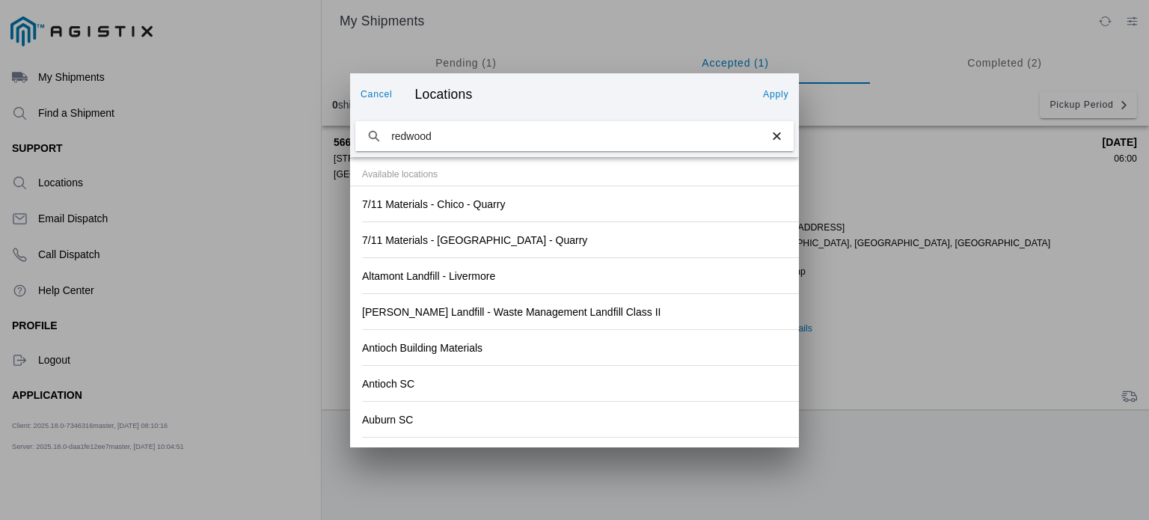
type input "redwood"
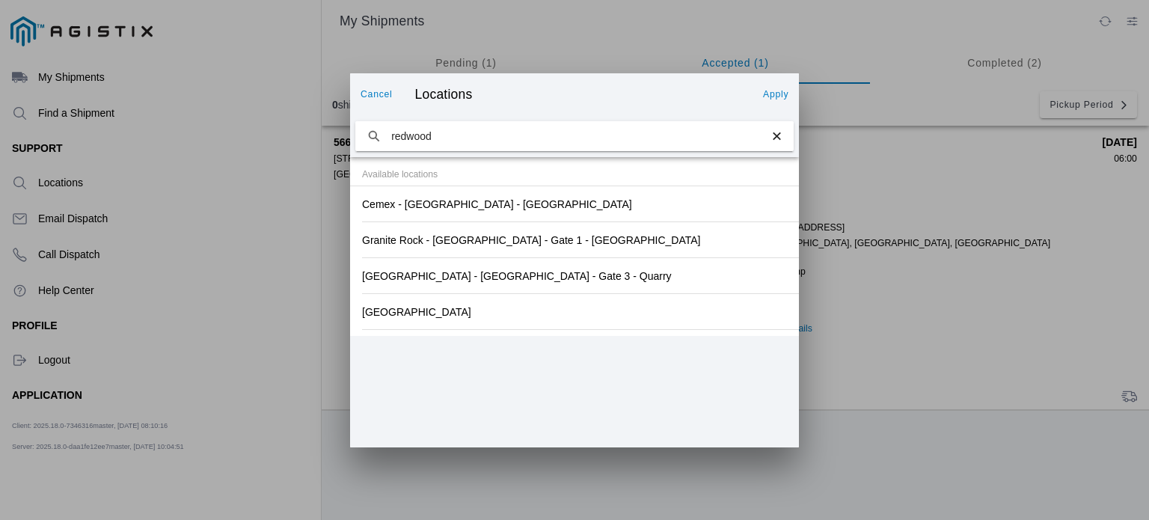
click at [442, 322] on div "Redwood City Sub" at bounding box center [574, 311] width 425 height 35
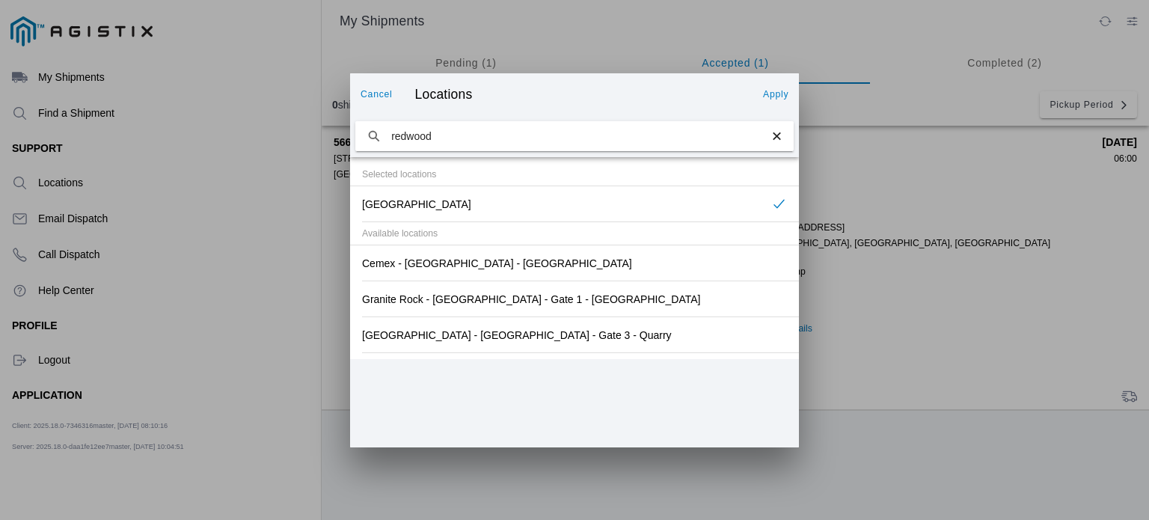
click at [0, 0] on slot "Apply" at bounding box center [0, 0] width 0 height 0
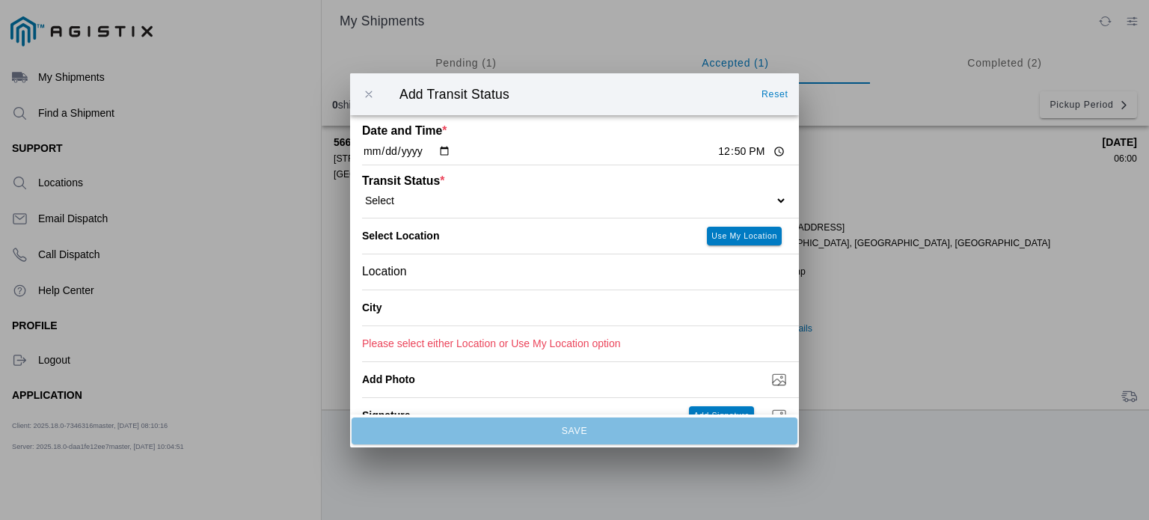
type input "Redwood City"
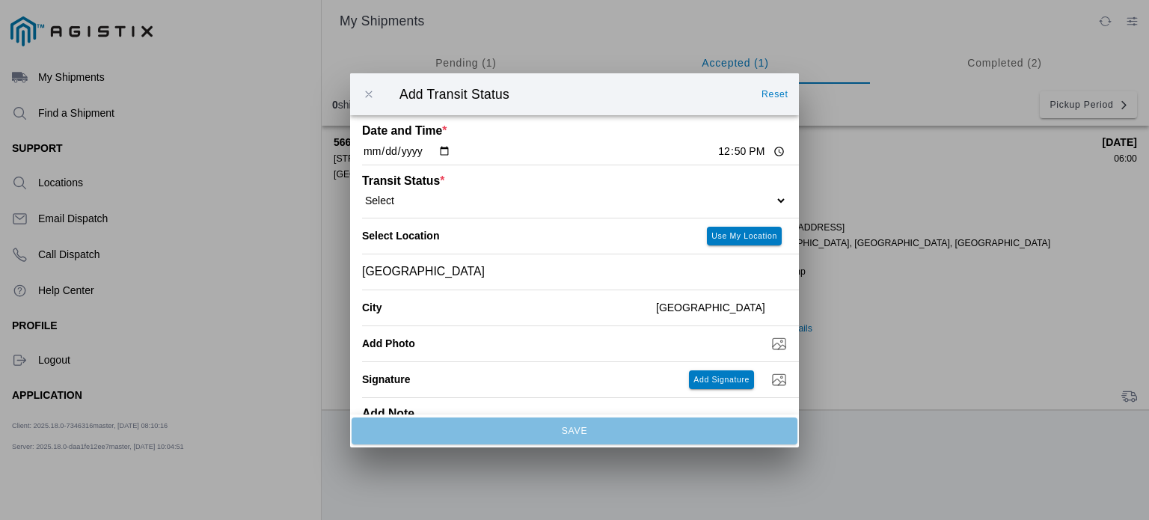
click at [482, 209] on div "Transit Status * Select Arrive at Drop Off Arrive at Pickup Break Start Break S…" at bounding box center [574, 191] width 425 height 52
click at [771, 200] on select "Select Arrive at Drop Off Arrive at Pickup Break Start Break Stop Depart Drop O…" at bounding box center [574, 199] width 425 height 13
select select "DPTDLVLOC"
click at [362, 194] on select "Select Arrive at Drop Off Arrive at Pickup Break Start Break Stop Depart Drop O…" at bounding box center [574, 199] width 425 height 13
click at [603, 359] on select "Select 1" x 3" Rock 1" x 4" Rock 2" x 4" Rock Asphalt Cold Patch Backfill Spec …" at bounding box center [574, 360] width 425 height 13
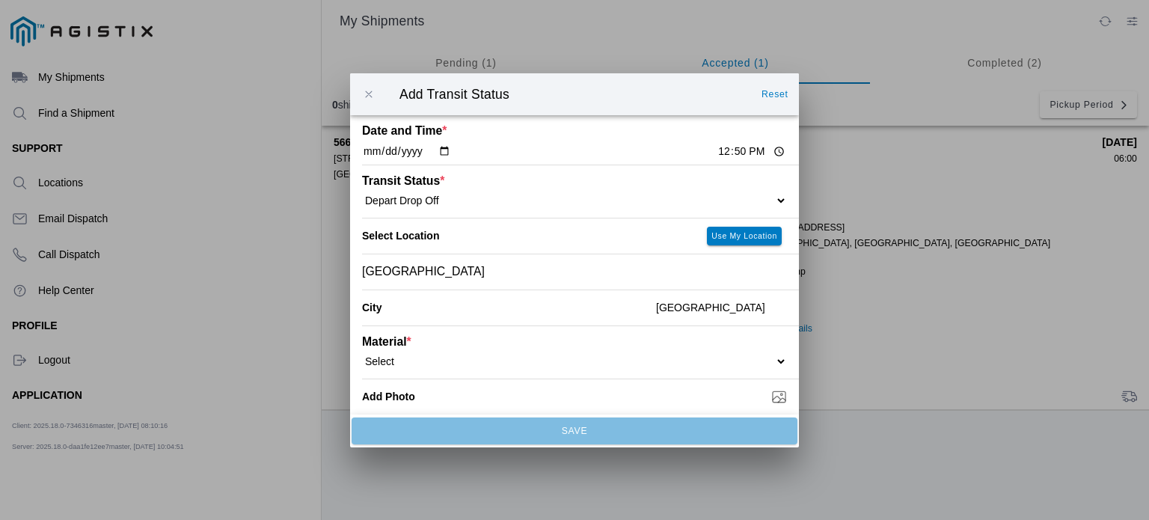
select select "708650"
click at [362, 354] on select "Select 1" x 3" Rock 1" x 4" Rock 2" x 4" Rock Asphalt Cold Patch Backfill Spec …" at bounding box center [574, 360] width 425 height 13
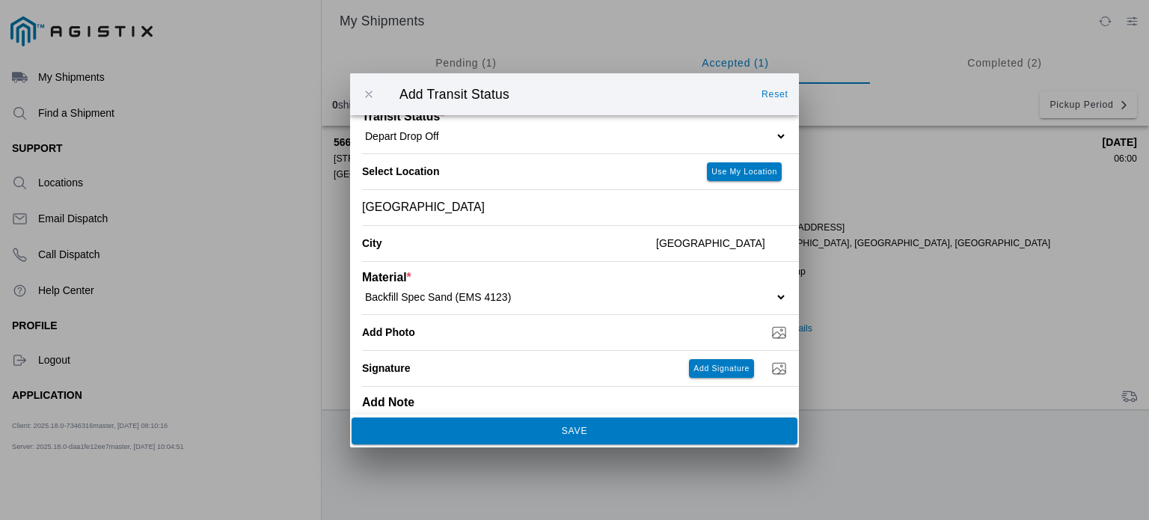
scroll to position [101, 0]
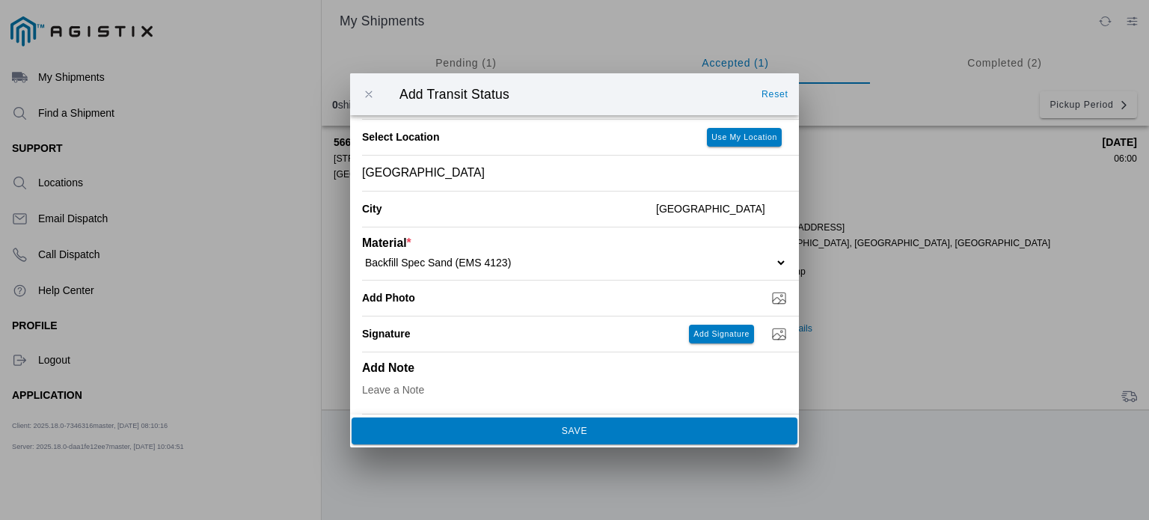
click at [656, 432] on span "SAVE" at bounding box center [573, 429] width 425 height 9
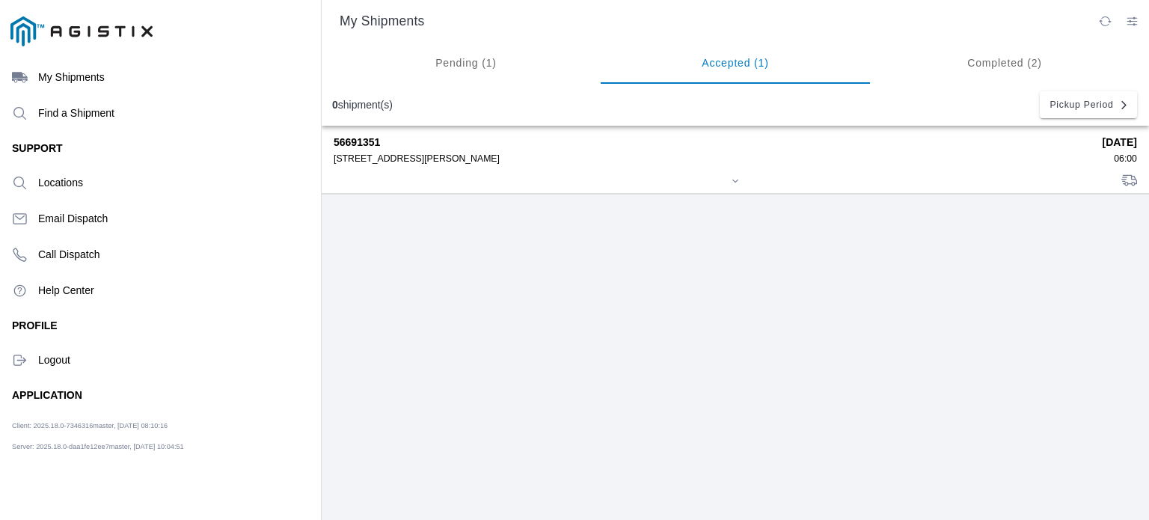
click at [727, 163] on div "480 Amador St Pier 92, 94124" at bounding box center [713, 158] width 758 height 10
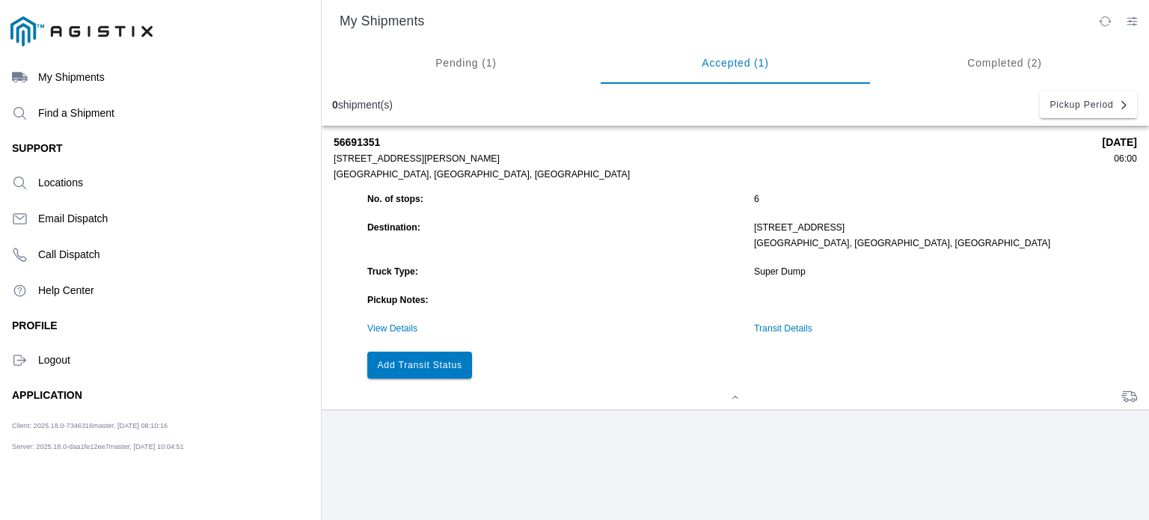
click at [0, 0] on slot "Add Transit Status" at bounding box center [0, 0] width 0 height 0
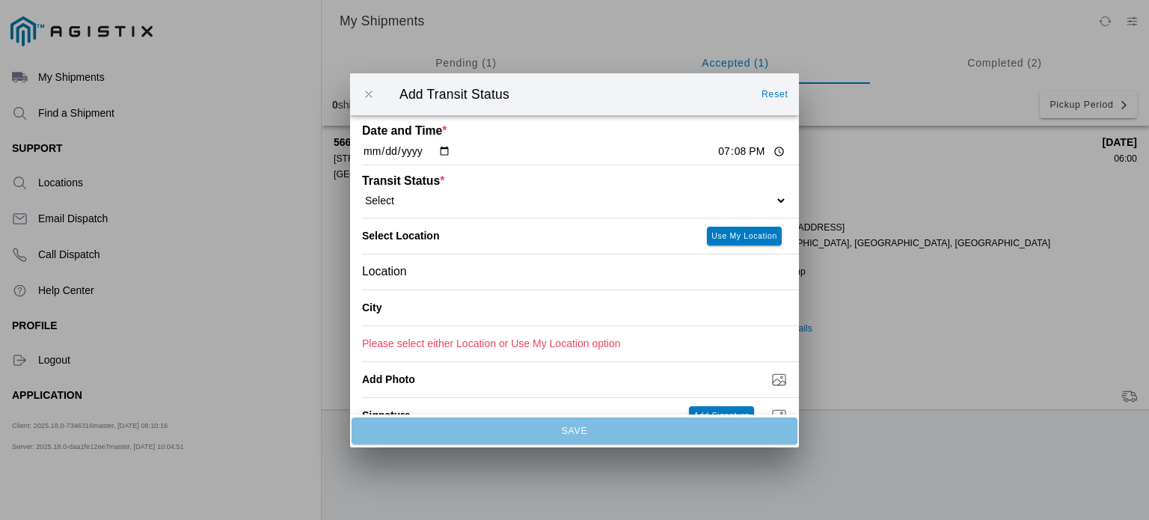
click at [716, 151] on input "19:08" at bounding box center [751, 152] width 70 height 16
type input "13:10"
click at [637, 209] on div "Transit Status * Select Arrive at Drop Off Arrive at Pickup Break Start Break S…" at bounding box center [574, 191] width 425 height 52
click at [676, 209] on div "Transit Status * Select Arrive at Drop Off Arrive at Pickup Break Start Break S…" at bounding box center [574, 191] width 425 height 52
click at [768, 200] on select "Select Arrive at Drop Off Arrive at Pickup Break Start Break Stop Depart Drop O…" at bounding box center [574, 199] width 425 height 13
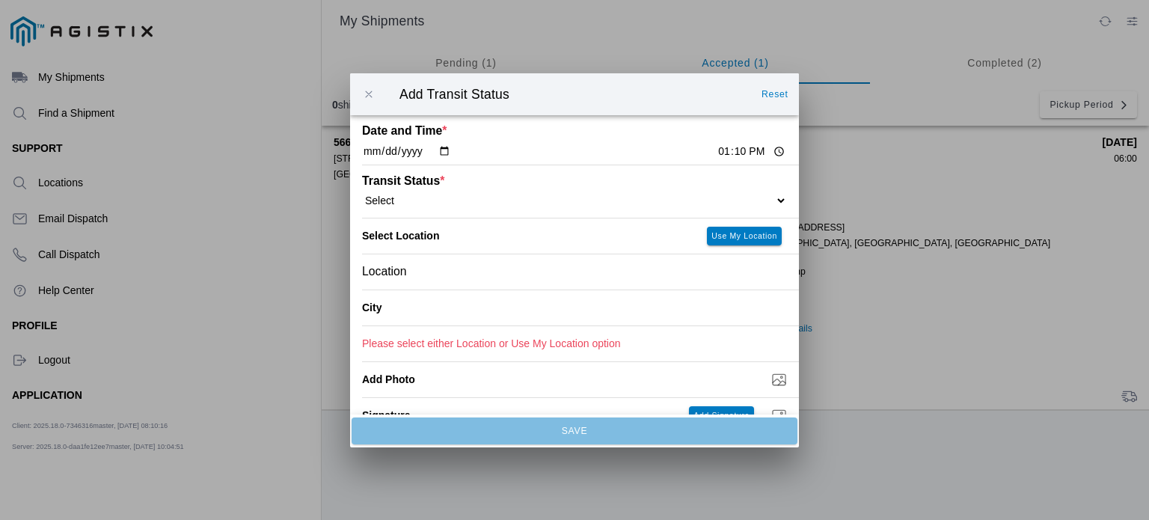
select select "DPTPULOC"
click at [362, 194] on select "Select Arrive at Drop Off Arrive at Pickup Break Start Break Stop Depart Drop O…" at bounding box center [574, 199] width 425 height 13
click at [500, 273] on div "Location" at bounding box center [574, 270] width 425 height 35
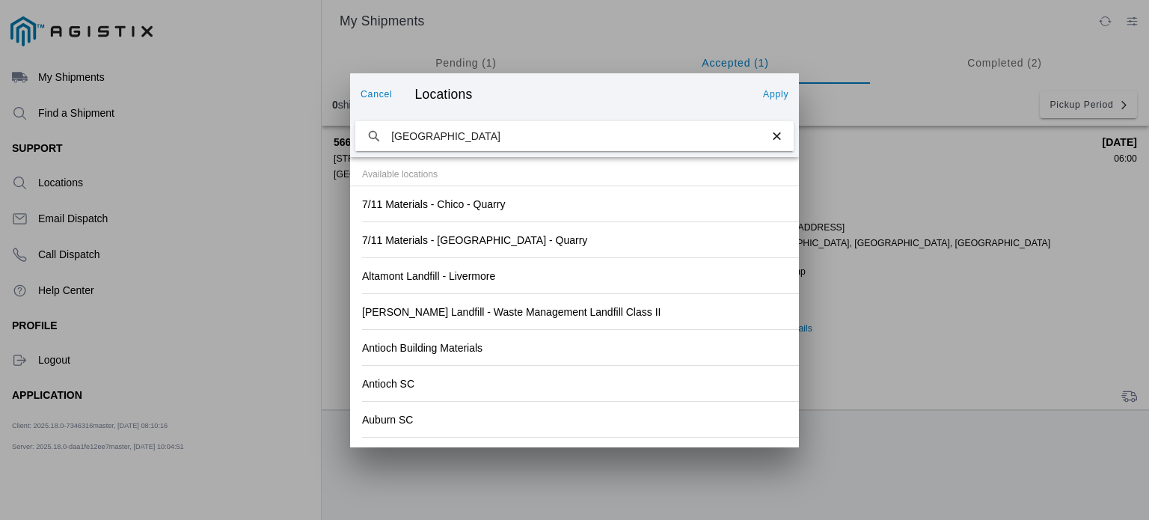
type input "redwood city"
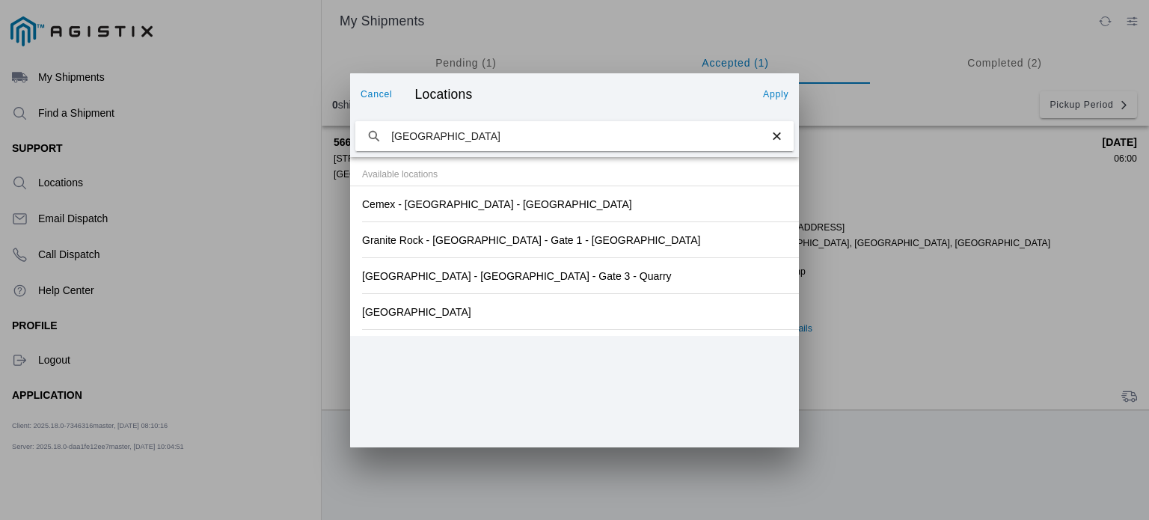
click at [482, 311] on div "Redwood City Sub" at bounding box center [574, 311] width 425 height 35
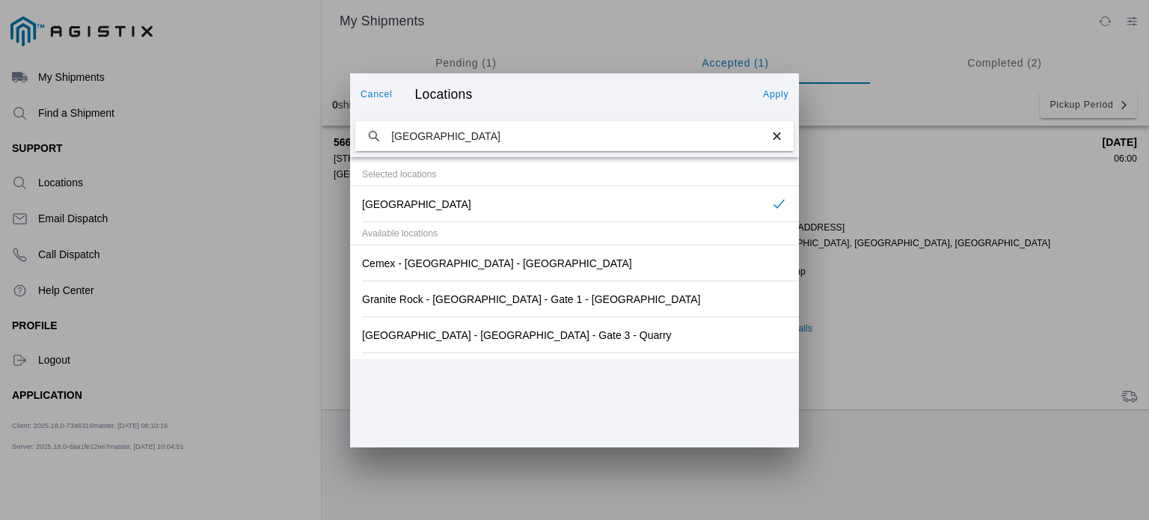
click at [0, 0] on slot "Cancel" at bounding box center [0, 0] width 0 height 0
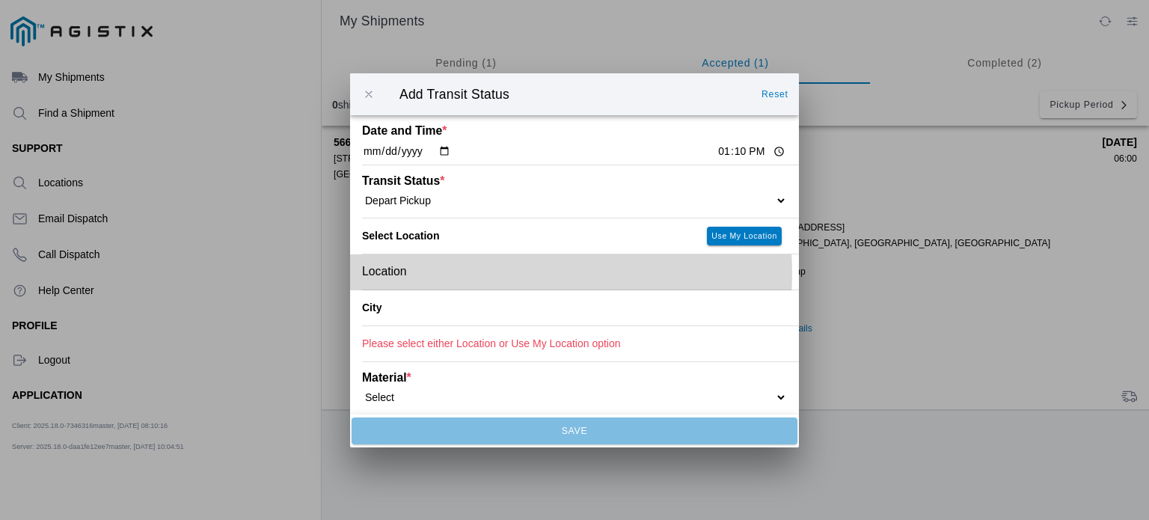
click at [434, 278] on div "Location" at bounding box center [574, 270] width 425 height 35
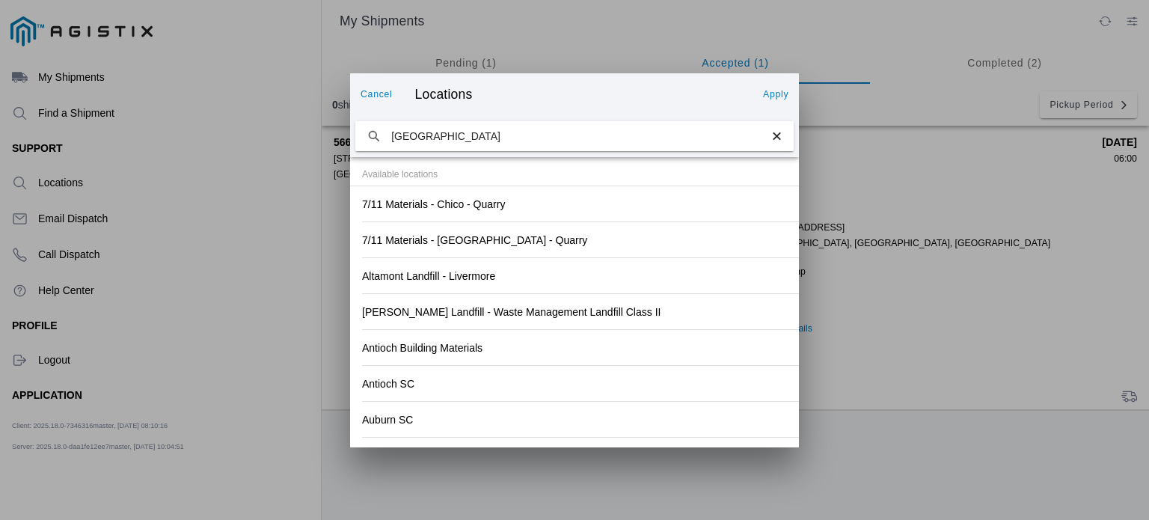
type input "redwood city"
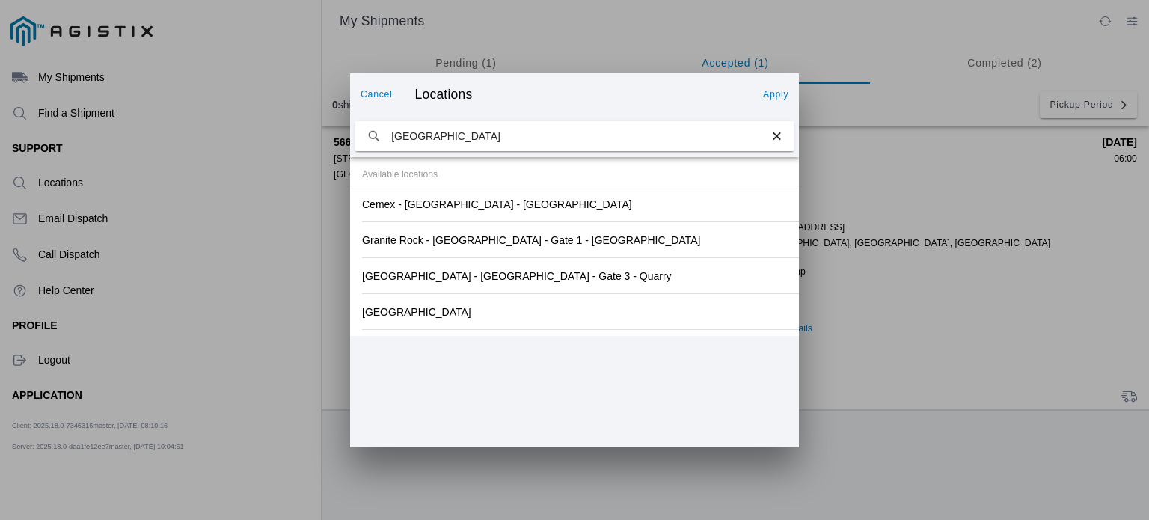
click at [541, 246] on div "Granite Rock - Redwood City - Gate 1 - Quarry" at bounding box center [574, 239] width 425 height 35
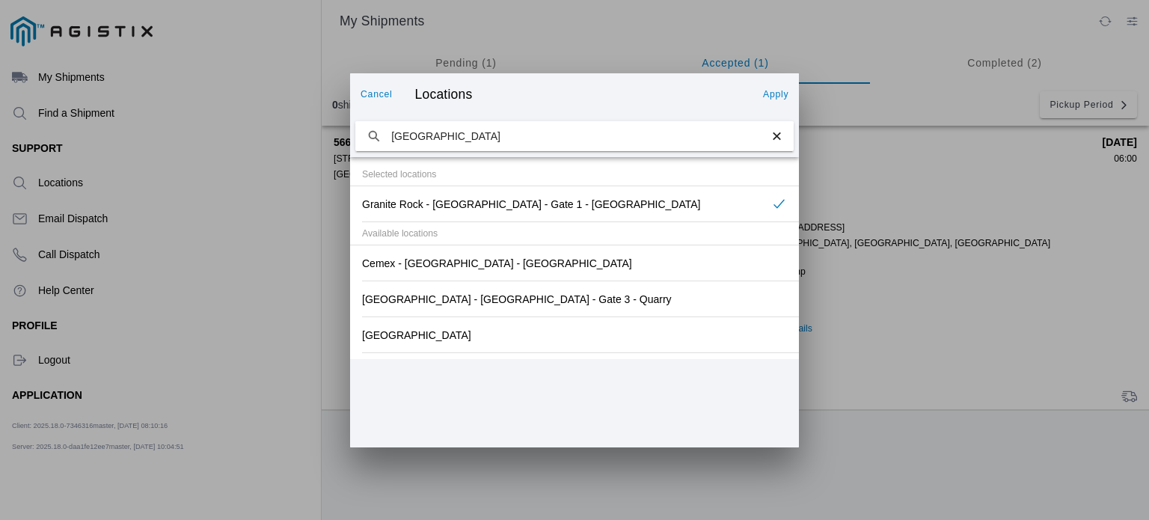
click at [788, 98] on button "Apply" at bounding box center [775, 94] width 37 height 24
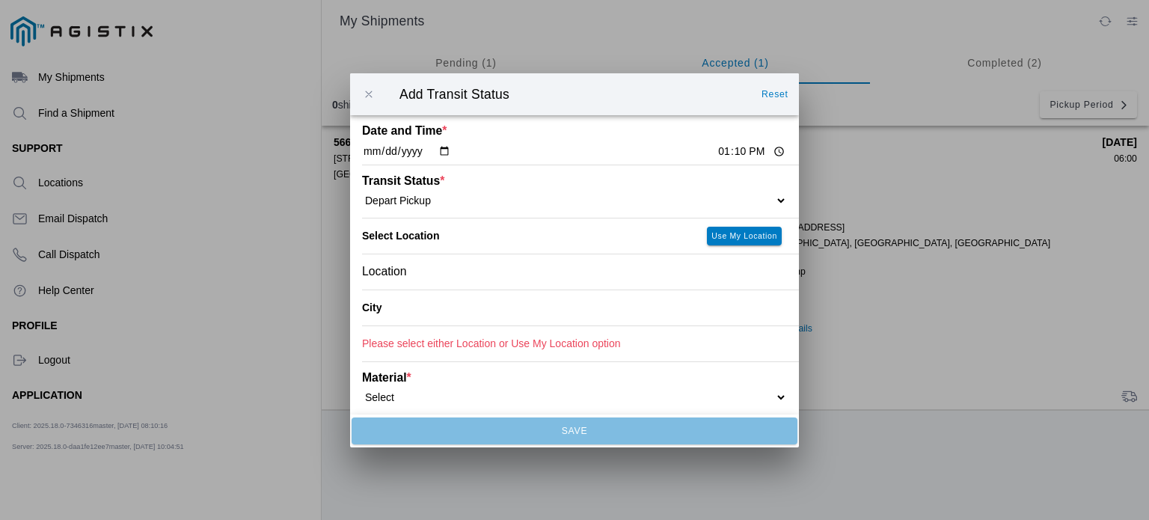
type input "Redwood City"
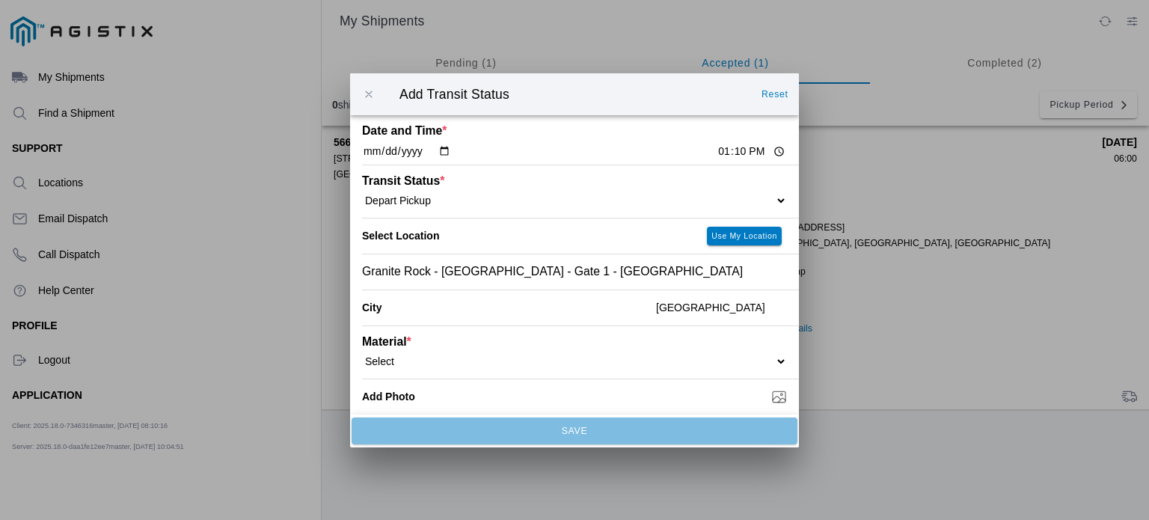
click at [431, 348] on ion-label "Material *" at bounding box center [521, 340] width 319 height 13
click at [774, 362] on select "Select 1" x 3" Rock 1" x 4" Rock 2" x 4" Rock Asphalt Cold Patch Backfill Spec …" at bounding box center [574, 360] width 425 height 13
select select "708648"
click at [362, 354] on select "Select 1" x 3" Rock 1" x 4" Rock 2" x 4" Rock Asphalt Cold Patch Backfill Spec …" at bounding box center [574, 360] width 425 height 13
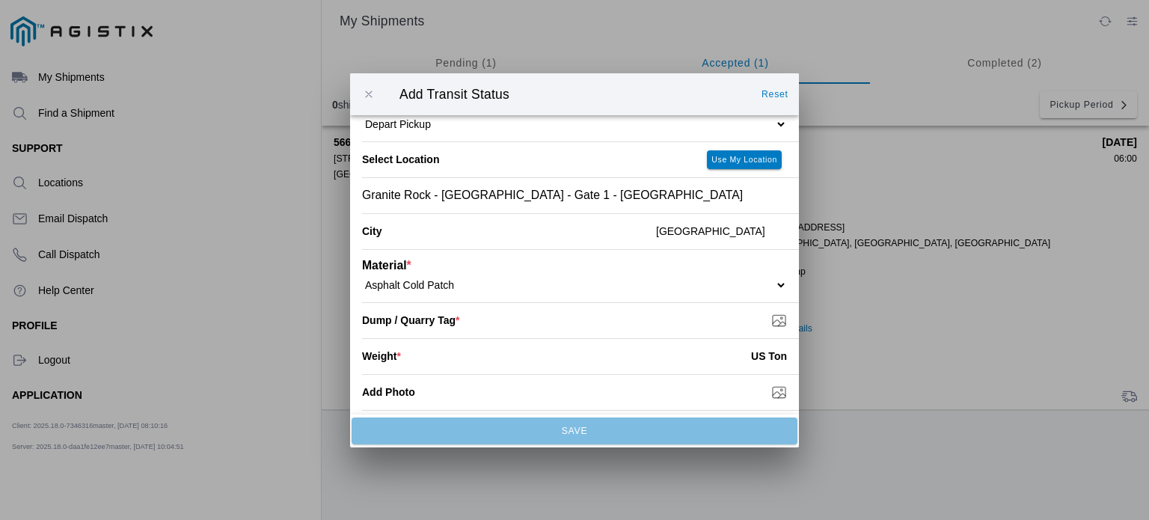
scroll to position [85, 0]
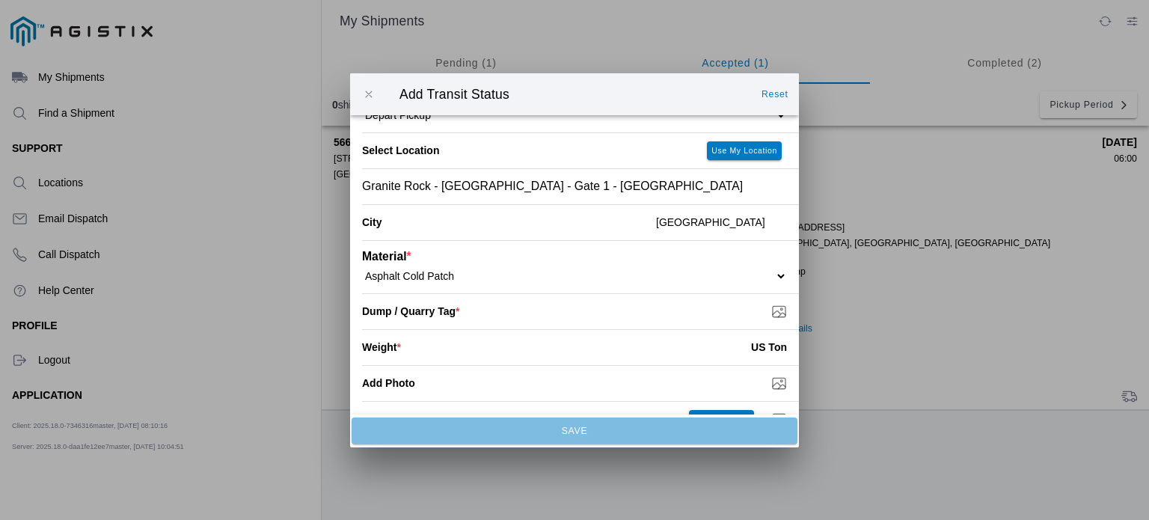
click at [765, 310] on input "Dump / Quarry Tag *" at bounding box center [580, 311] width 437 height 16
type input "C:\fakepath\9-3 4.jpg"
click at [649, 348] on input "number" at bounding box center [576, 347] width 350 height 33
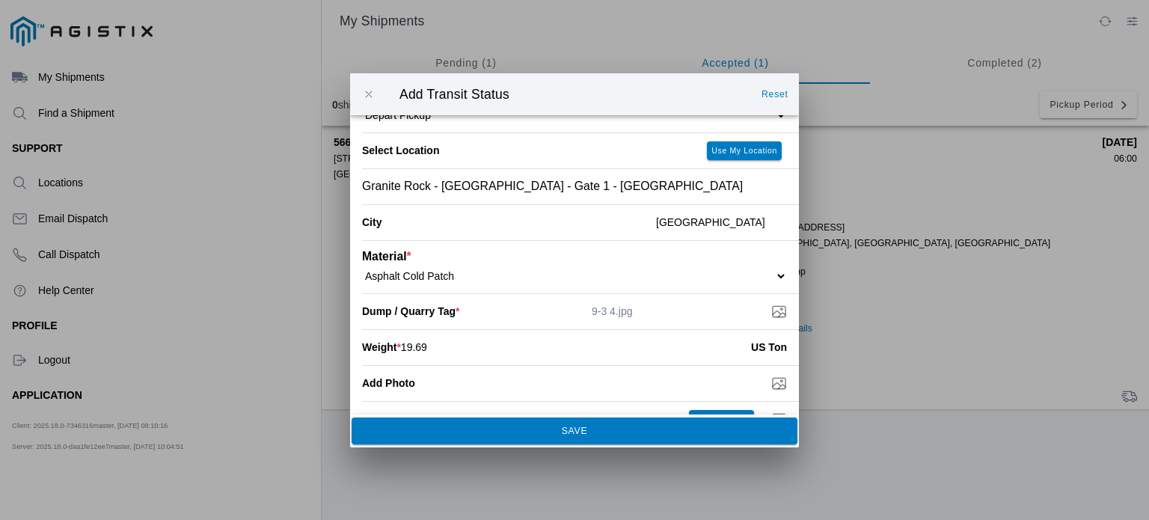
type input "19.69"
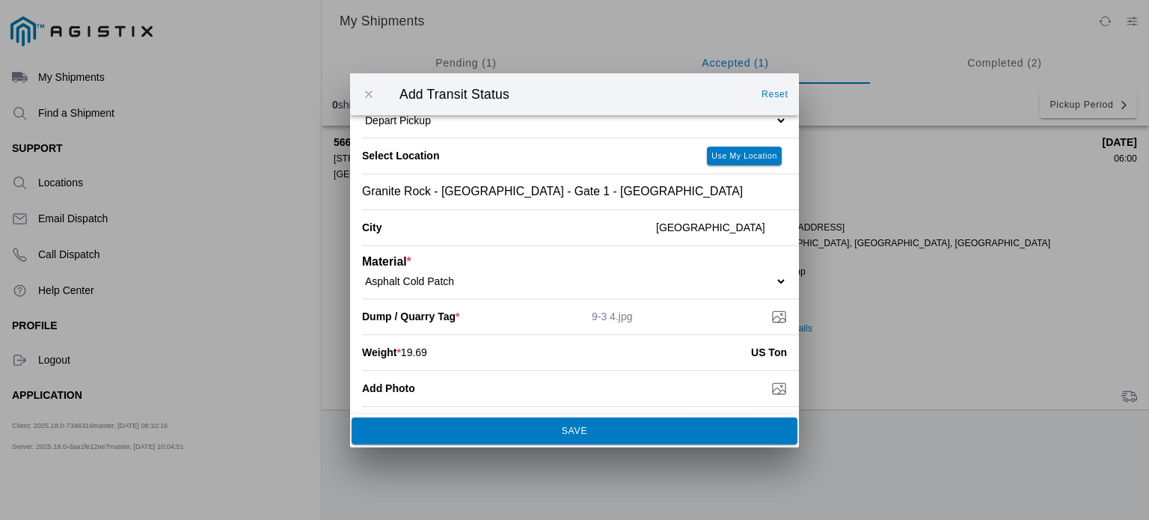
scroll to position [173, 0]
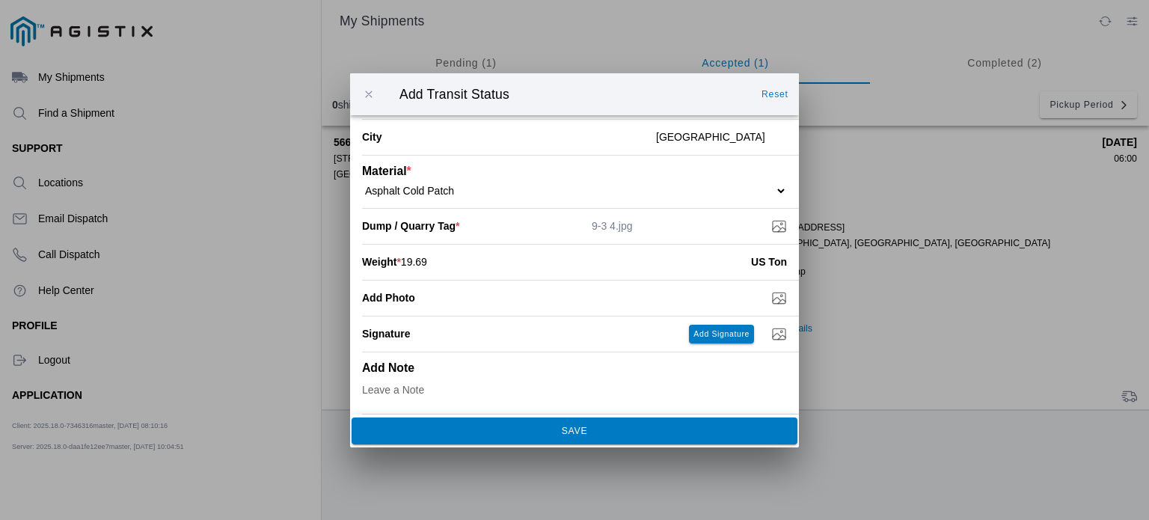
click at [610, 429] on span "SAVE" at bounding box center [573, 429] width 425 height 9
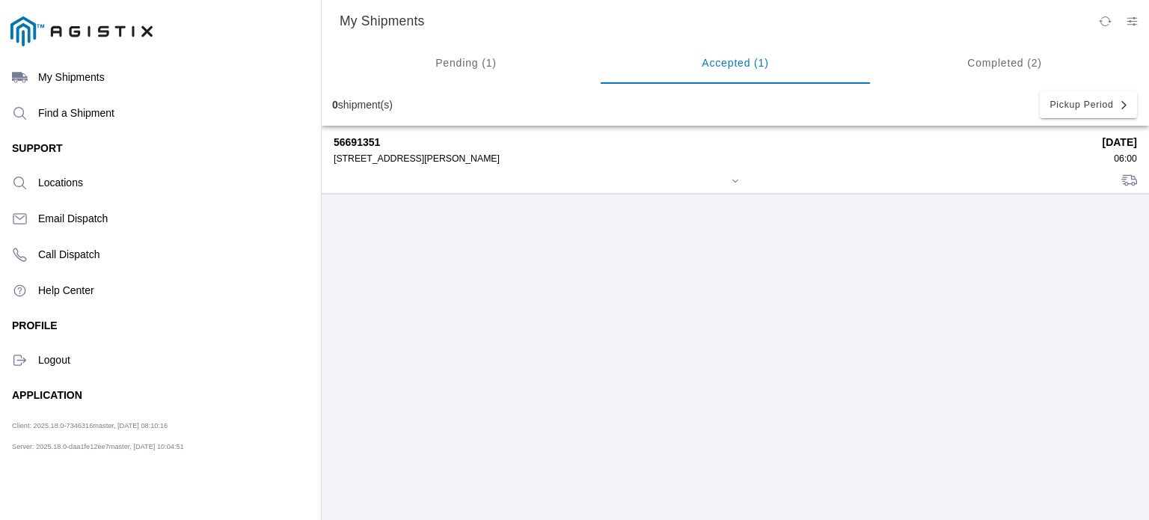
click at [731, 182] on icon at bounding box center [735, 180] width 9 height 9
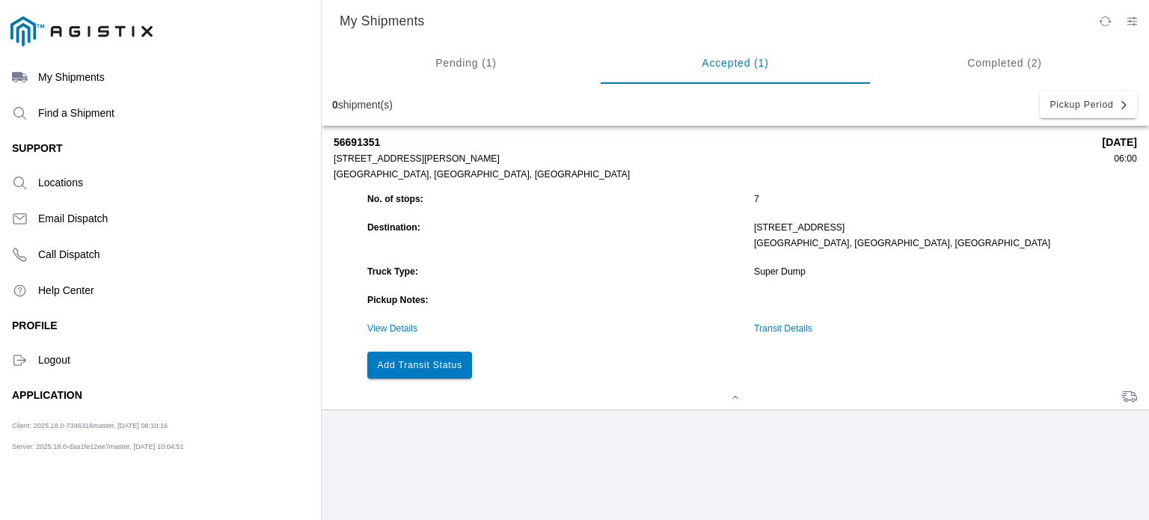
click at [431, 378] on button "Add Transit Status" at bounding box center [419, 364] width 105 height 27
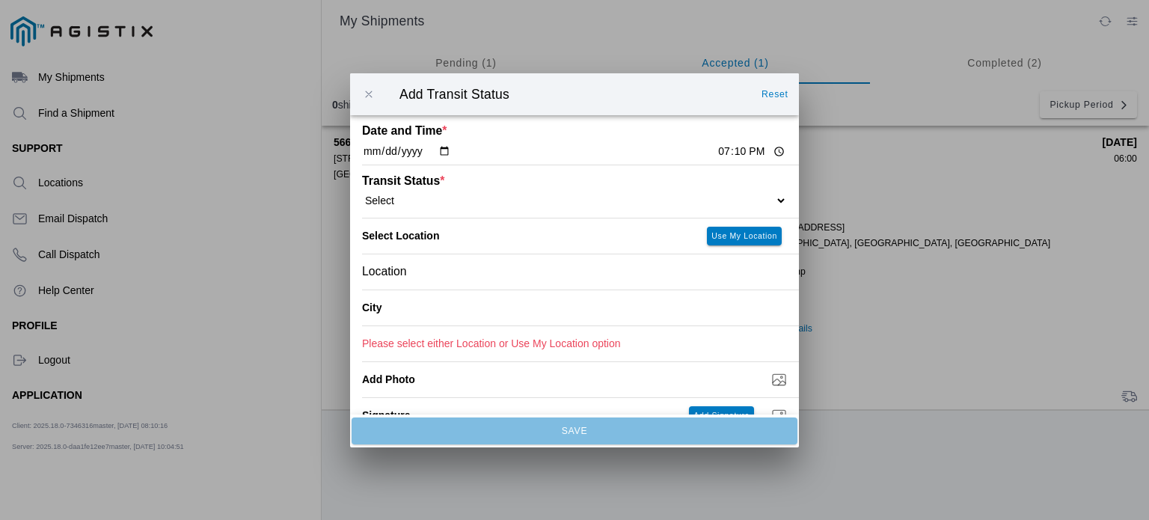
click at [716, 156] on input "19:10" at bounding box center [751, 152] width 70 height 16
type input "13:35"
click at [565, 203] on select "Select Arrive at Drop Off Arrive at Pickup Break Start Break Stop Depart Drop O…" at bounding box center [574, 199] width 425 height 13
select select "DPTDLVLOC"
click at [362, 194] on select "Select Arrive at Drop Off Arrive at Pickup Break Start Break Stop Depart Drop O…" at bounding box center [574, 199] width 425 height 13
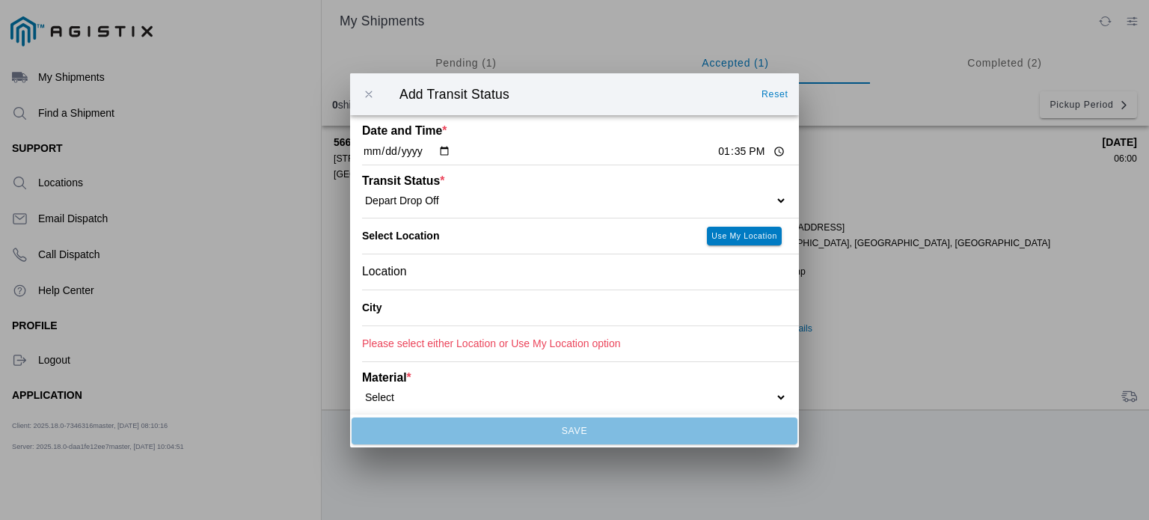
click at [487, 277] on div "Location" at bounding box center [574, 270] width 425 height 35
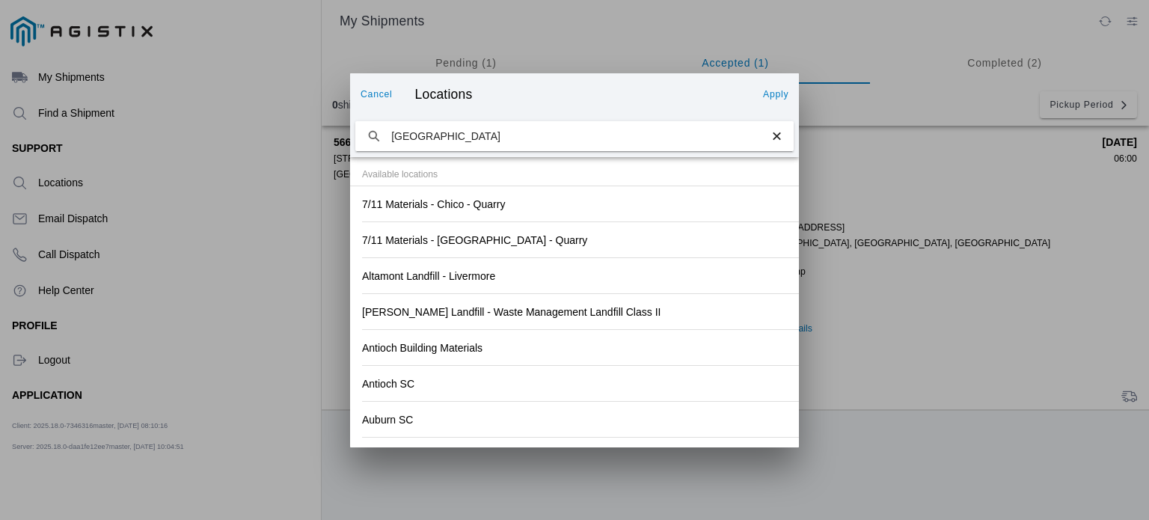
type input "redwood city"
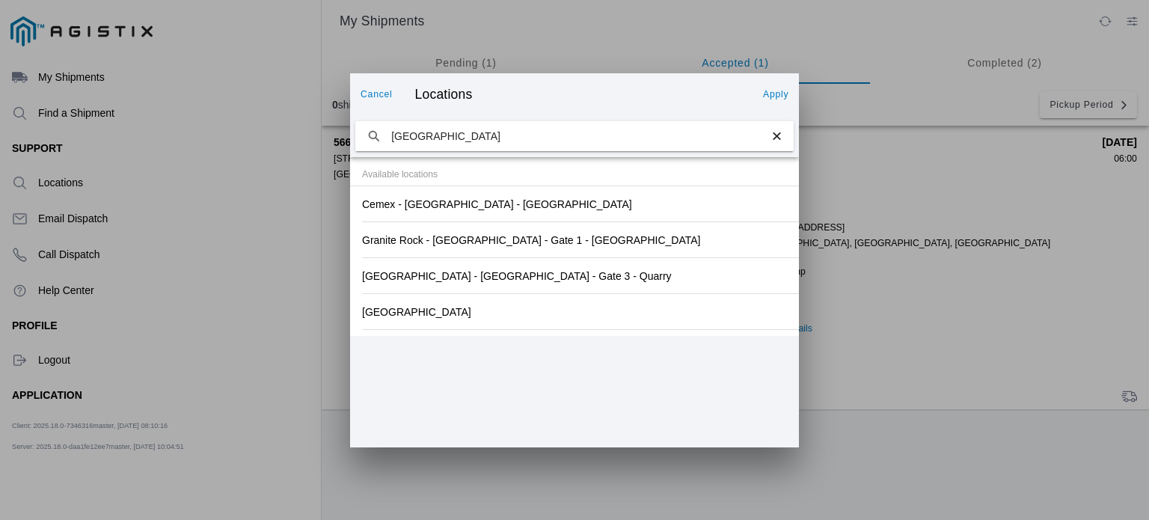
click at [469, 309] on div "Redwood City Sub" at bounding box center [574, 311] width 425 height 35
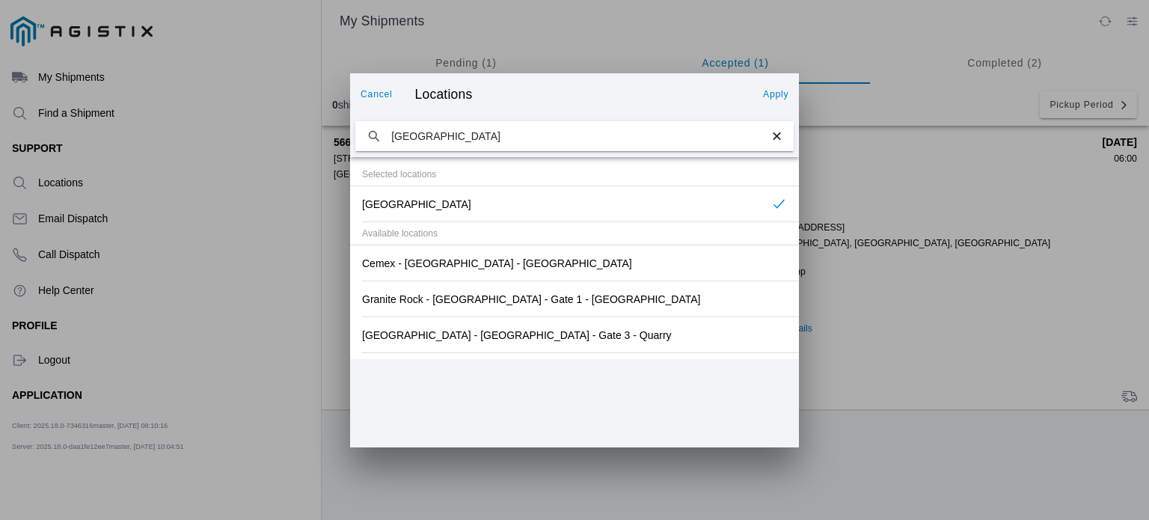
click at [0, 0] on slot "Apply" at bounding box center [0, 0] width 0 height 0
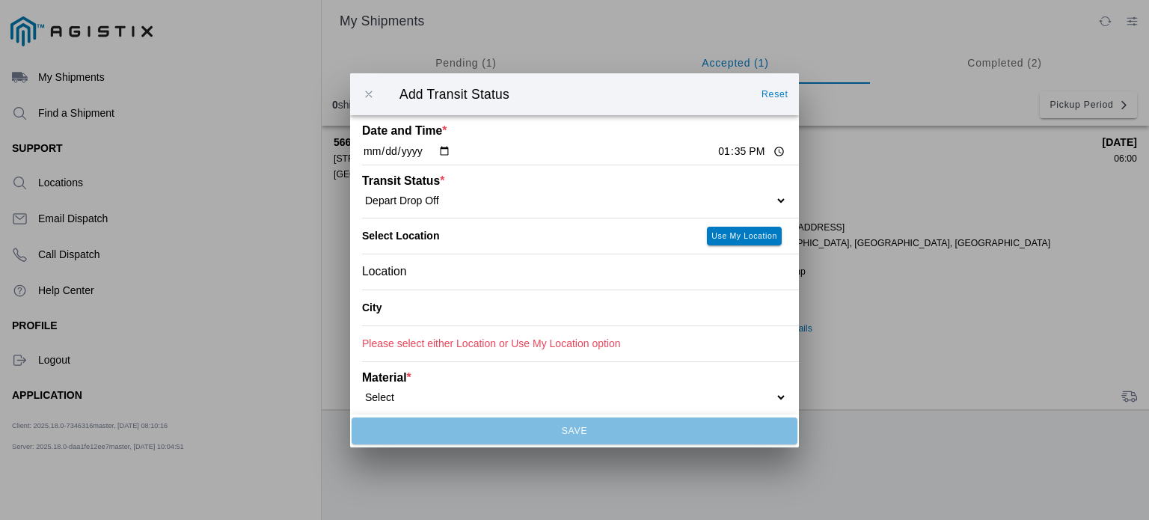
type input "Redwood City"
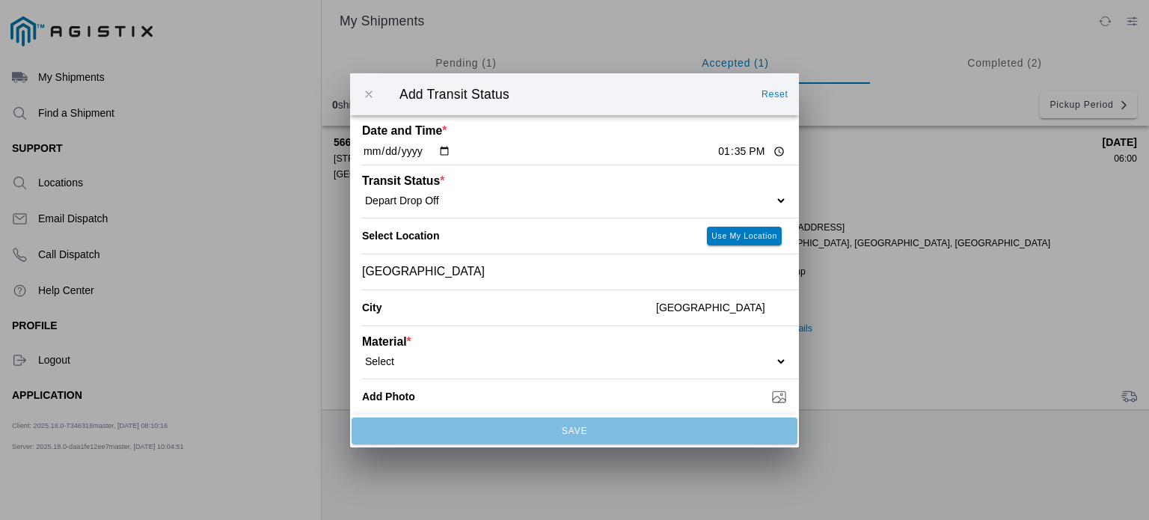
click at [606, 357] on select "Select 1" x 3" Rock 1" x 4" Rock 2" x 4" Rock Asphalt Cold Patch Backfill Spec …" at bounding box center [574, 360] width 425 height 13
select select "708648"
click at [362, 354] on select "Select 1" x 3" Rock 1" x 4" Rock 2" x 4" Rock Asphalt Cold Patch Backfill Spec …" at bounding box center [574, 360] width 425 height 13
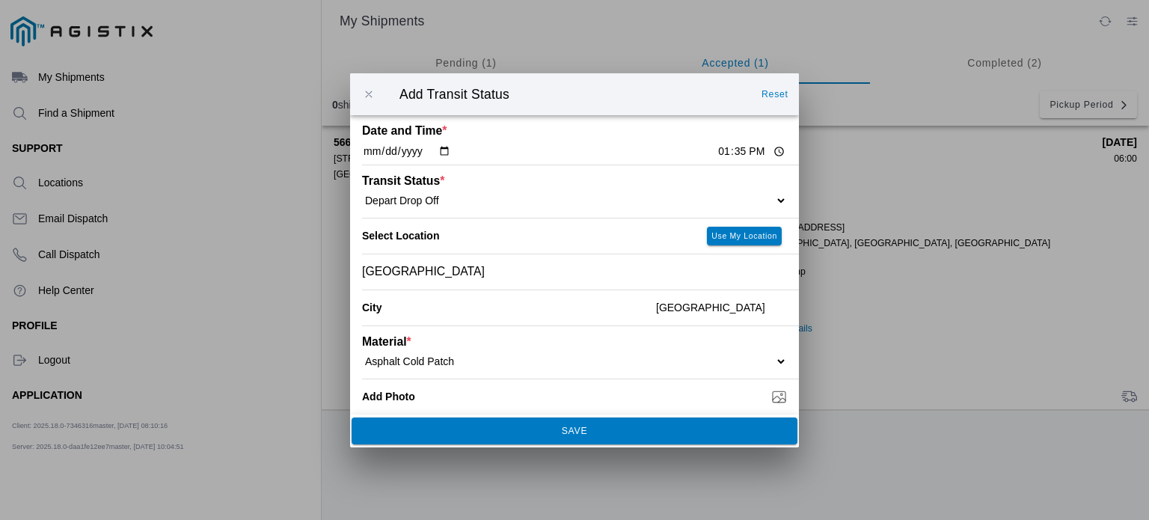
scroll to position [101, 0]
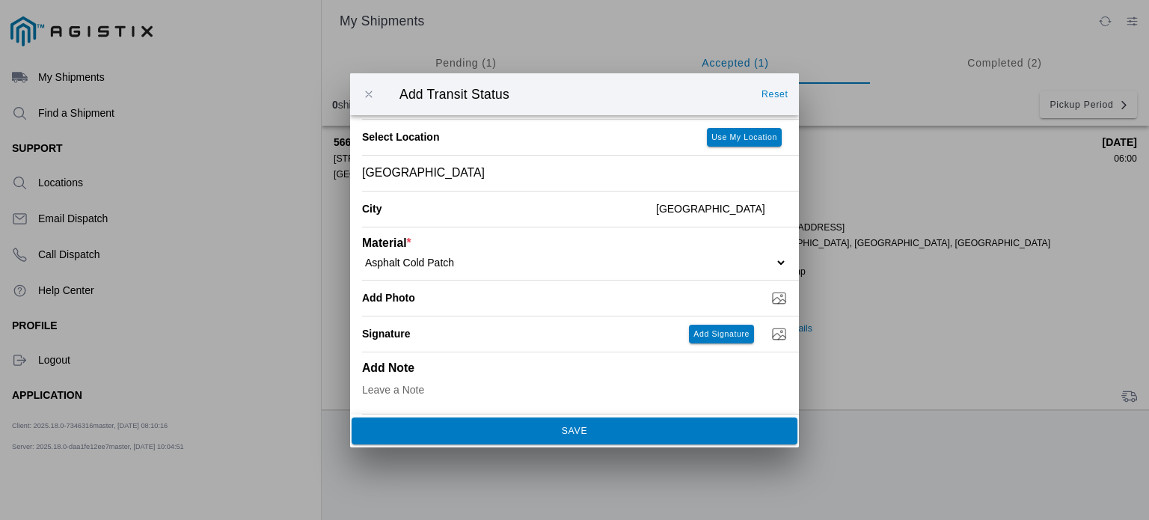
click at [641, 434] on span "SAVE" at bounding box center [573, 429] width 425 height 9
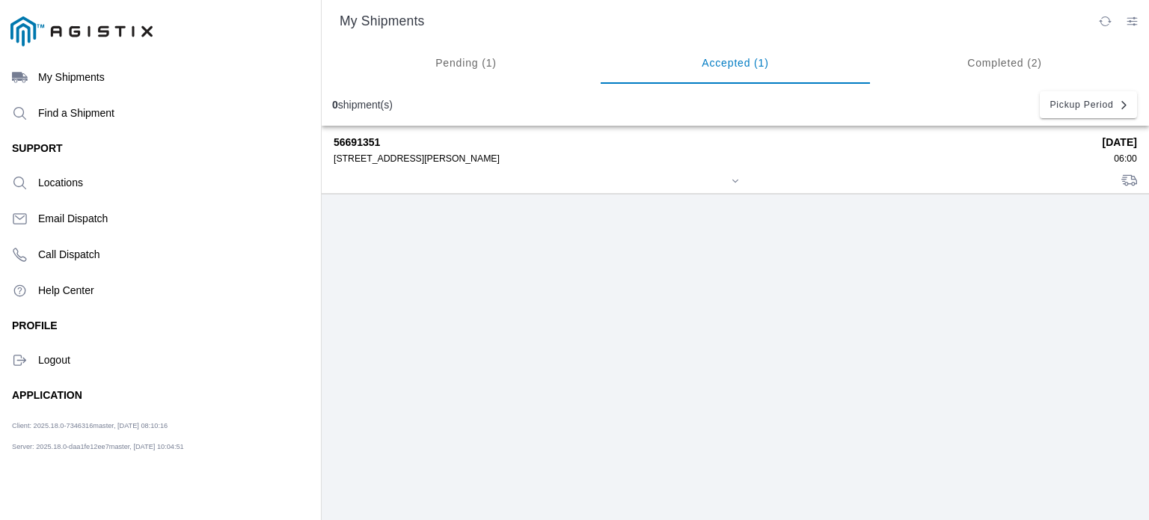
click at [502, 155] on div "480 Amador St Pier 92, 94124" at bounding box center [713, 158] width 758 height 10
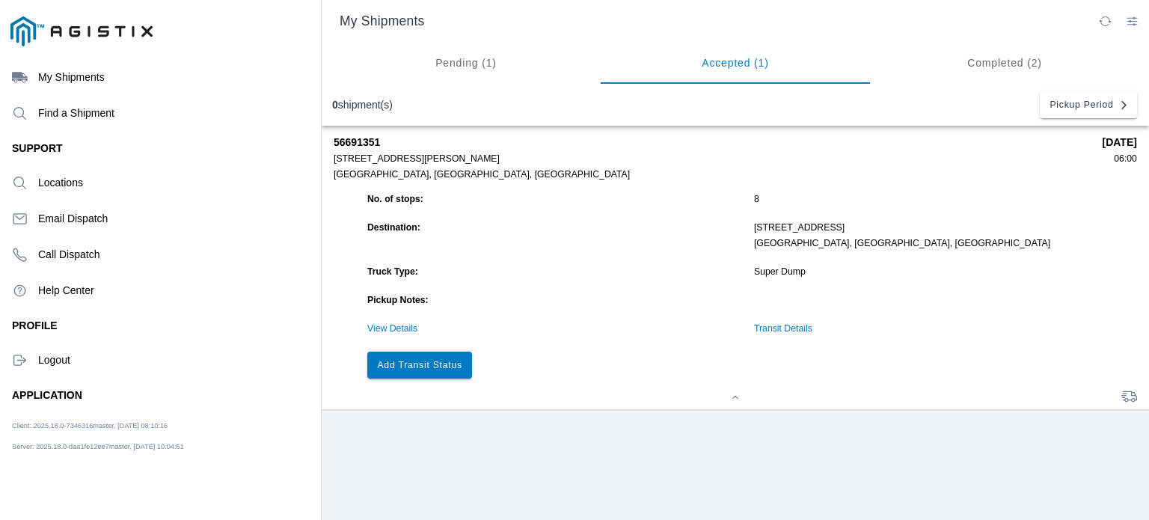
click at [465, 378] on button "Add Transit Status" at bounding box center [419, 364] width 105 height 27
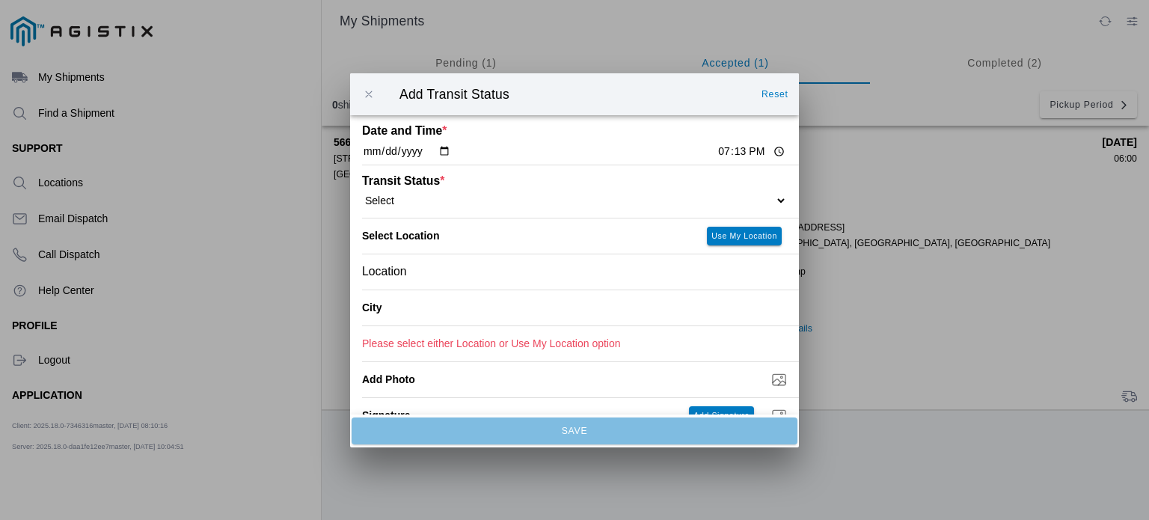
click at [379, 89] on button "button" at bounding box center [368, 94] width 31 height 31
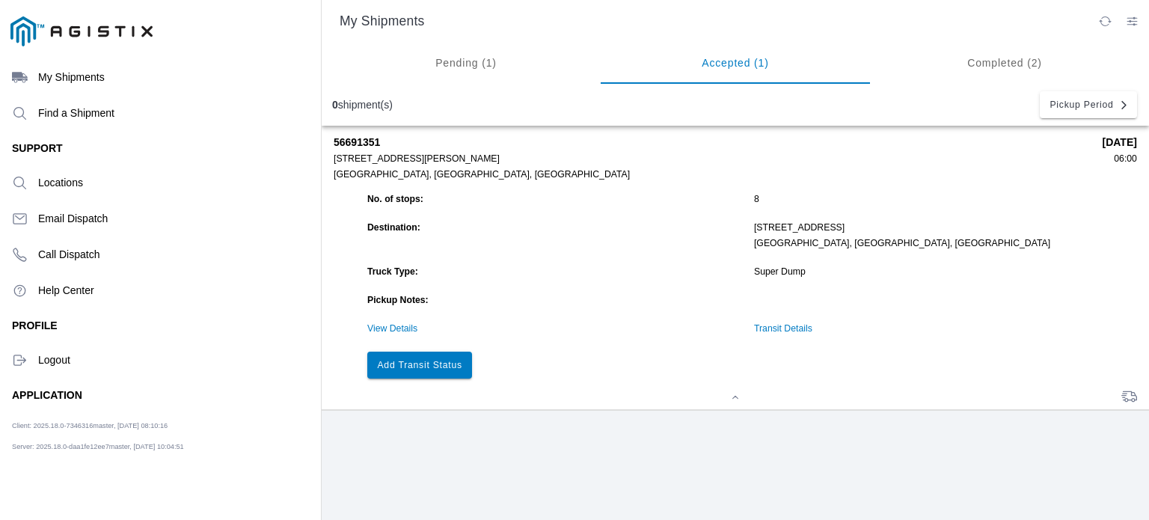
click at [773, 333] on link "Transit Details" at bounding box center [783, 328] width 58 height 10
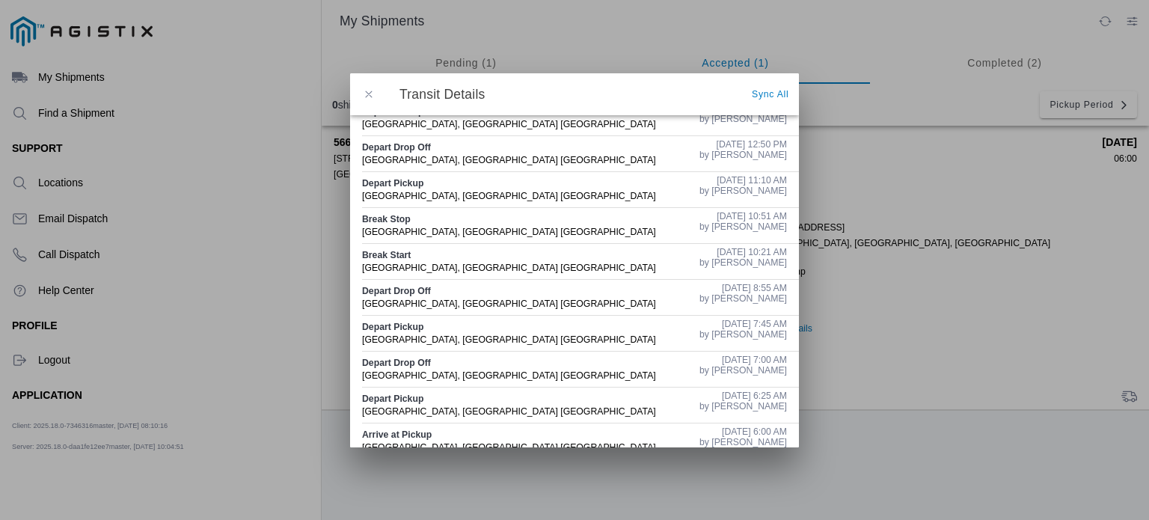
scroll to position [75, 0]
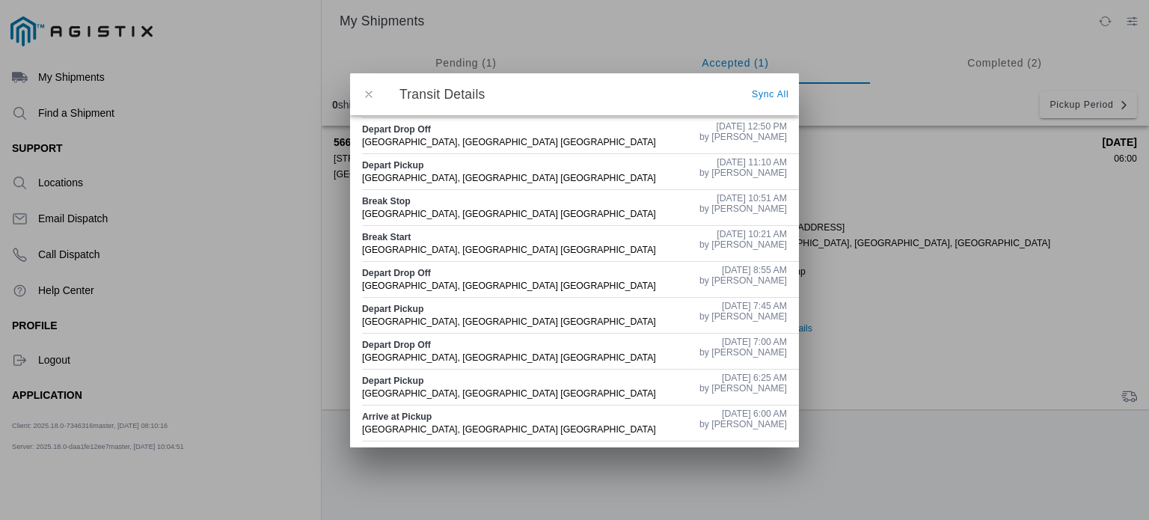
click at [364, 92] on span "button" at bounding box center [368, 93] width 13 height 13
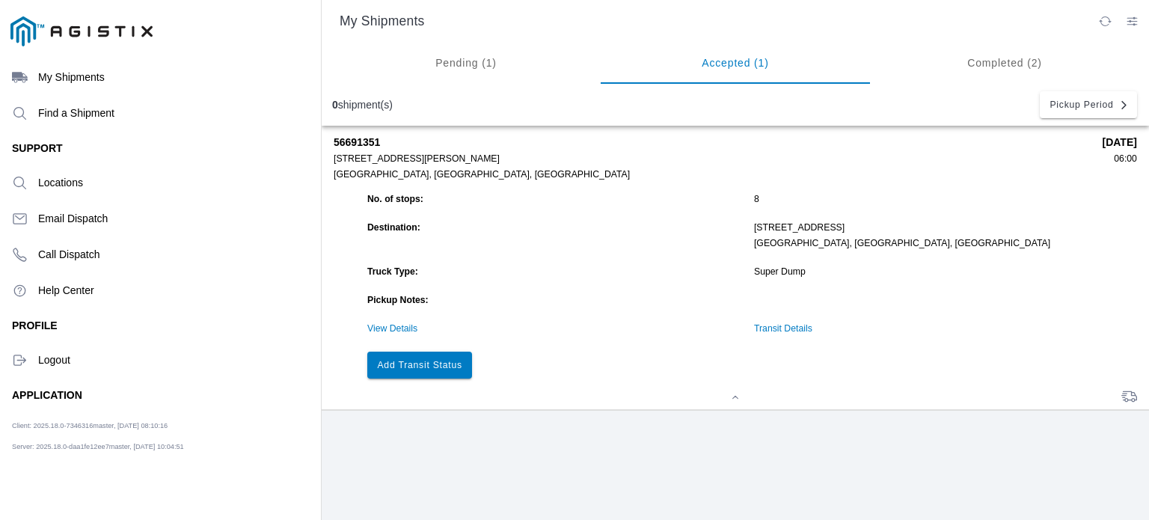
click at [0, 0] on slot "Add Transit Status" at bounding box center [0, 0] width 0 height 0
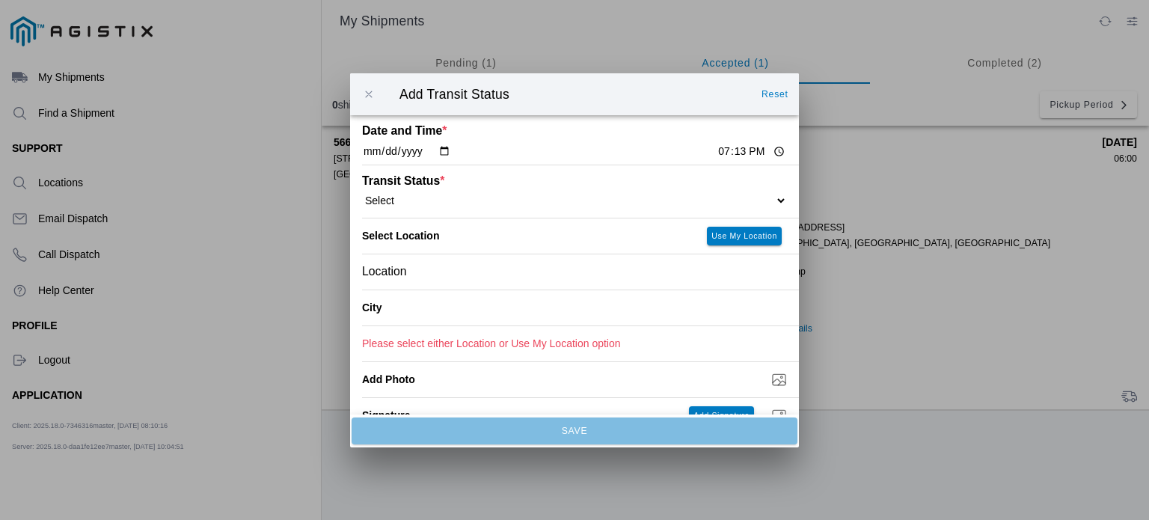
click at [511, 210] on div "Transit Status * Select Arrive at Drop Off Arrive at Pickup Break Start Break S…" at bounding box center [574, 191] width 425 height 52
click at [716, 149] on input "19:13" at bounding box center [751, 152] width 70 height 16
type input "14:30"
click at [765, 191] on div "Transit Status * Select Arrive at Drop Off Arrive at Pickup Break Start Break S…" at bounding box center [574, 191] width 425 height 52
click at [765, 207] on div "Transit Status * Select Arrive at Drop Off Arrive at Pickup Break Start Break S…" at bounding box center [574, 191] width 425 height 52
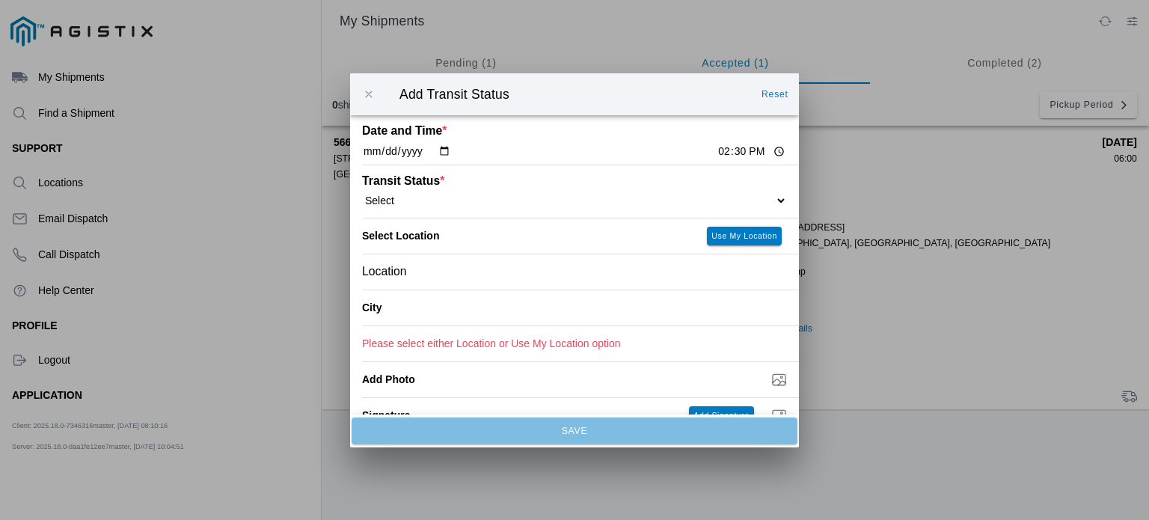
click at [738, 202] on select "Select Arrive at Drop Off Arrive at Pickup Break Start Break Stop Depart Drop O…" at bounding box center [574, 199] width 425 height 13
select select "DELIVRED"
click at [362, 194] on select "Select Arrive at Drop Off Arrive at Pickup Break Start Break Stop Depart Drop O…" at bounding box center [574, 199] width 425 height 13
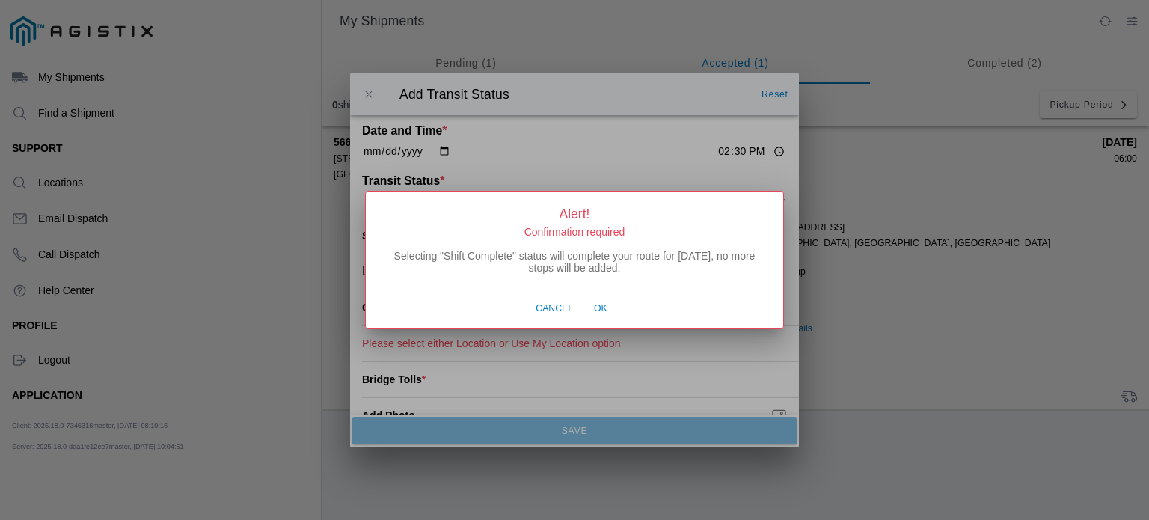
click at [598, 312] on span "Ok" at bounding box center [600, 308] width 13 height 13
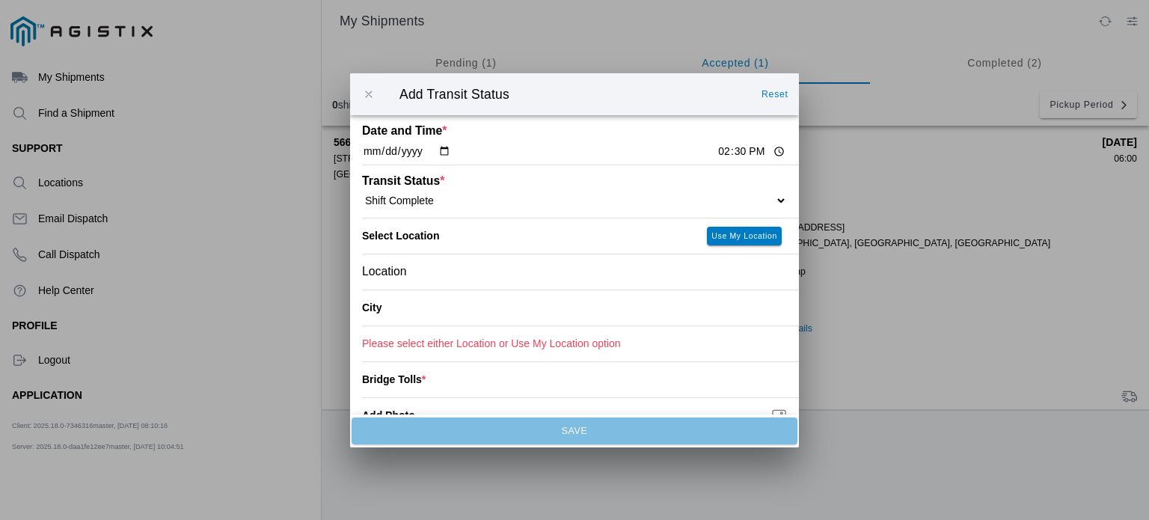
click at [544, 278] on div "Location" at bounding box center [574, 270] width 425 height 35
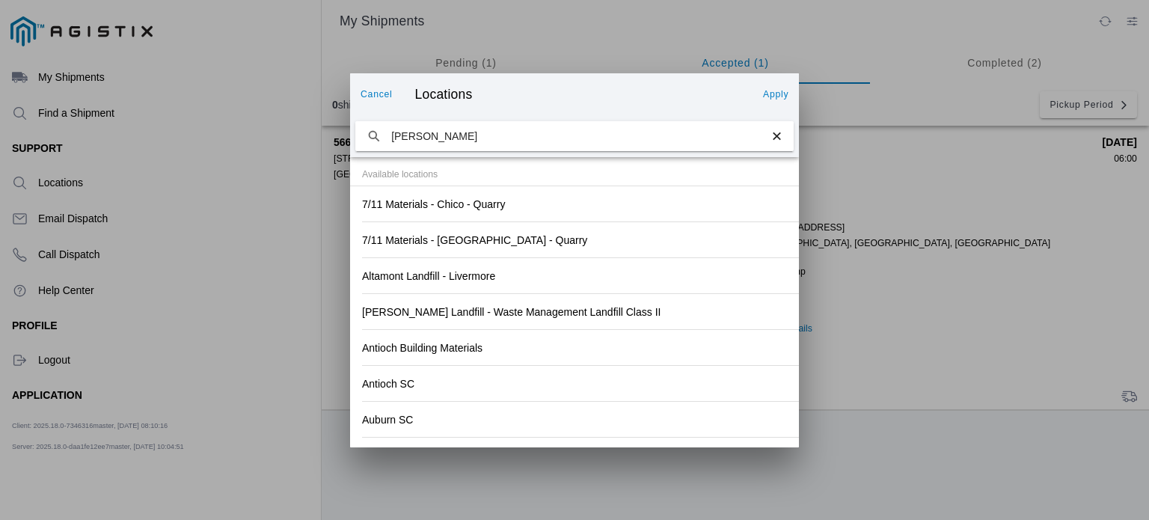
type input "HANSON"
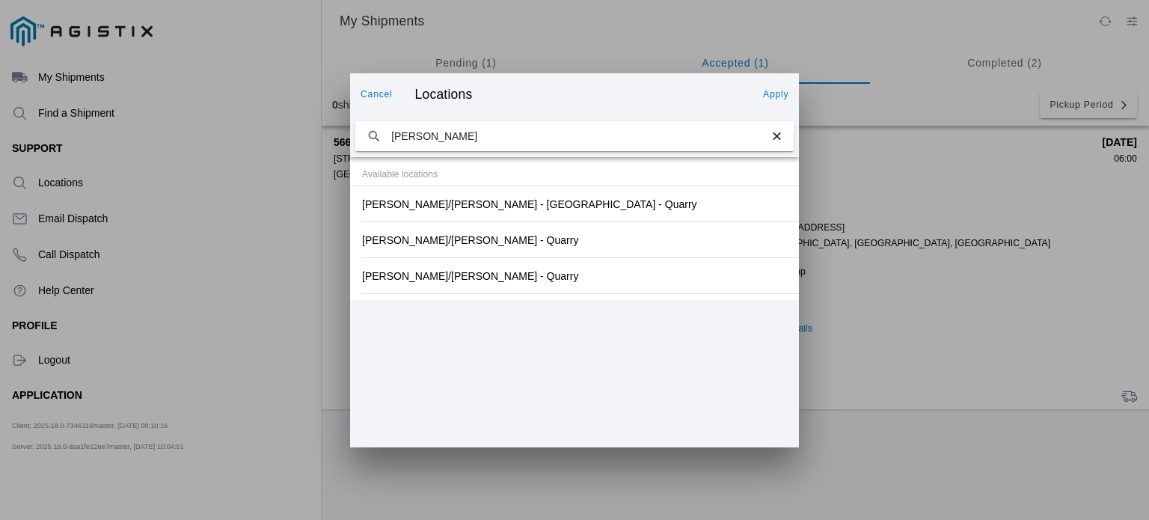
click at [0, 0] on slot "Hanson/Marietta - SF - Quarry" at bounding box center [0, 0] width 0 height 0
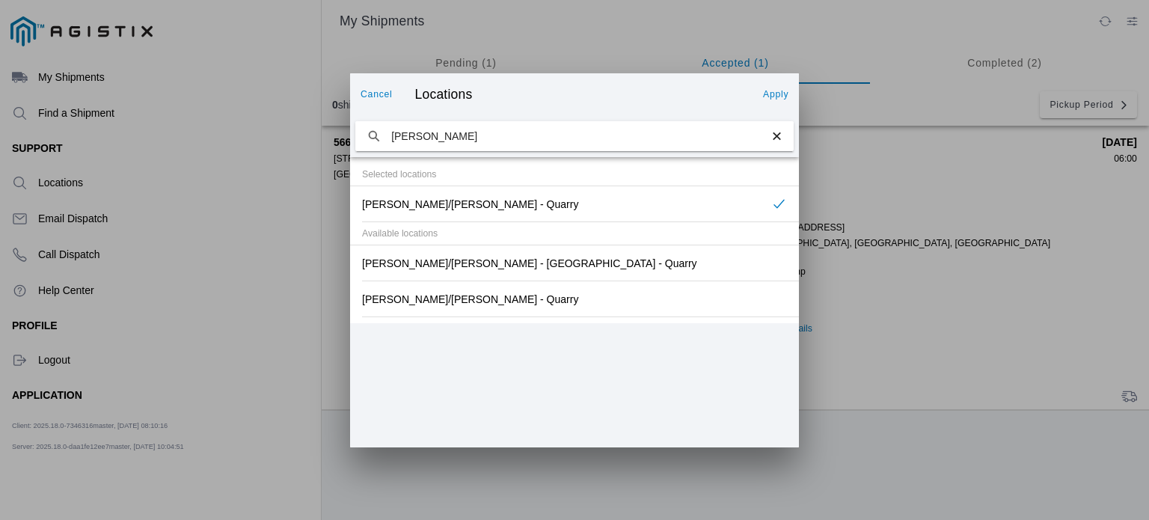
click at [0, 0] on slot "Apply" at bounding box center [0, 0] width 0 height 0
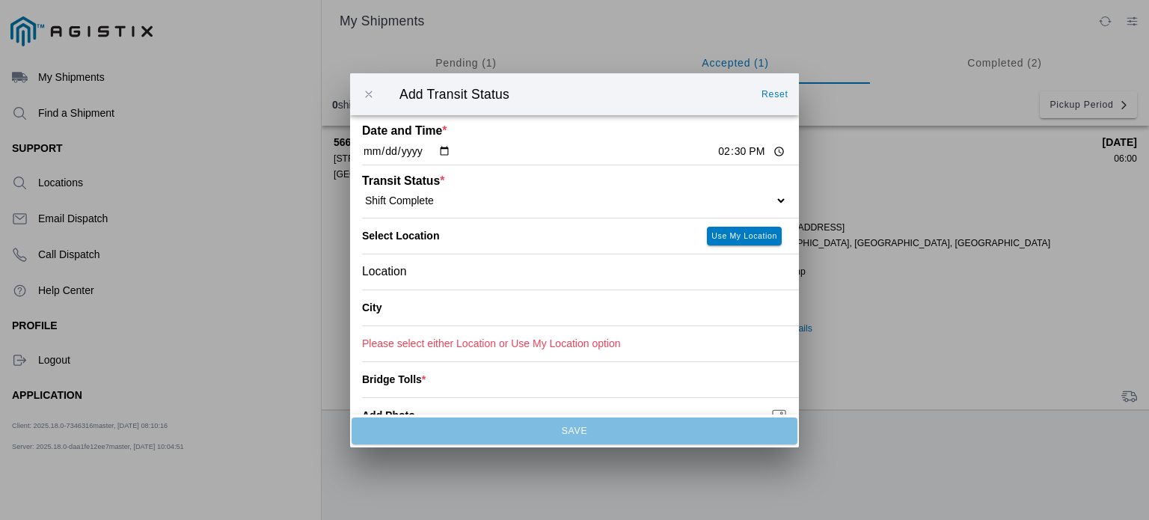
type input "San Francisco"
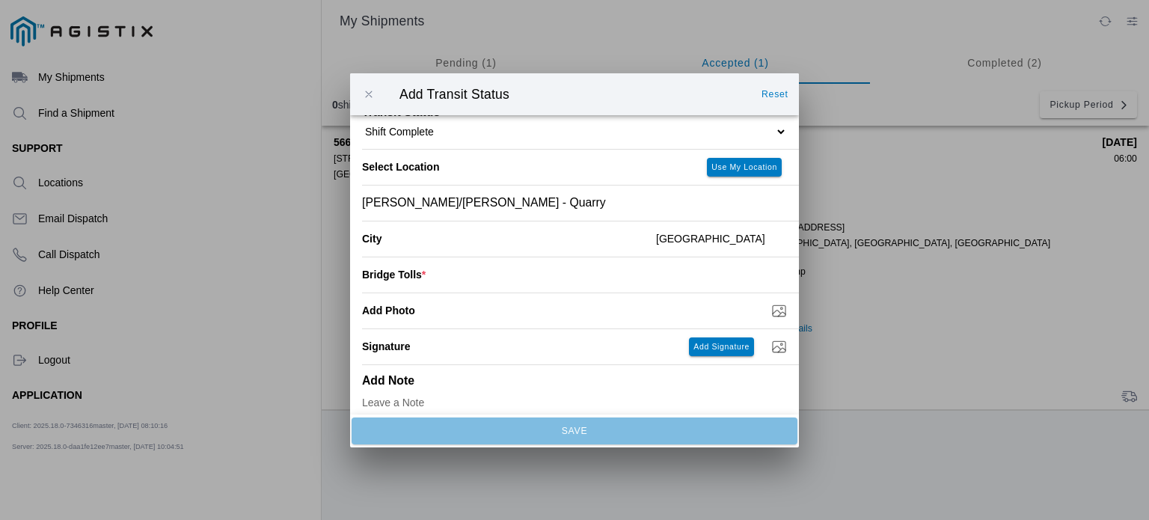
scroll to position [78, 0]
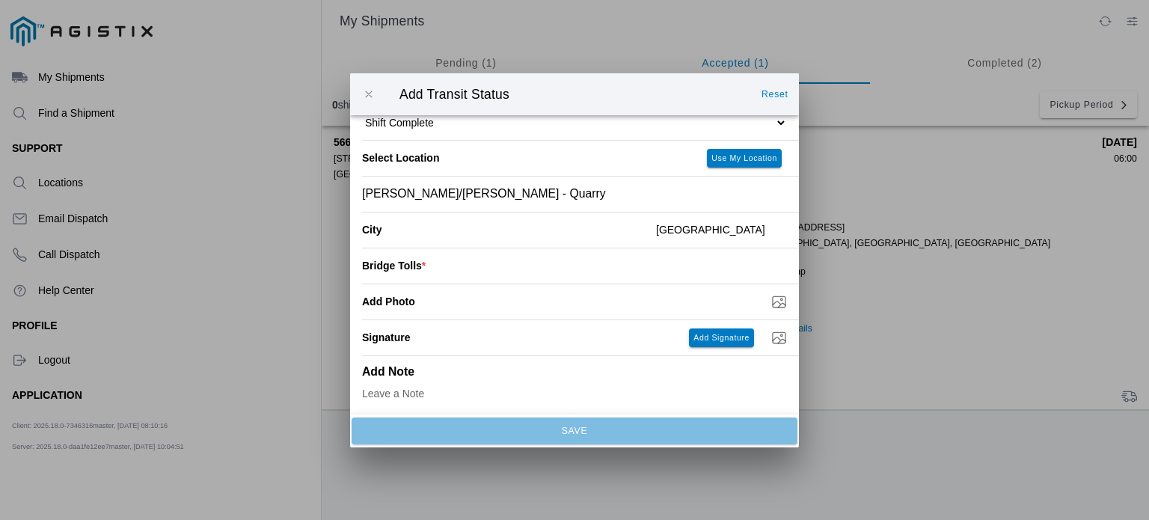
click at [652, 301] on input "Add Photo" at bounding box center [580, 301] width 437 height 16
type input "C:\fakepath\9-3 TAGG.jpg"
click at [440, 267] on input "number" at bounding box center [605, 265] width 361 height 33
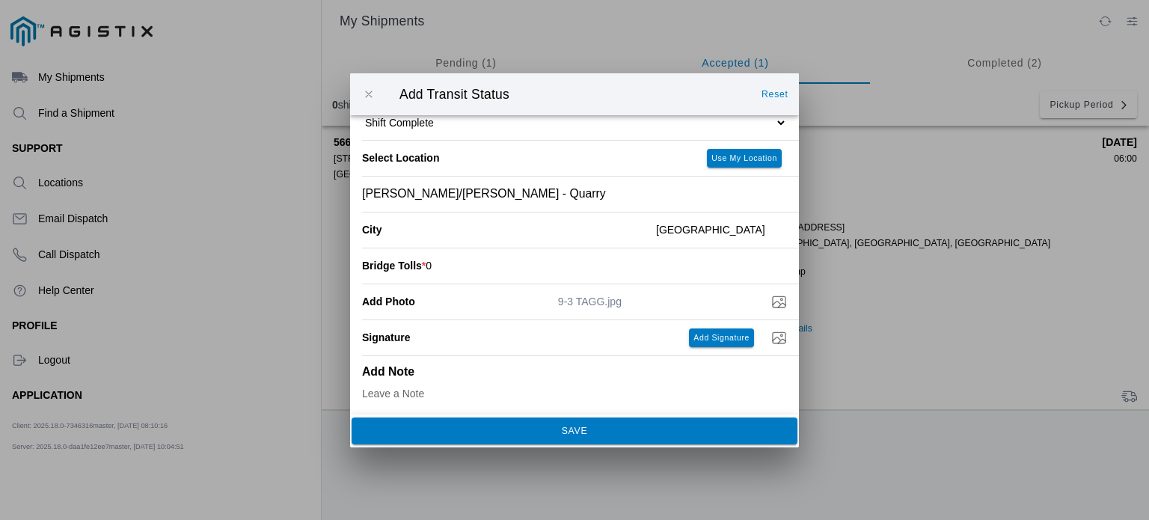
type input "0"
click at [517, 427] on span "SAVE" at bounding box center [573, 429] width 425 height 9
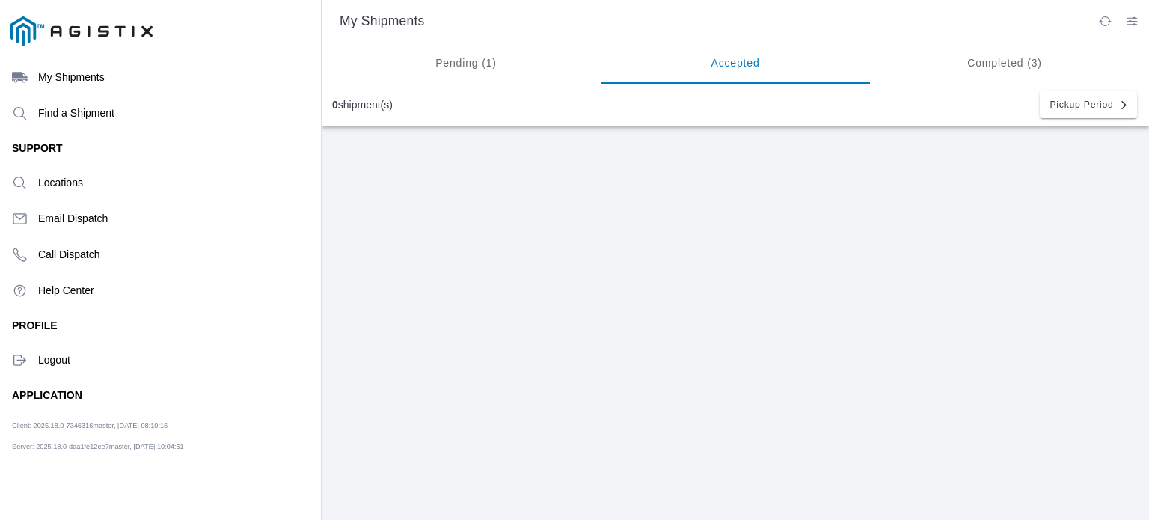
click at [19, 359] on icon "menu" at bounding box center [20, 360] width 16 height 16
